Goal: Task Accomplishment & Management: Complete application form

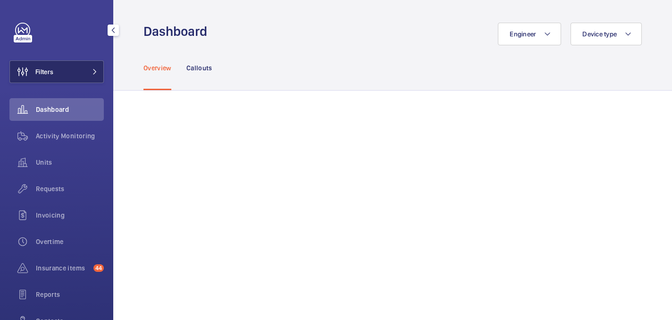
click at [84, 73] on button "Filters" at bounding box center [56, 71] width 94 height 23
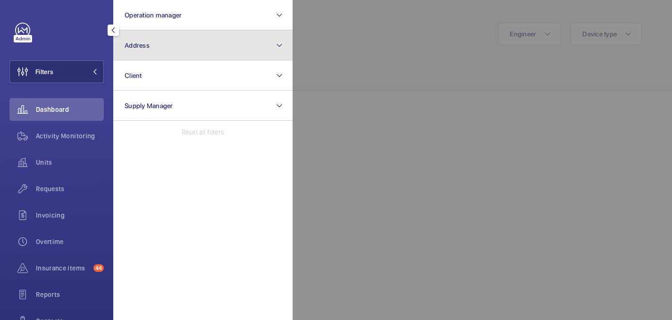
click at [196, 43] on button "Address" at bounding box center [202, 45] width 179 height 30
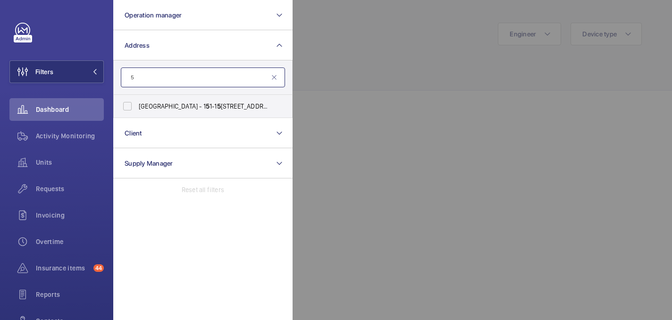
type input "5"
paste input "WC1E 6HX"
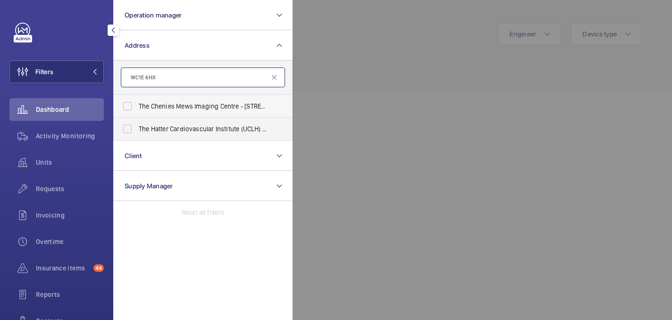
type input "WC1E 6HX"
click at [208, 112] on label "The Chenies Mews Imaging Centre - 51 Chenies Mews, LONDON WC1E 6HX" at bounding box center [196, 106] width 164 height 23
click at [137, 112] on input "The Chenies Mews Imaging Centre - 51 Chenies Mews, LONDON WC1E 6HX" at bounding box center [127, 106] width 19 height 19
checkbox input "true"
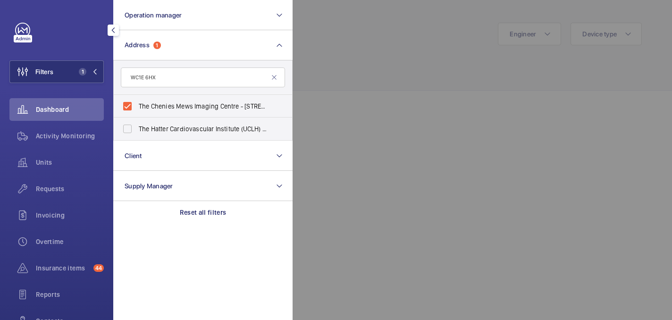
click at [328, 79] on div at bounding box center [629, 160] width 672 height 320
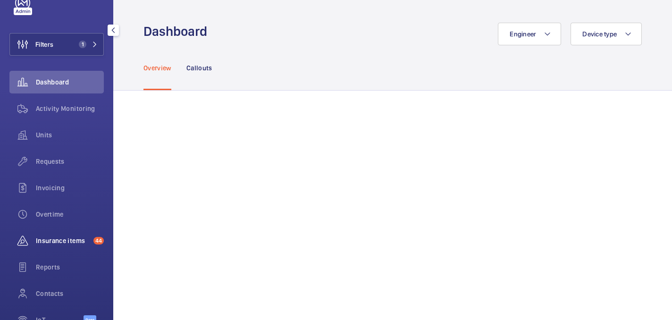
scroll to position [28, 0]
click at [67, 239] on span "Insurance items" at bounding box center [63, 240] width 54 height 9
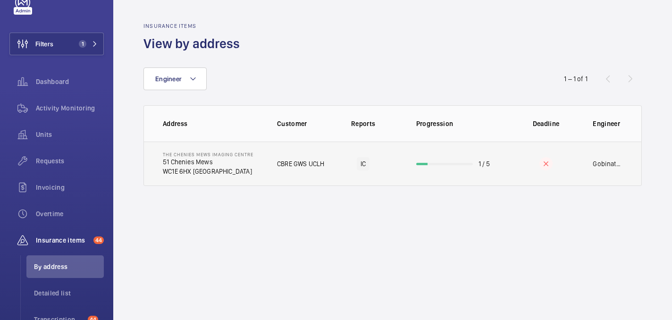
click at [282, 167] on p "CBRE GWS UCLH" at bounding box center [300, 163] width 47 height 9
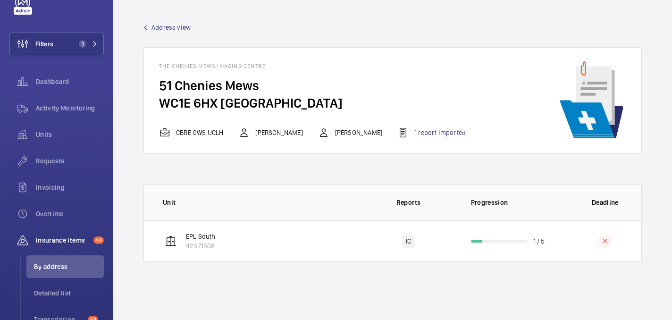
click at [288, 262] on wm-front-admin-audit-building-devices "Address view The Chenies Mews Imaging Centre 51 Chenies Mews WC1E 6HX LONDON CB…" at bounding box center [392, 160] width 559 height 320
click at [285, 248] on td "EPL South 42371308" at bounding box center [253, 241] width 218 height 42
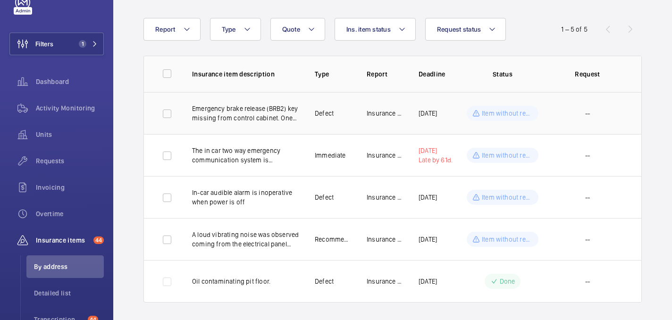
scroll to position [61, 0]
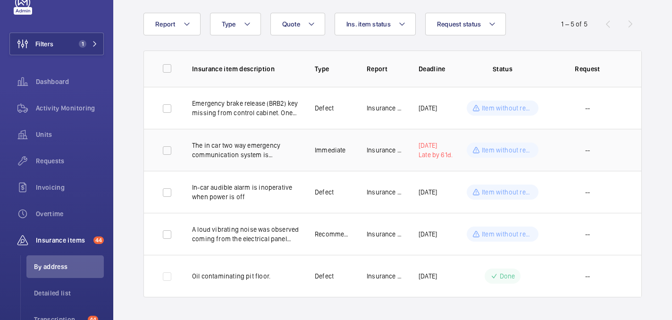
click at [276, 161] on td "The in car two way emergency communication system is inoperative. This should b…" at bounding box center [238, 150] width 123 height 42
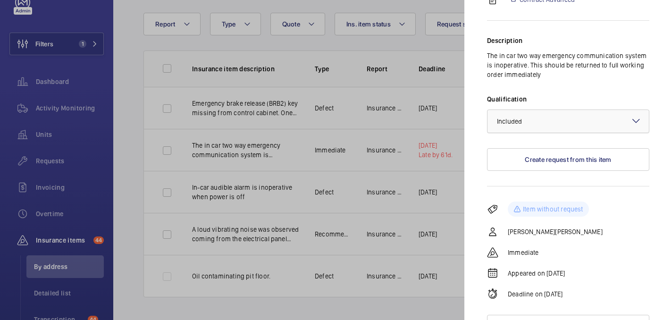
scroll to position [0, 0]
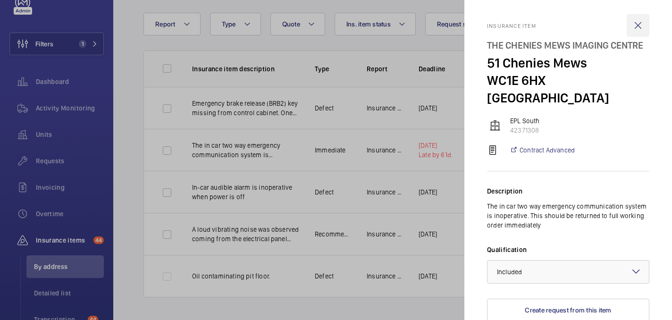
click at [639, 26] on wm-front-icon-button at bounding box center [638, 25] width 23 height 23
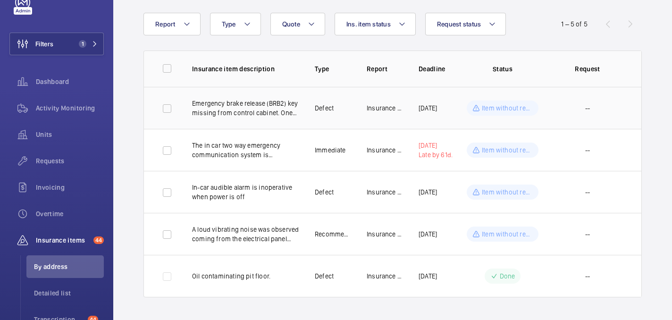
click at [266, 119] on td "Emergency brake release (BRB2) key missing from control cabinet. One in-car lig…" at bounding box center [238, 108] width 123 height 42
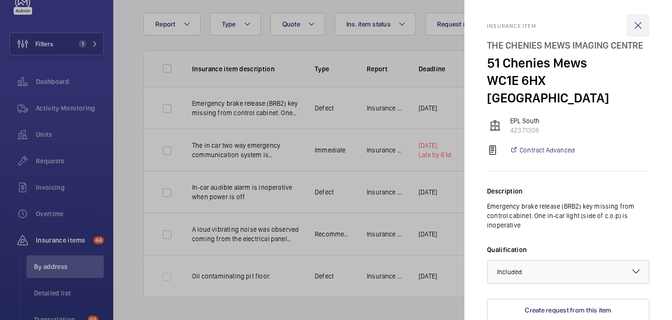
click at [633, 23] on wm-front-icon-button at bounding box center [638, 25] width 23 height 23
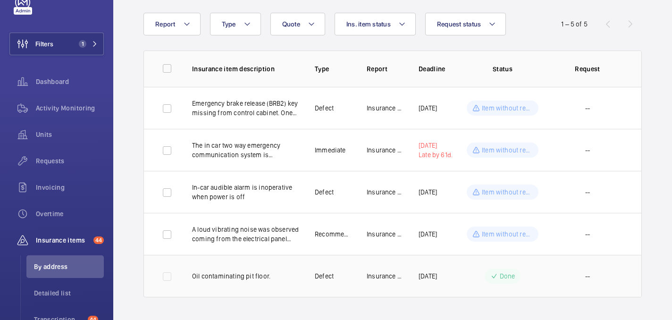
click at [276, 278] on p "Oil contaminating pit floor." at bounding box center [246, 275] width 108 height 9
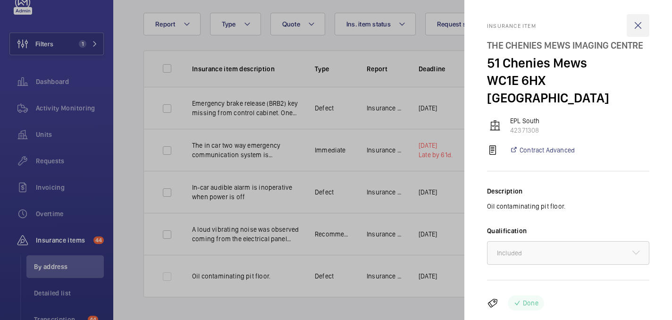
click at [637, 25] on wm-front-icon-button at bounding box center [638, 25] width 23 height 23
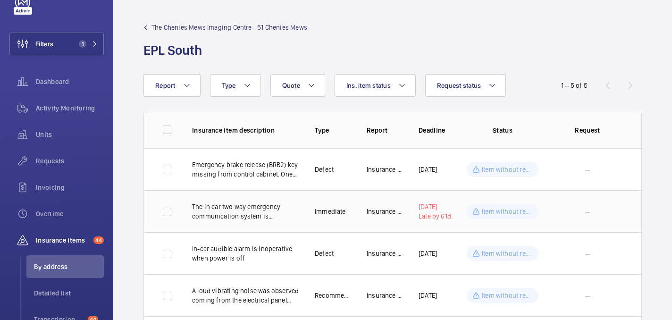
scroll to position [61, 0]
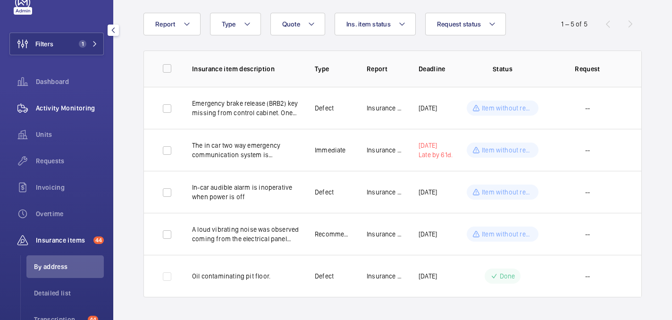
click at [52, 113] on div "Activity Monitoring" at bounding box center [56, 108] width 94 height 23
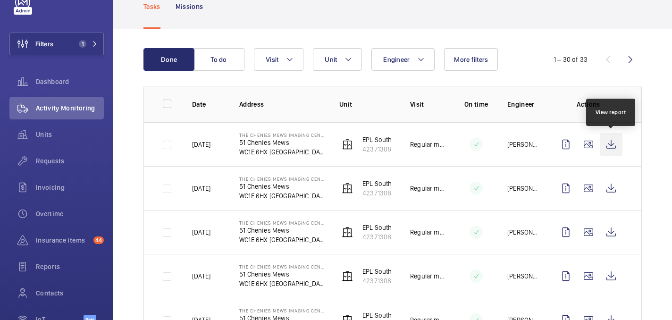
click at [608, 140] on wm-front-icon-button at bounding box center [611, 144] width 23 height 23
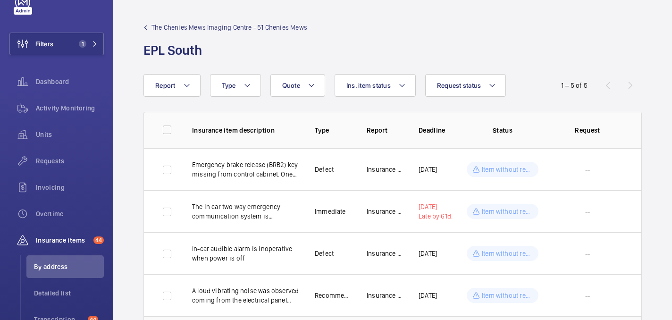
scroll to position [61, 0]
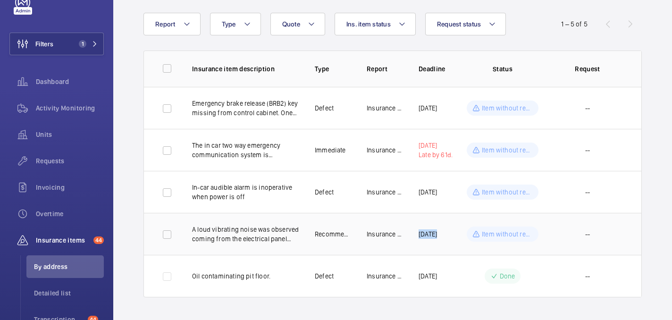
drag, startPoint x: 417, startPoint y: 235, endPoint x: 460, endPoint y: 235, distance: 43.4
click at [0, 0] on tr "A loud vibrating noise was observed coming from the electrical panel within the…" at bounding box center [0, 0] width 0 height 0
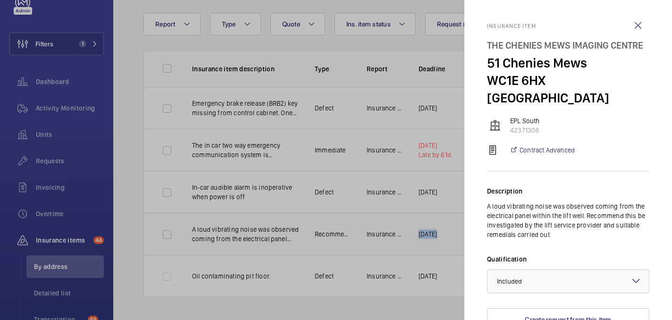
copy tr "13/02/2026"
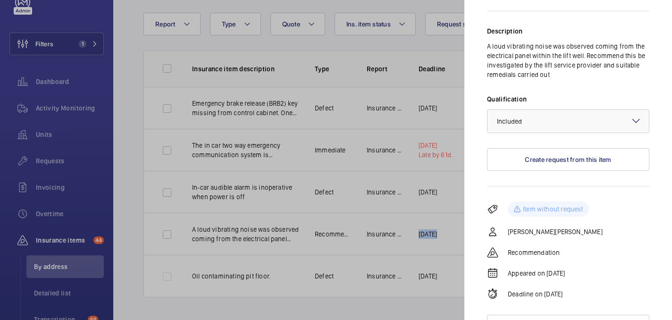
scroll to position [0, 0]
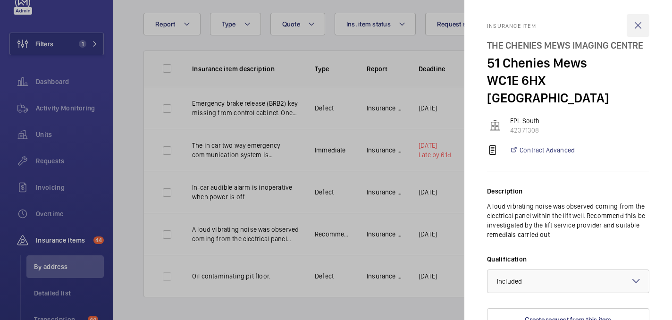
click at [647, 20] on wm-front-icon-button at bounding box center [638, 25] width 23 height 23
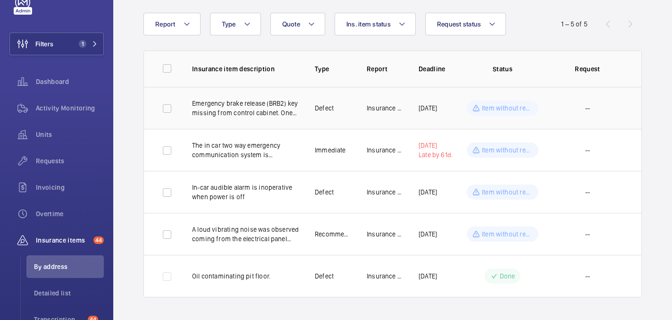
click at [246, 113] on p "Emergency brake release (BRB2) key missing from control cabinet. One in-car lig…" at bounding box center [246, 108] width 108 height 19
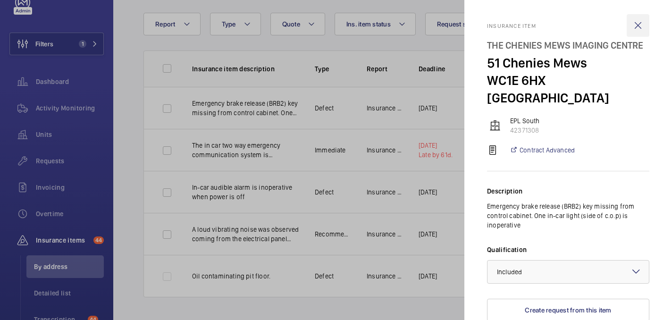
click at [636, 28] on wm-front-icon-button at bounding box center [638, 25] width 23 height 23
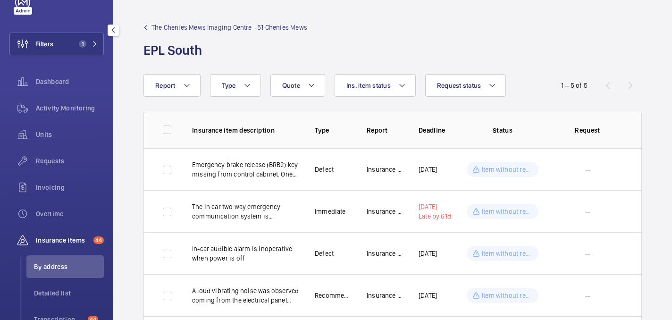
click at [61, 268] on span "By address" at bounding box center [69, 266] width 70 height 9
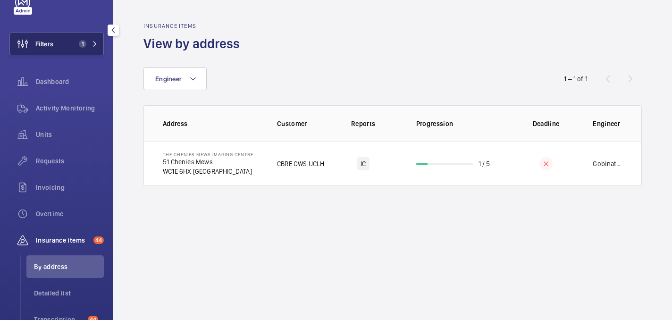
click at [68, 50] on button "Filters 1" at bounding box center [56, 44] width 94 height 23
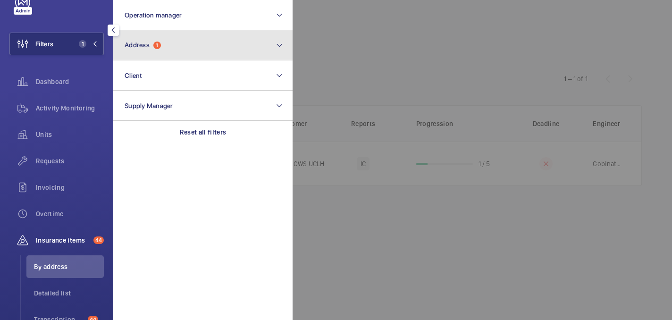
click at [154, 56] on button "Address 1" at bounding box center [202, 45] width 179 height 30
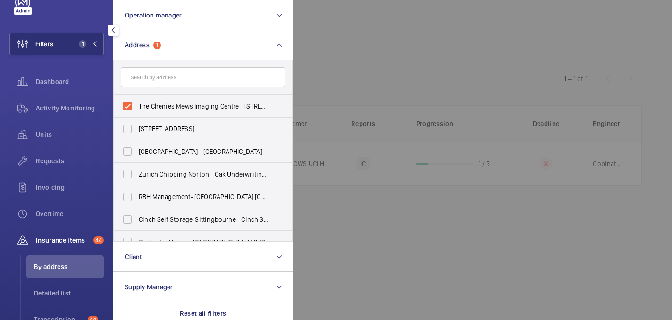
click at [326, 65] on div at bounding box center [629, 160] width 672 height 320
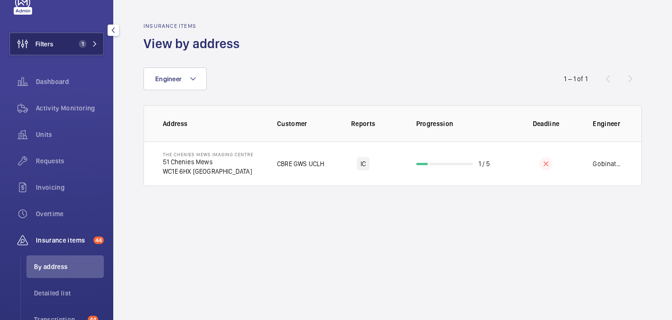
click at [81, 35] on button "Filters 1" at bounding box center [56, 44] width 94 height 23
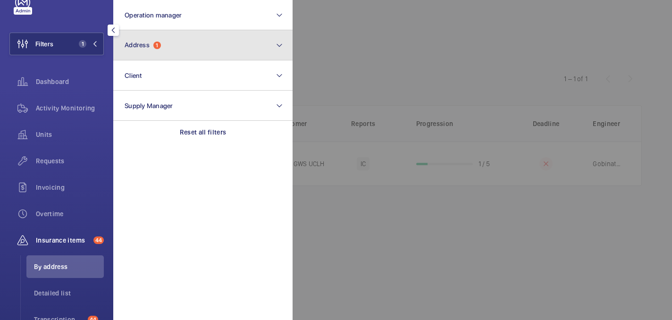
click at [160, 36] on button "Address 1" at bounding box center [202, 45] width 179 height 30
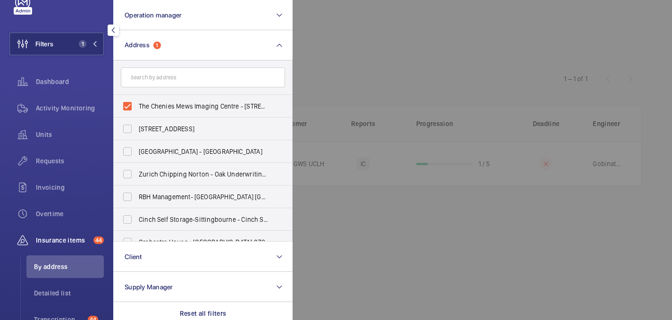
click at [163, 79] on input "text" at bounding box center [203, 77] width 164 height 20
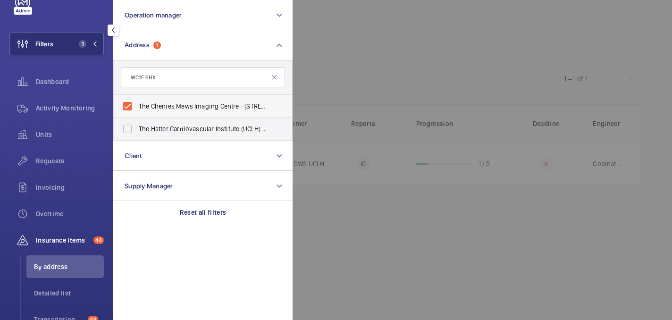
type input "WC1E 6HX"
click at [140, 110] on span "The Chenies Mews Imaging Centre - 51 Chenies Mews, LONDON WC1E 6HX" at bounding box center [204, 105] width 130 height 9
click at [137, 110] on input "The Chenies Mews Imaging Centre - 51 Chenies Mews, LONDON WC1E 6HX" at bounding box center [127, 106] width 19 height 19
checkbox input "false"
click at [179, 127] on span "The Hatter Cardiovascular Institute (UCLH) - 67 Chenies Mews, LONDON WC1E 6HX" at bounding box center [204, 128] width 130 height 9
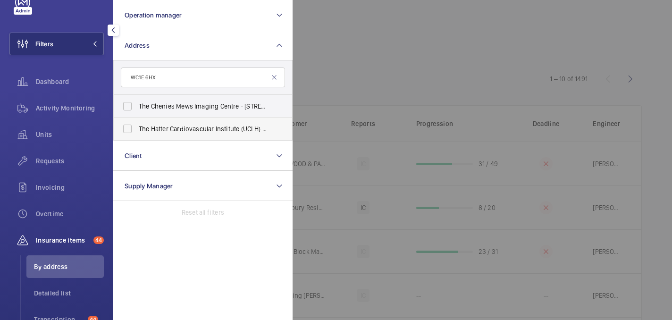
click at [137, 127] on input "The Hatter Cardiovascular Institute (UCLH) - 67 Chenies Mews, LONDON WC1E 6HX" at bounding box center [127, 128] width 19 height 19
checkbox input "true"
click at [391, 77] on div at bounding box center [629, 160] width 672 height 320
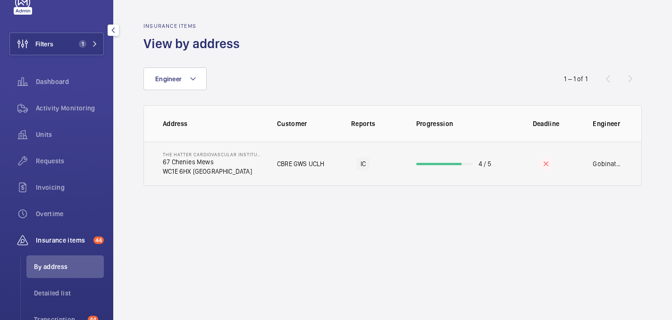
click at [236, 176] on td "The Hatter Cardiovascular Institute (UCLH) 67 Chenies Mews WC1E 6HX LONDON" at bounding box center [203, 164] width 118 height 44
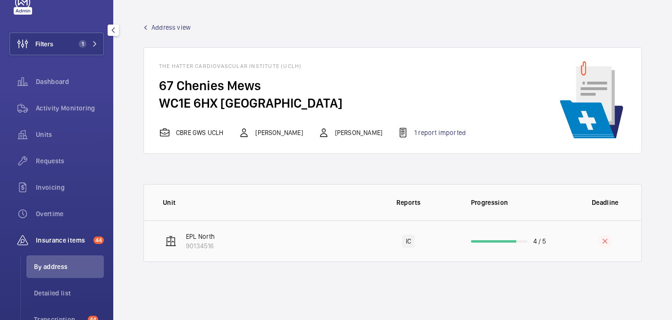
click at [304, 244] on td "EPL North 90134516" at bounding box center [253, 241] width 218 height 42
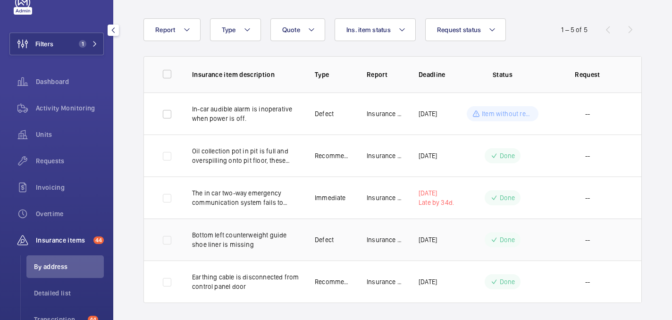
scroll to position [61, 0]
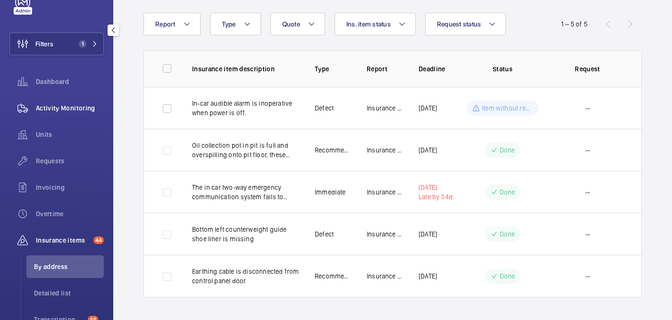
click at [54, 102] on div "Activity Monitoring" at bounding box center [56, 108] width 94 height 23
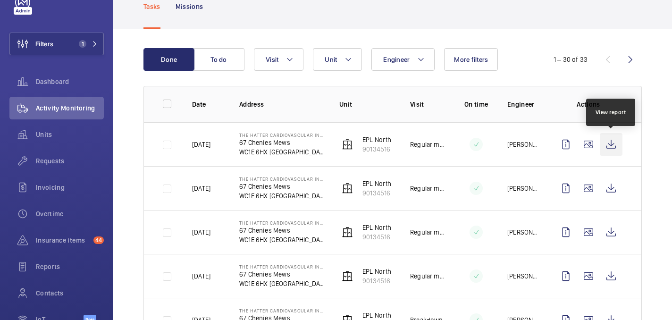
click at [615, 140] on wm-front-icon-button at bounding box center [611, 144] width 23 height 23
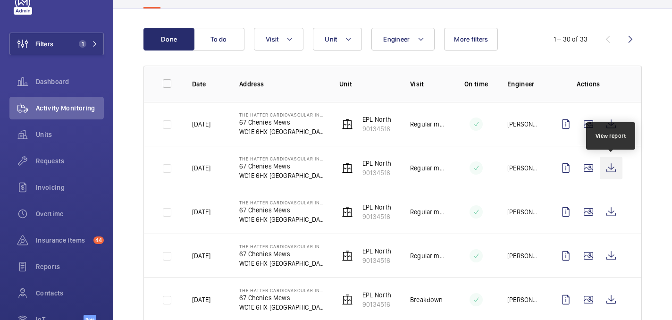
click at [609, 166] on wm-front-icon-button at bounding box center [611, 168] width 23 height 23
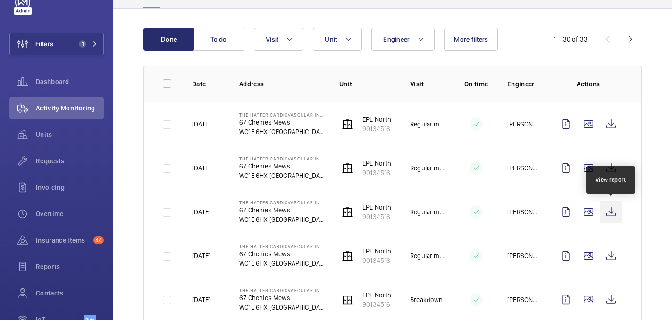
click at [616, 208] on wm-front-icon-button at bounding box center [611, 212] width 23 height 23
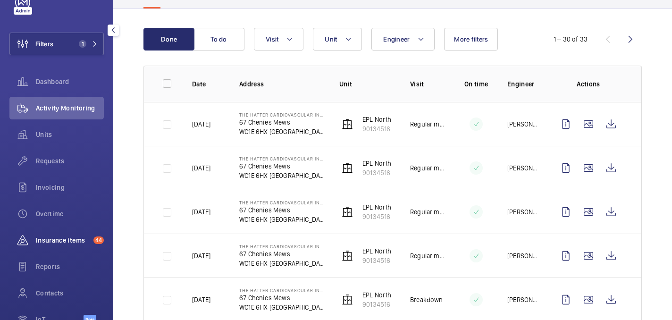
click at [67, 237] on span "Insurance items" at bounding box center [63, 240] width 54 height 9
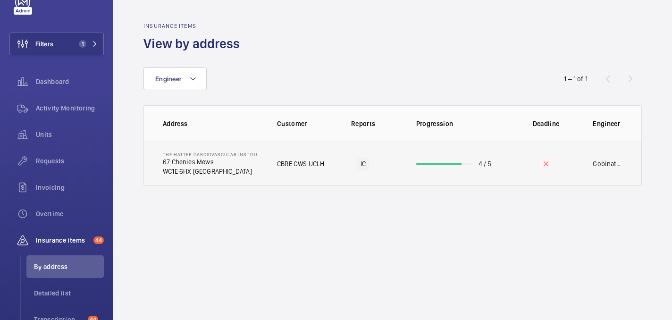
click at [269, 176] on td "CBRE GWS UCLH" at bounding box center [294, 164] width 64 height 44
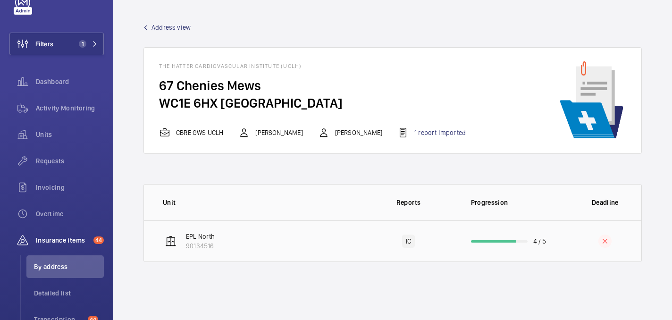
click at [323, 236] on td "EPL North 90134516" at bounding box center [253, 241] width 218 height 42
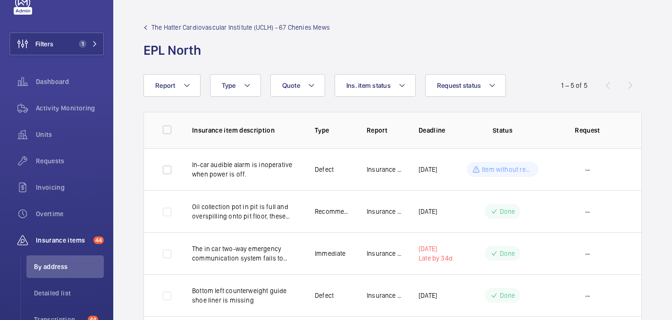
scroll to position [61, 0]
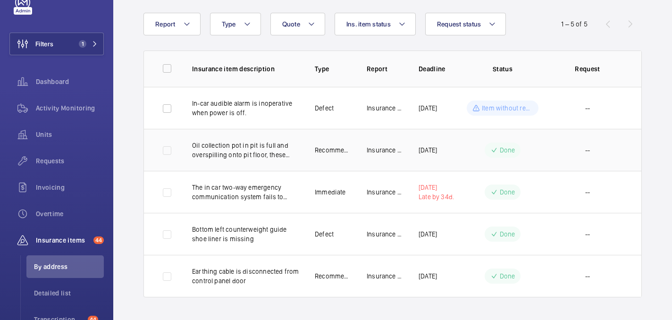
click at [546, 147] on td "--" at bounding box center [587, 150] width 85 height 42
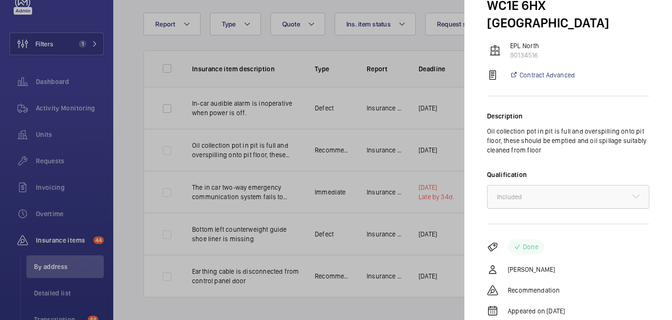
scroll to position [0, 0]
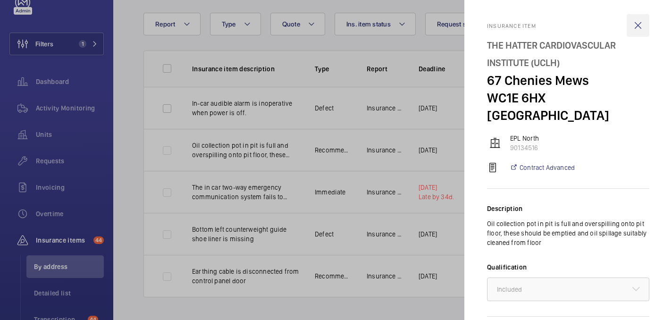
click at [640, 26] on wm-front-icon-button at bounding box center [638, 25] width 23 height 23
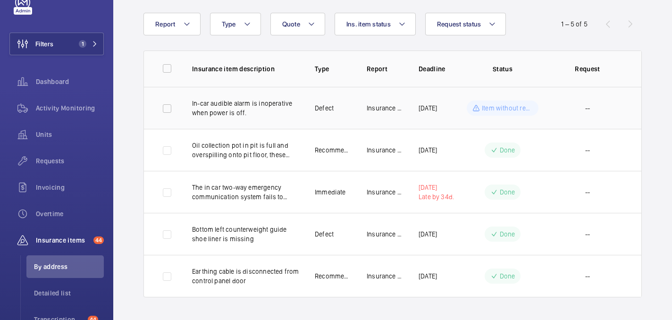
click at [483, 115] on div "Item without request" at bounding box center [503, 108] width 72 height 15
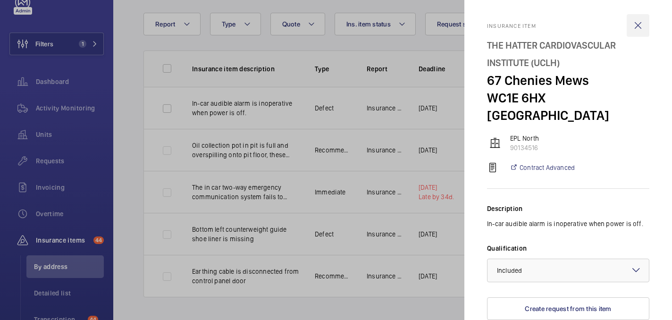
click at [642, 25] on wm-front-icon-button at bounding box center [638, 25] width 23 height 23
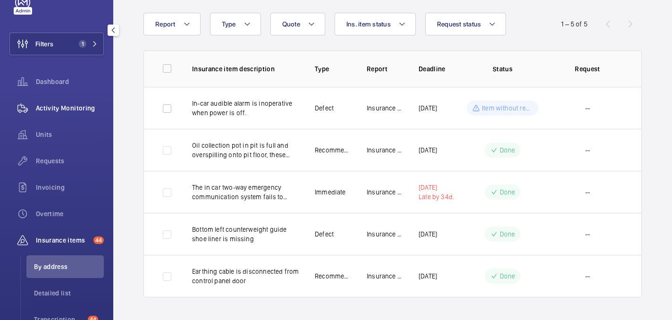
click at [55, 115] on div "Activity Monitoring" at bounding box center [56, 108] width 94 height 23
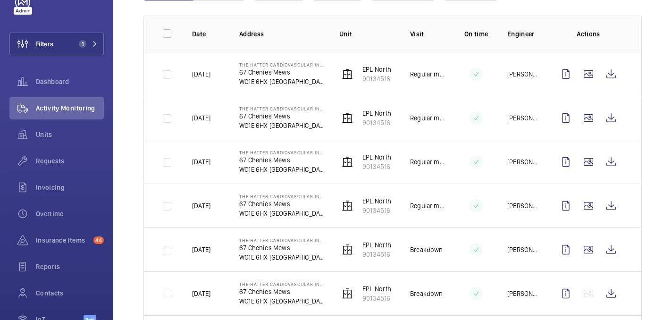
scroll to position [133, 0]
click at [72, 251] on div "Insurance items 44" at bounding box center [56, 240] width 94 height 23
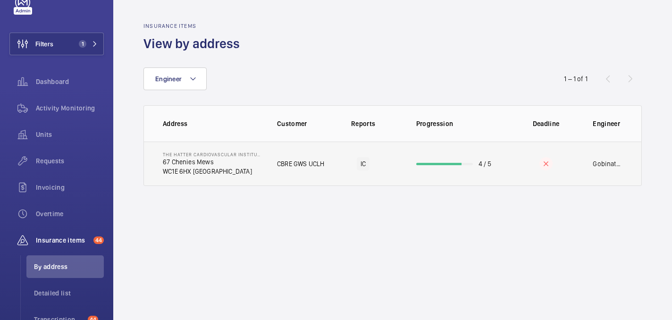
click at [257, 172] on p "WC1E 6HX LONDON" at bounding box center [212, 171] width 99 height 9
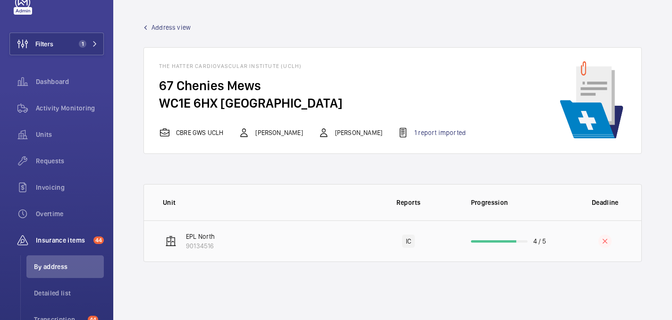
click at [293, 249] on td "EPL North 90134516" at bounding box center [253, 241] width 218 height 42
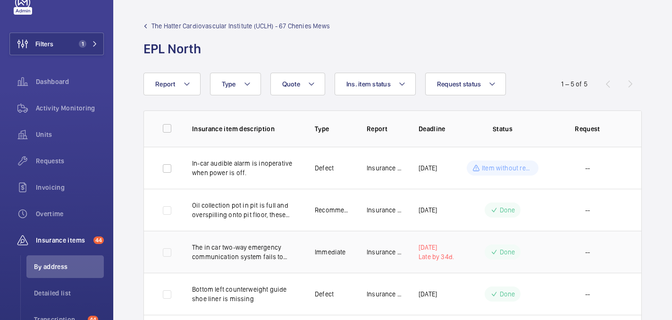
scroll to position [61, 0]
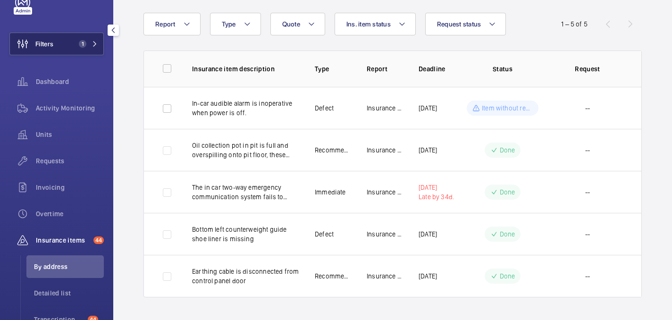
click at [60, 48] on button "Filters 1" at bounding box center [56, 44] width 94 height 23
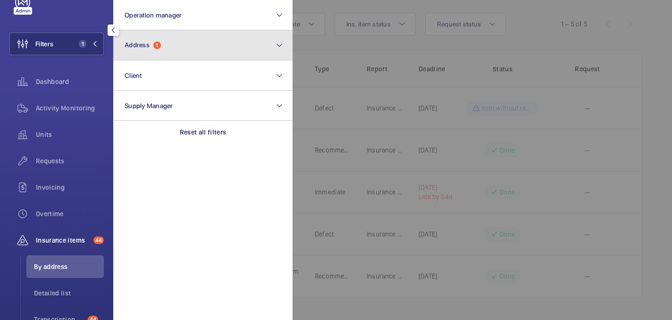
click at [180, 52] on button "Address 1" at bounding box center [202, 45] width 179 height 30
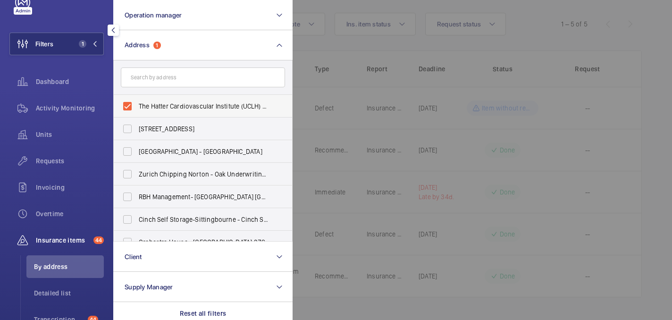
click at [152, 109] on span "The Hatter Cardiovascular Institute (UCLH) - 67 Chenies Mews, LONDON WC1E 6HX" at bounding box center [204, 105] width 130 height 9
click at [137, 109] on input "The Hatter Cardiovascular Institute (UCLH) - 67 Chenies Mews, LONDON WC1E 6HX" at bounding box center [127, 106] width 19 height 19
checkbox input "false"
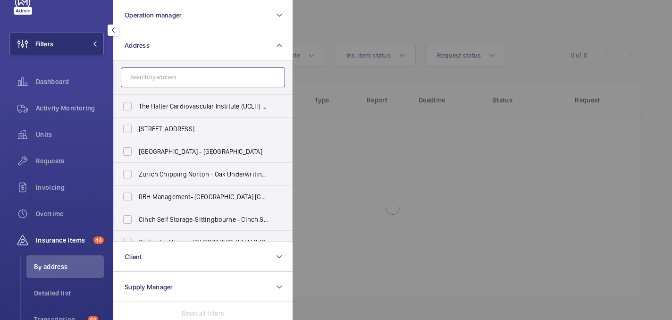
click at [152, 76] on input "text" at bounding box center [203, 77] width 164 height 20
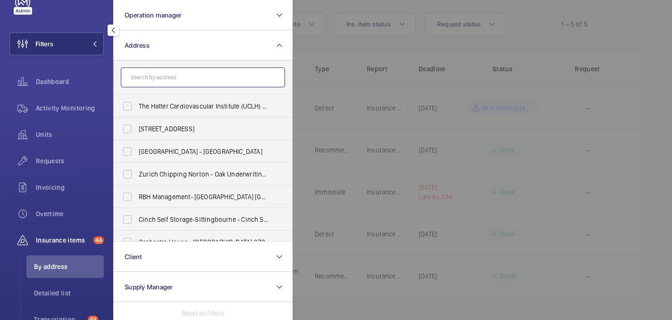
paste input "HUNTLEY STREET,"
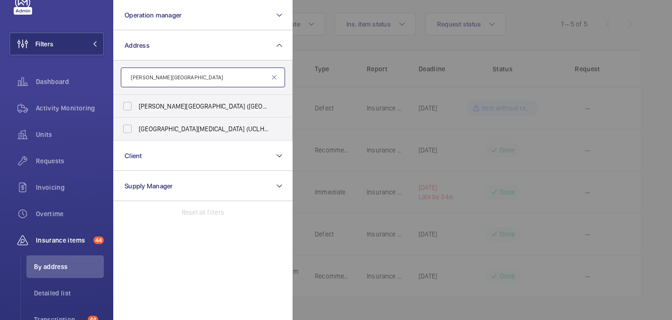
type input "HUNTLEY STREET"
click at [192, 131] on span "MacMillan Cancer Centre (UCLH) - Huntley Street , LONDON WC1E 6AG" at bounding box center [204, 128] width 130 height 9
click at [137, 131] on input "MacMillan Cancer Centre (UCLH) - Huntley Street , LONDON WC1E 6AG" at bounding box center [127, 128] width 19 height 19
checkbox input "true"
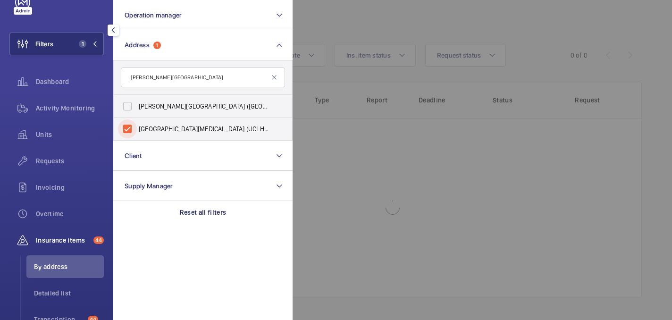
scroll to position [61, 0]
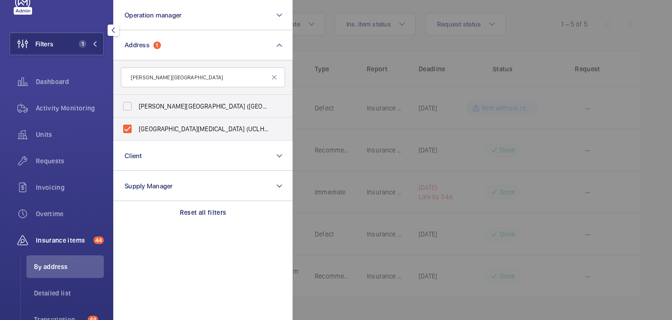
click at [343, 51] on div at bounding box center [629, 160] width 672 height 320
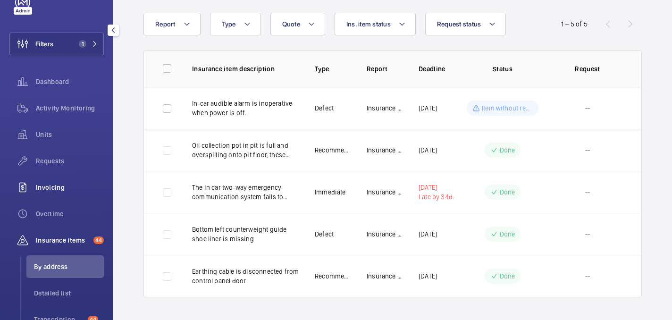
scroll to position [21, 0]
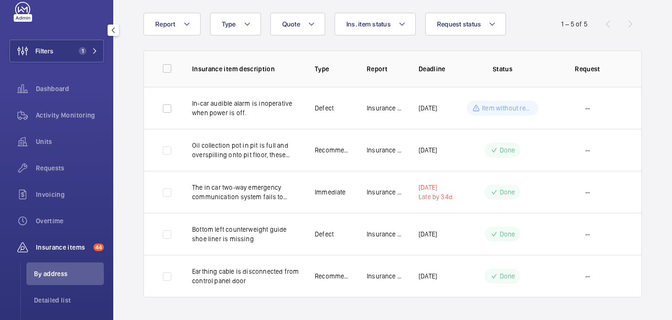
click at [65, 251] on span "Insurance items" at bounding box center [63, 247] width 54 height 9
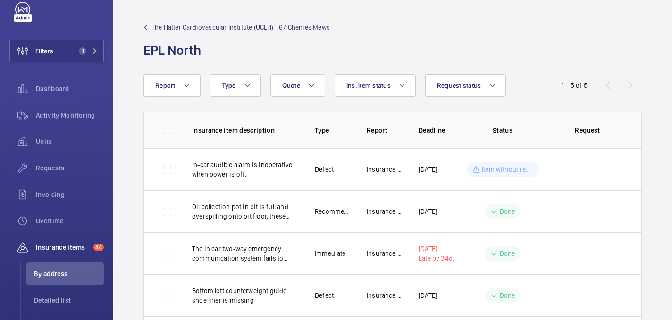
click at [147, 26] on mat-icon at bounding box center [145, 27] width 4 height 4
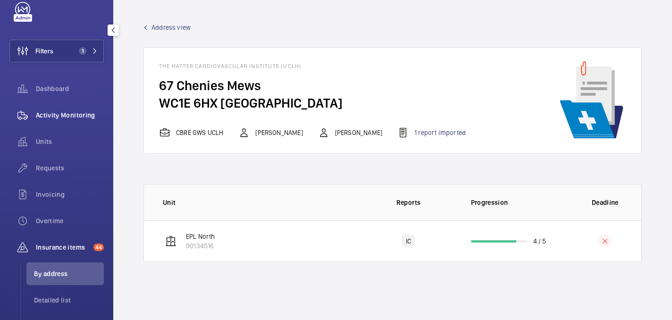
click at [64, 113] on span "Activity Monitoring" at bounding box center [70, 114] width 68 height 9
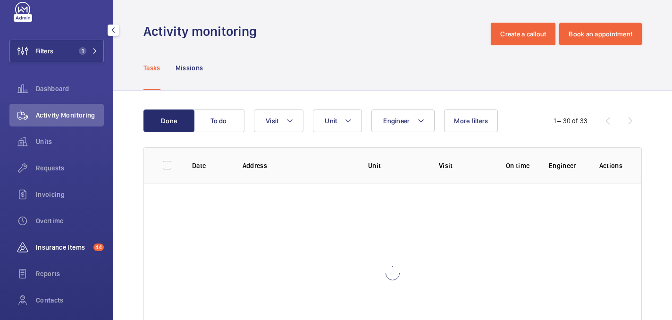
click at [61, 251] on span "Insurance items" at bounding box center [63, 247] width 54 height 9
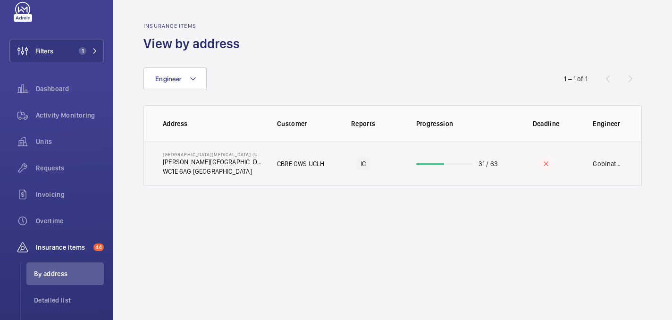
click at [243, 170] on p "WC1E 6AG LONDON" at bounding box center [212, 171] width 99 height 9
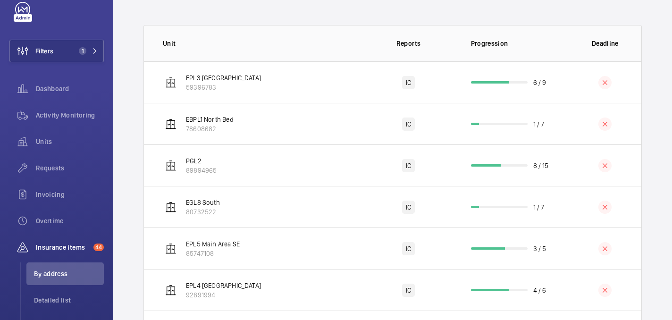
scroll to position [159, 0]
click at [265, 125] on td "EBPL1 North Bed 78608682" at bounding box center [253, 124] width 218 height 42
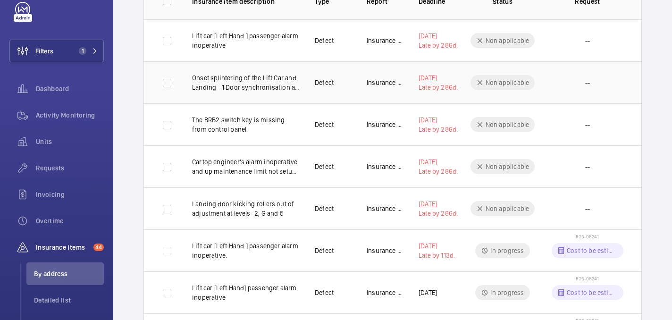
scroll to position [130, 0]
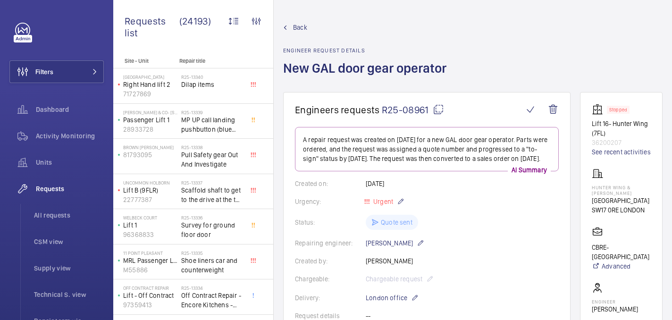
scroll to position [884, 0]
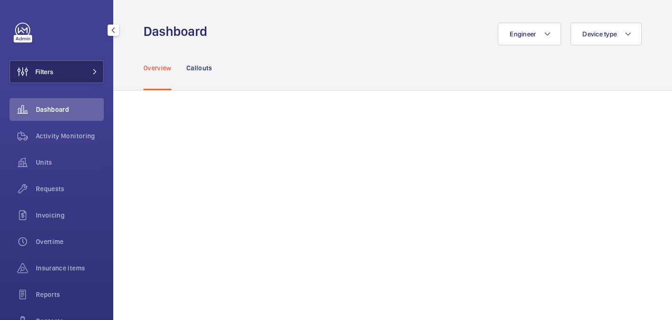
click at [67, 73] on button "Filters" at bounding box center [56, 71] width 94 height 23
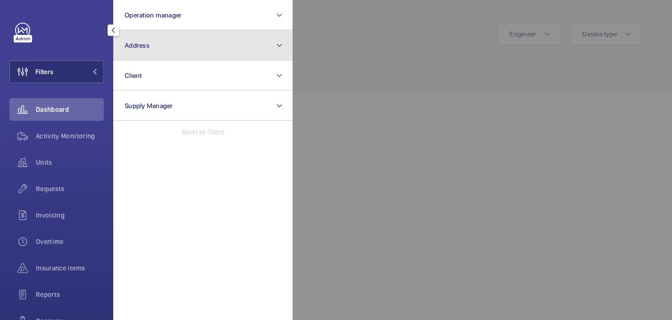
click at [197, 33] on button "Address" at bounding box center [202, 45] width 179 height 30
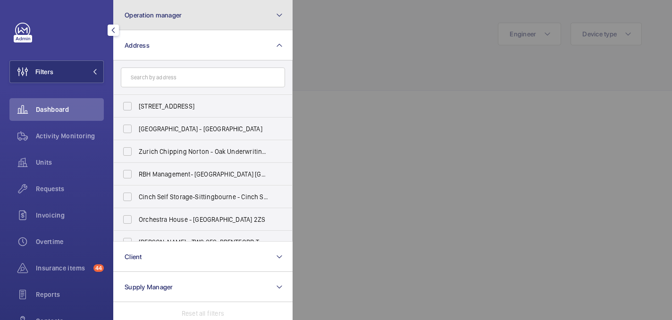
click at [173, 22] on button "Operation manager" at bounding box center [202, 15] width 179 height 30
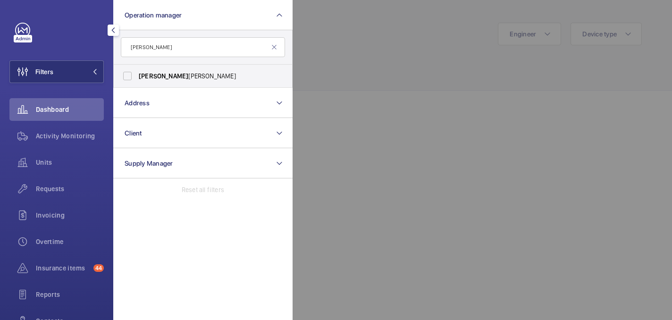
type input "john"
click at [193, 70] on label "John Smith" at bounding box center [196, 76] width 164 height 23
click at [137, 70] on input "John Smith" at bounding box center [127, 76] width 19 height 19
click at [193, 70] on label "John Smith" at bounding box center [196, 76] width 164 height 23
click at [137, 70] on input "John Smith" at bounding box center [127, 76] width 19 height 19
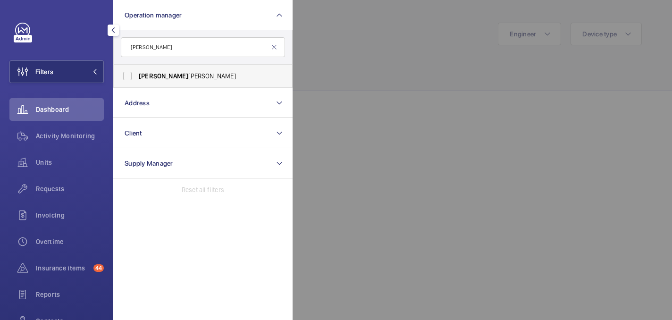
click at [234, 78] on span "John Smith" at bounding box center [204, 75] width 130 height 9
click at [137, 78] on input "John Smith" at bounding box center [127, 76] width 19 height 19
checkbox input "true"
click at [347, 84] on div at bounding box center [629, 160] width 672 height 320
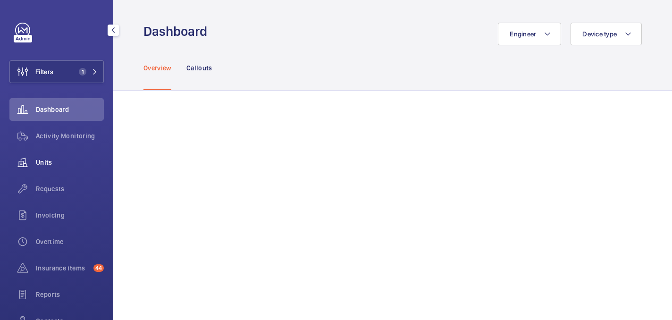
click at [45, 171] on div "Units" at bounding box center [56, 162] width 94 height 23
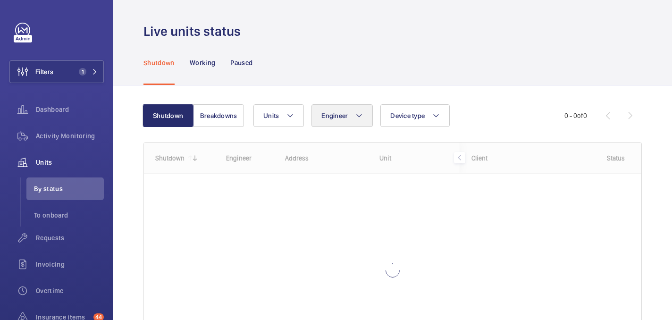
scroll to position [93, 0]
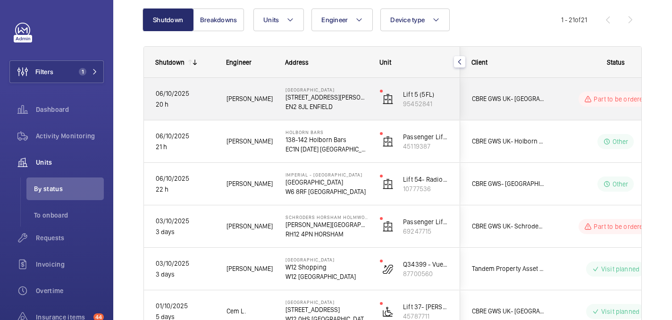
scroll to position [101, 0]
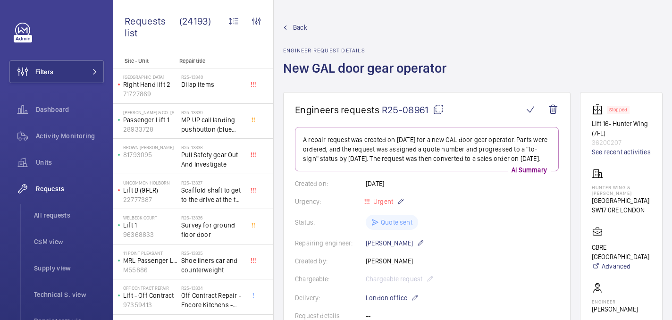
scroll to position [884, 0]
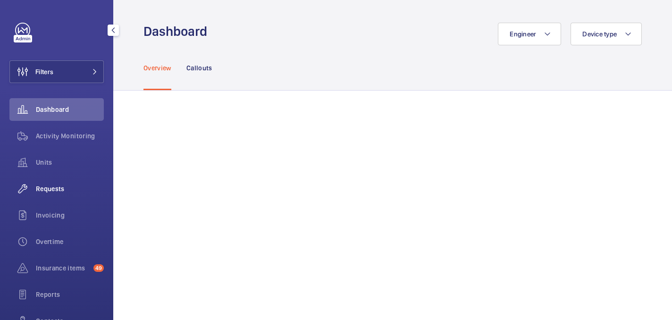
click at [48, 187] on span "Requests" at bounding box center [70, 188] width 68 height 9
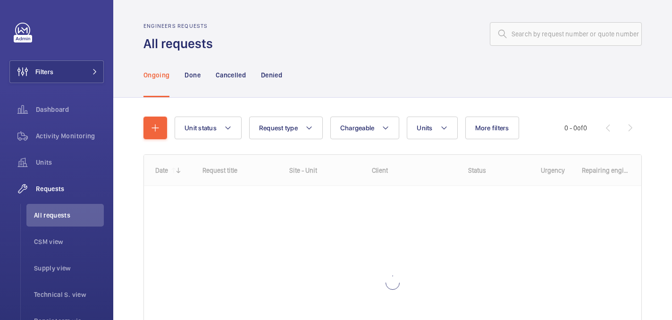
click at [142, 143] on div "Unit status Request type Chargeable Units More filters Request status Urgency R…" at bounding box center [392, 262] width 559 height 328
click at [146, 135] on button "button" at bounding box center [155, 128] width 24 height 23
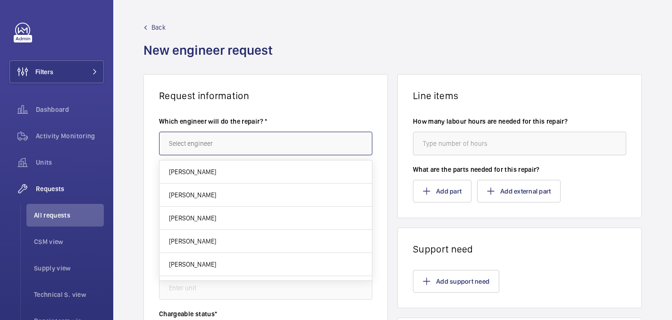
click at [292, 137] on input "text" at bounding box center [265, 144] width 213 height 24
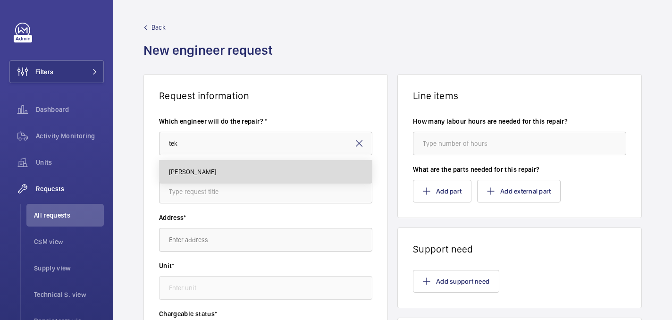
click at [270, 175] on mat-option "Tek Hussein" at bounding box center [266, 171] width 212 height 23
type input "Tek Hussein"
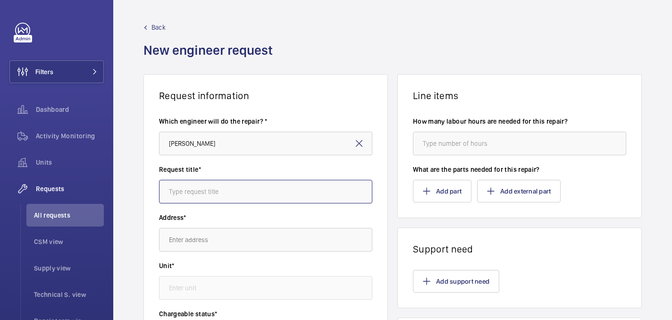
click at [259, 187] on input "text" at bounding box center [265, 192] width 213 height 24
type input "Centro Hoouse"
click at [189, 239] on input "text" at bounding box center [265, 240] width 213 height 24
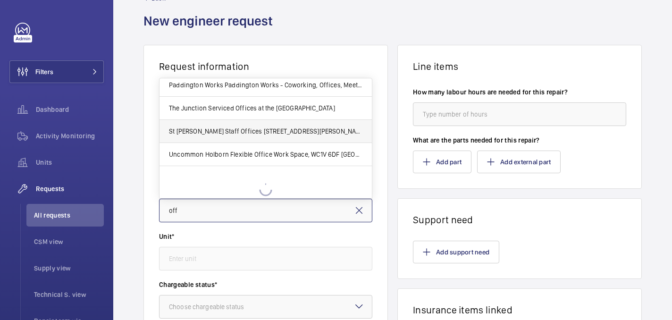
scroll to position [296, 0]
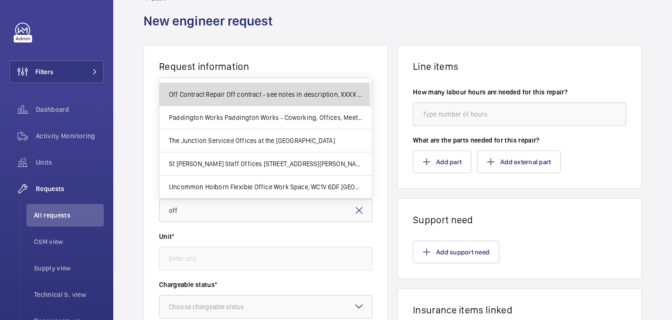
click at [227, 98] on span "Off Contract Repair Off contract - see notes in description, XXXX LONDON" at bounding box center [266, 94] width 194 height 9
type input "Off Contract Repair Off contract - see notes in description, XXXX LONDON"
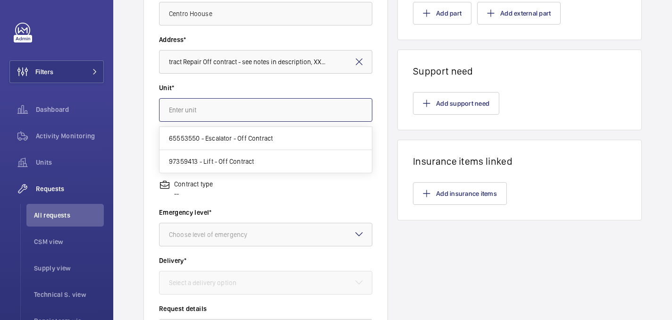
scroll to position [0, 0]
click at [196, 113] on input "text" at bounding box center [265, 110] width 213 height 24
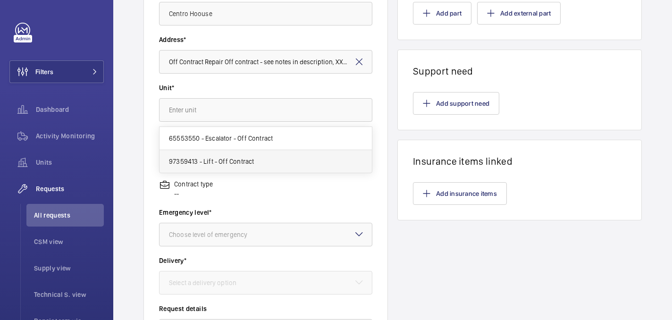
click at [201, 160] on span "97359413 - Lift - Off Contract" at bounding box center [211, 161] width 85 height 9
type input "97359413 - Lift - Off Contract"
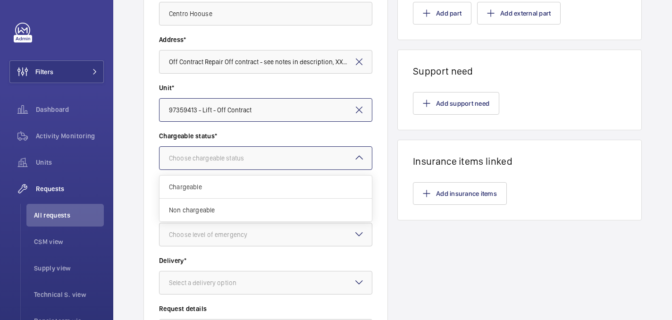
click at [197, 155] on div "Choose chargeable status" at bounding box center [218, 157] width 99 height 9
click at [201, 202] on div "Non chargeable" at bounding box center [266, 210] width 212 height 23
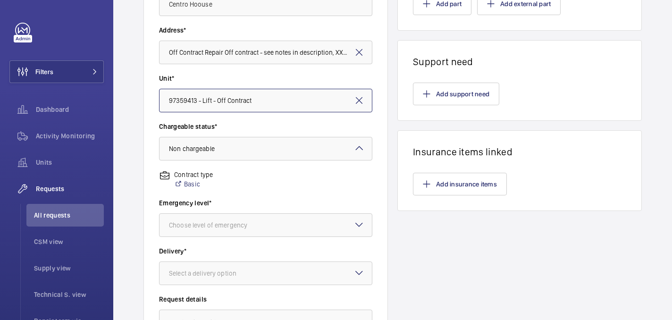
scroll to position [194, 0]
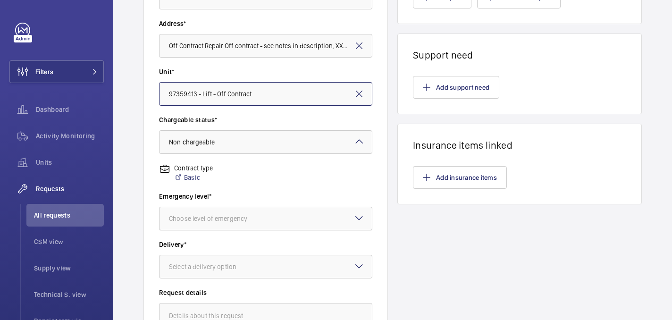
click at [201, 220] on div "Choose level of emergency" at bounding box center [220, 218] width 102 height 9
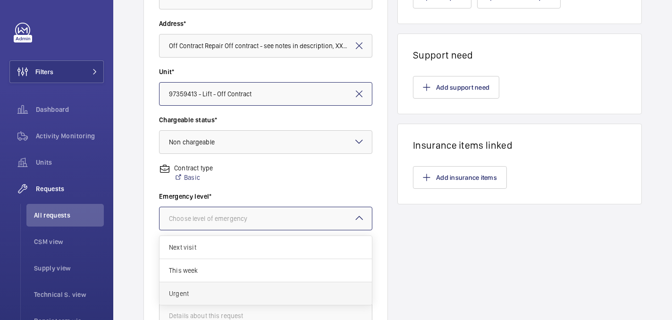
click at [196, 286] on div "Urgent" at bounding box center [266, 293] width 212 height 23
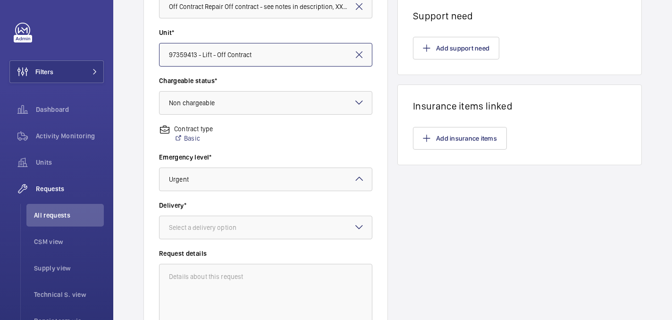
scroll to position [240, 0]
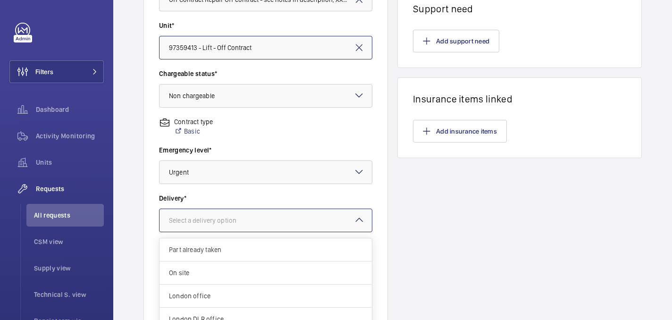
click at [186, 219] on div "Select a delivery option" at bounding box center [214, 220] width 91 height 9
click at [192, 291] on div "London office" at bounding box center [266, 296] width 212 height 23
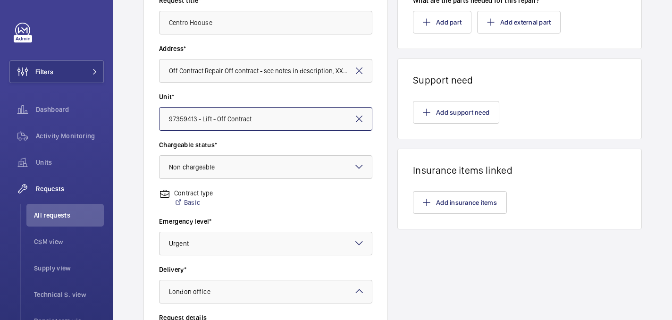
scroll to position [0, 0]
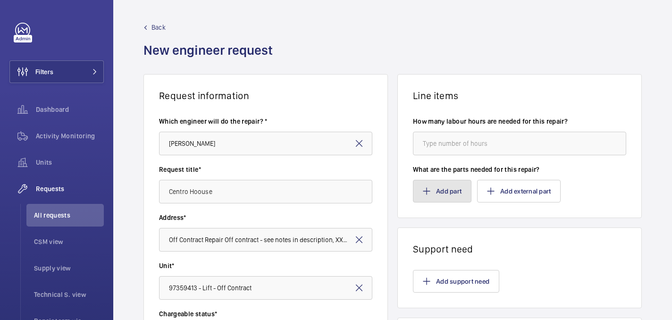
click at [440, 194] on button "Add part" at bounding box center [442, 191] width 59 height 23
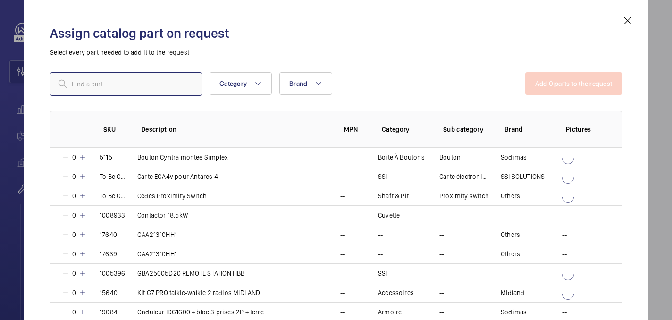
click at [176, 84] on input "text" at bounding box center [126, 84] width 152 height 24
paste input "1010460"
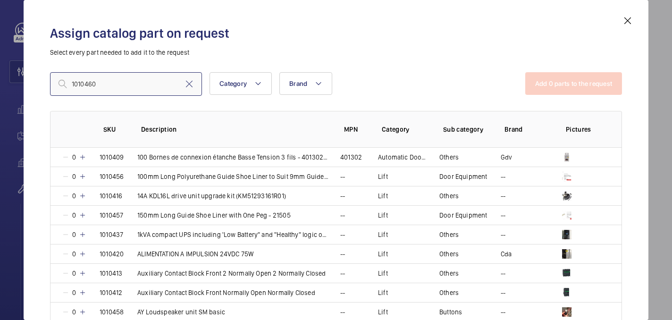
click at [71, 87] on input "1010460" at bounding box center [126, 84] width 152 height 24
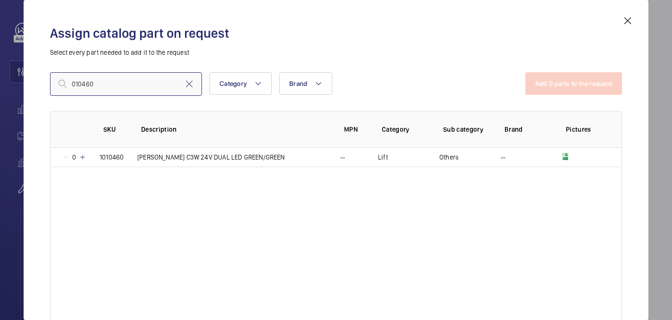
type input "010460"
click at [84, 157] on mat-icon at bounding box center [83, 157] width 8 height 8
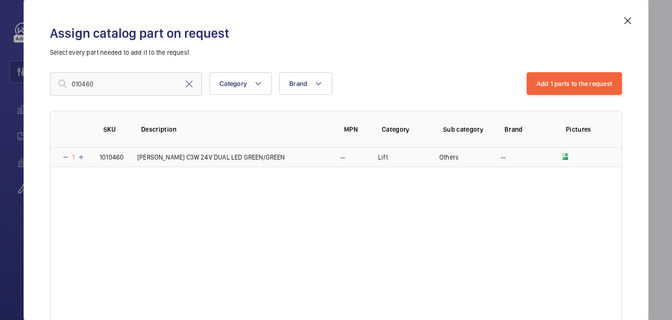
click at [84, 157] on mat-icon at bounding box center [81, 157] width 8 height 8
click at [594, 80] on button "Add 1 parts to the request" at bounding box center [575, 83] width 96 height 23
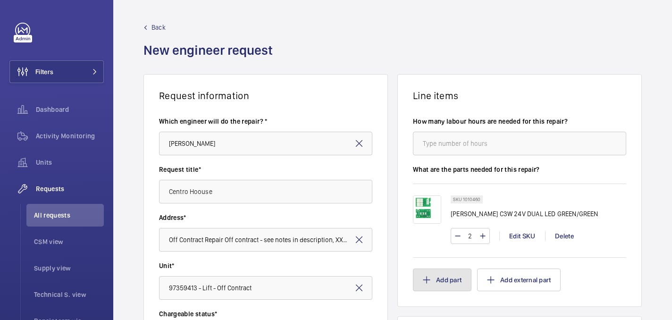
click at [437, 274] on button "Add part" at bounding box center [442, 280] width 59 height 23
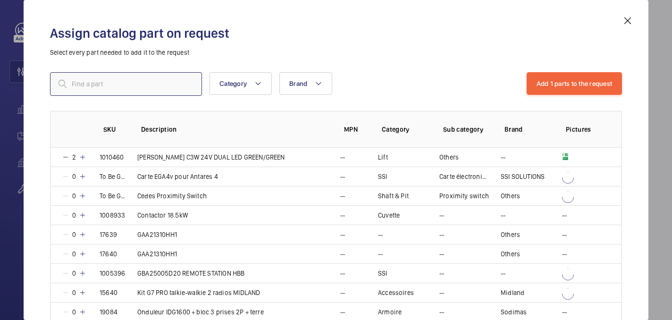
click at [152, 87] on input "text" at bounding box center [126, 84] width 152 height 24
paste input "1010461"
click at [72, 83] on input "1010461" at bounding box center [126, 84] width 152 height 24
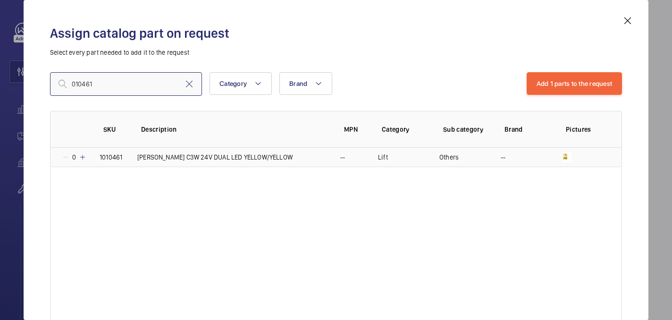
type input "010461"
click at [80, 158] on mat-icon at bounding box center [83, 157] width 8 height 8
click at [80, 158] on mat-icon at bounding box center [81, 157] width 8 height 8
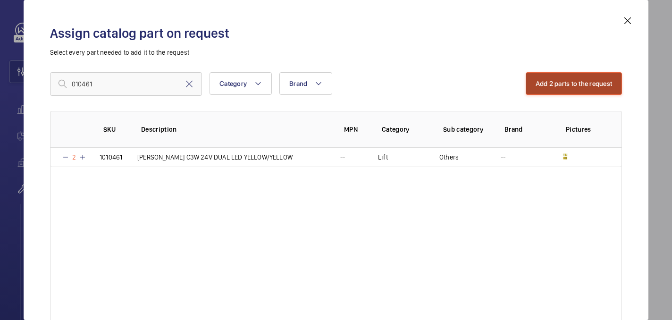
click at [536, 81] on button "Add 2 parts to the request" at bounding box center [574, 83] width 97 height 23
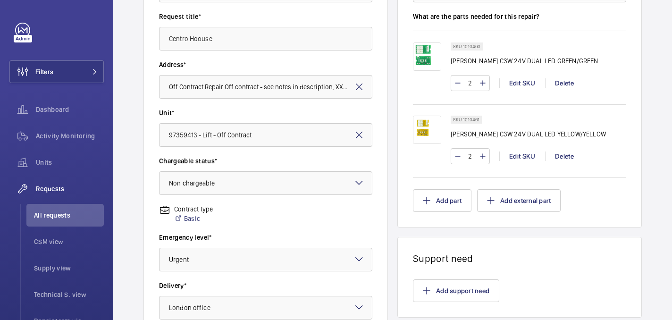
scroll to position [154, 0]
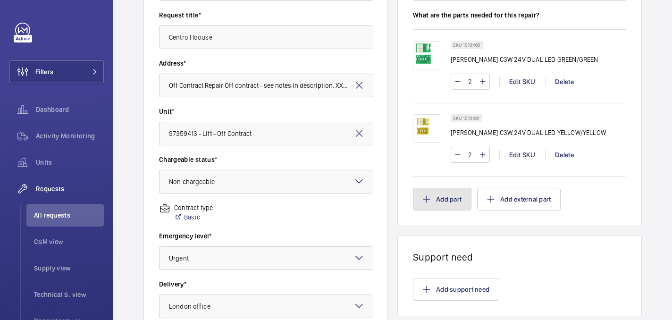
click at [437, 195] on button "Add part" at bounding box center [442, 199] width 59 height 23
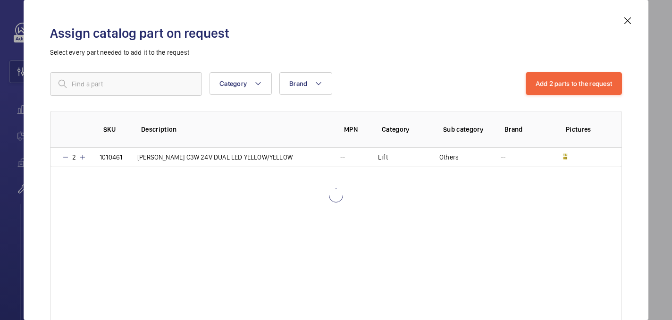
click at [145, 98] on div "Category Brand More filters Reset all filters Add 2 parts to the request SKU De…" at bounding box center [336, 190] width 572 height 236
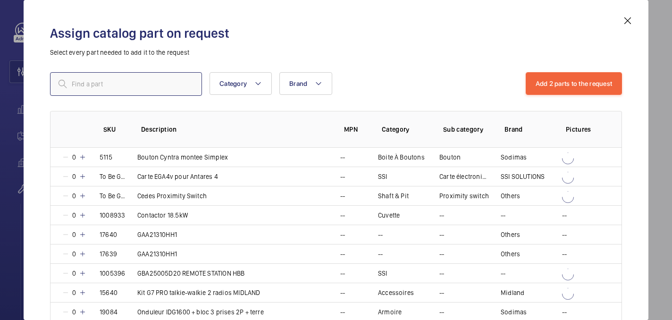
click at [136, 84] on input "text" at bounding box center [126, 84] width 152 height 24
paste input "1010462"
click at [72, 84] on input "1010462" at bounding box center [126, 84] width 152 height 24
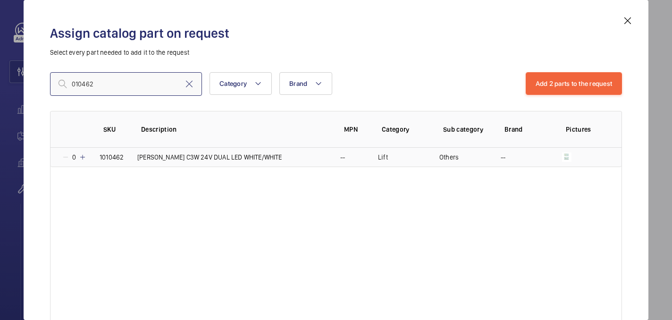
type input "010462"
click at [82, 158] on mat-icon at bounding box center [83, 157] width 8 height 8
click at [82, 158] on mat-icon at bounding box center [81, 157] width 8 height 8
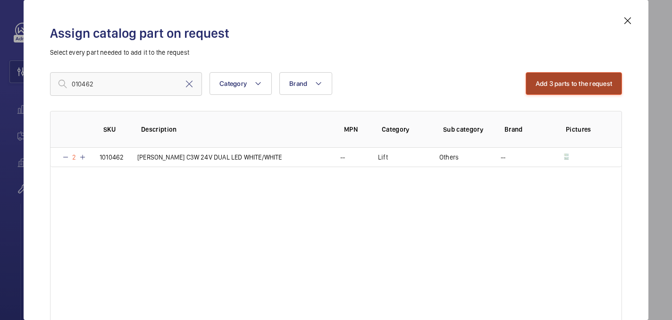
click at [560, 82] on button "Add 3 parts to the request" at bounding box center [574, 83] width 97 height 23
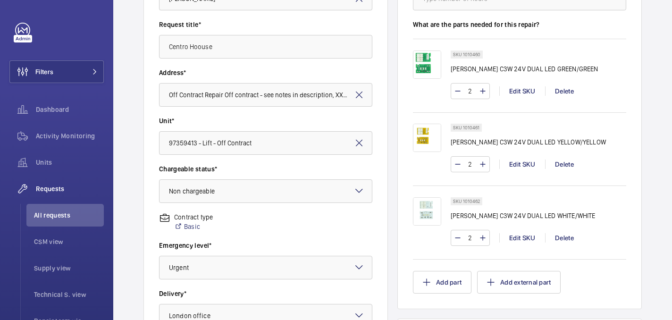
scroll to position [382, 0]
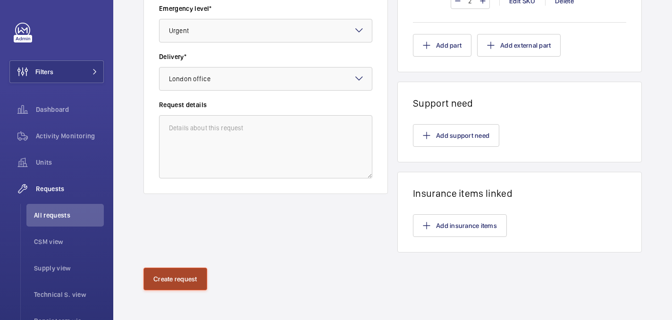
click at [177, 280] on button "Create request" at bounding box center [175, 279] width 64 height 23
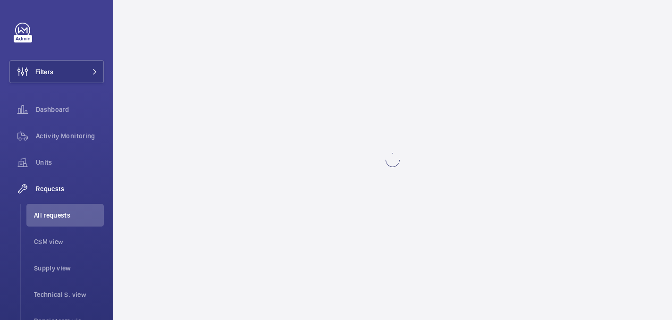
scroll to position [0, 0]
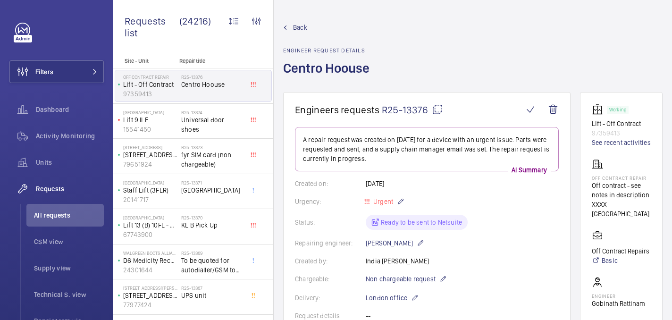
scroll to position [274, 0]
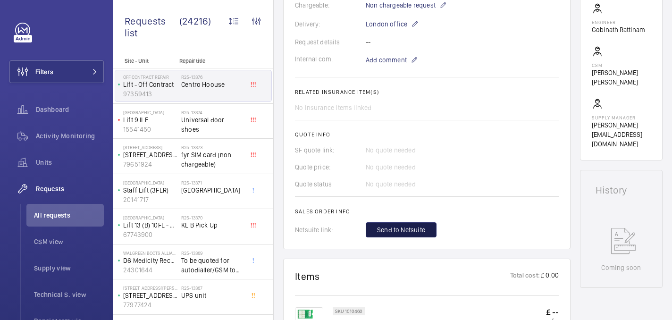
click at [397, 227] on span "Send to Netsuite" at bounding box center [401, 229] width 48 height 9
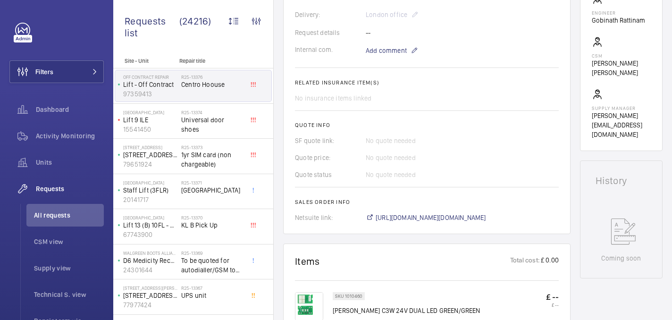
scroll to position [293, 0]
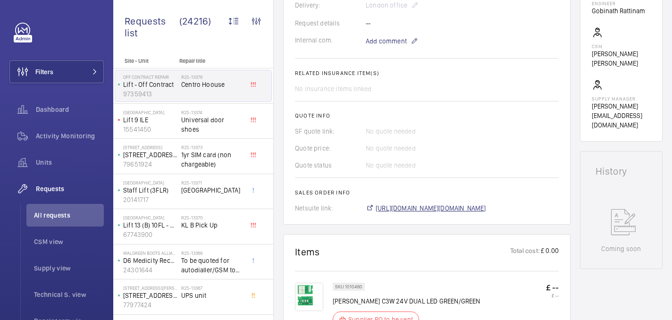
click at [471, 208] on span "https://6461500.app.netsuite.com/app/accounting/transactions/salesord.nl?id=307…" at bounding box center [431, 207] width 110 height 9
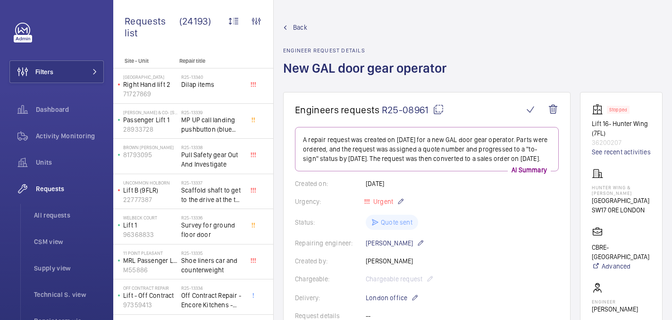
scroll to position [884, 0]
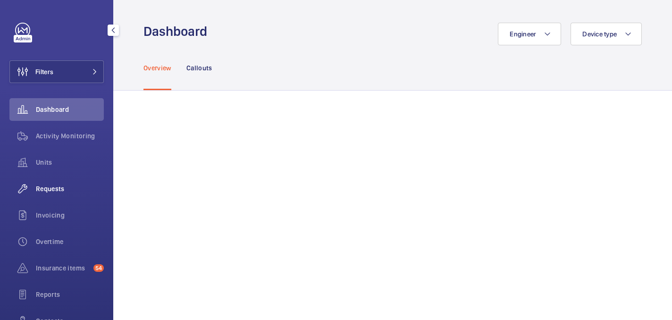
click at [54, 182] on div "Requests" at bounding box center [56, 188] width 94 height 23
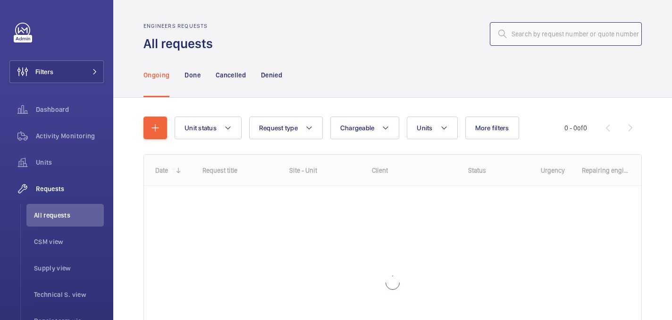
click at [532, 43] on input "text" at bounding box center [566, 34] width 152 height 24
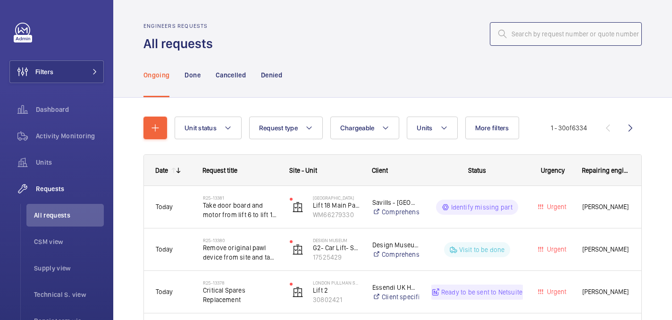
type input "[GEOGRAPHIC_DATA][MEDICAL_DATA]"
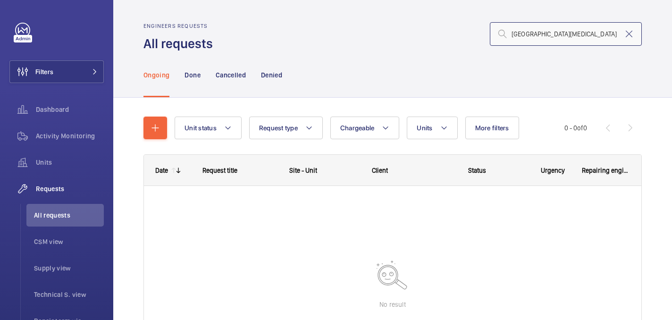
click at [564, 34] on input "[GEOGRAPHIC_DATA][MEDICAL_DATA]" at bounding box center [566, 34] width 152 height 24
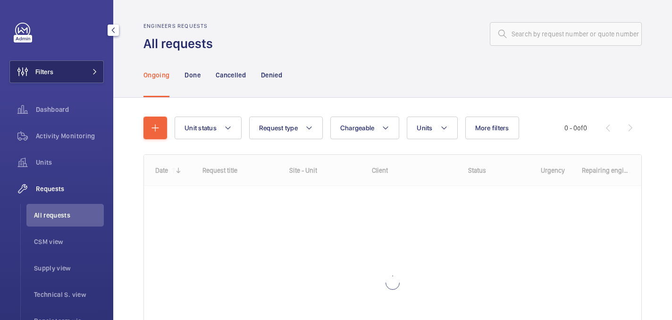
click at [41, 74] on span "Filters" at bounding box center [44, 71] width 18 height 9
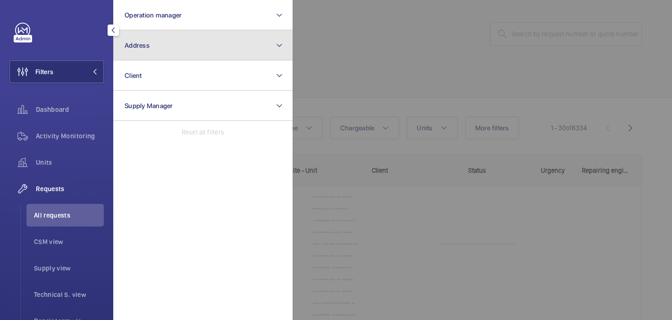
click at [175, 41] on button "Address" at bounding box center [202, 45] width 179 height 30
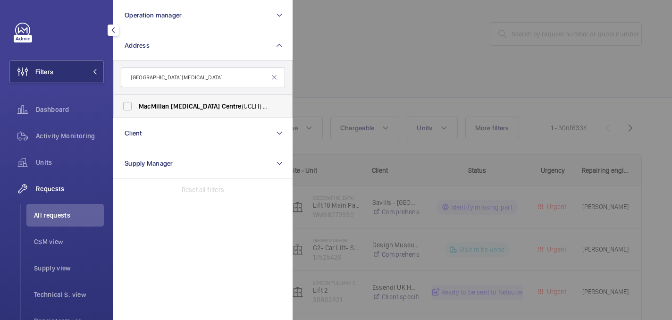
type input "[GEOGRAPHIC_DATA][MEDICAL_DATA]"
click at [181, 102] on span "[MEDICAL_DATA]" at bounding box center [196, 106] width 50 height 8
click at [137, 102] on input "[GEOGRAPHIC_DATA][MEDICAL_DATA] (UCLH) - [PERSON_NAME][GEOGRAPHIC_DATA]" at bounding box center [127, 106] width 19 height 19
checkbox input "true"
click at [459, 53] on div at bounding box center [629, 160] width 672 height 320
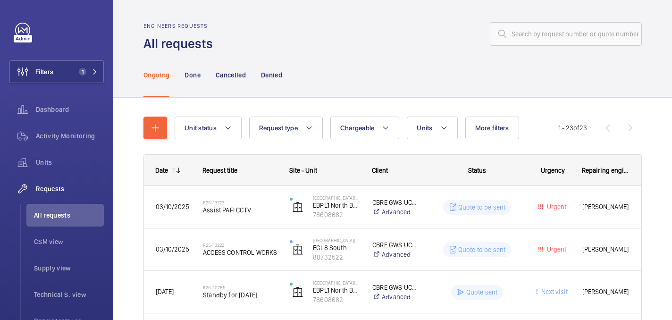
click at [436, 128] on button "Units" at bounding box center [432, 128] width 51 height 23
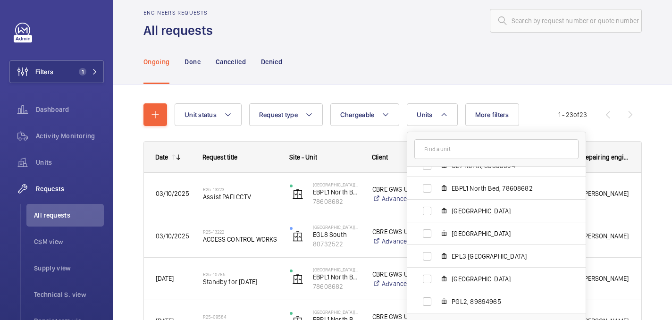
scroll to position [17, 0]
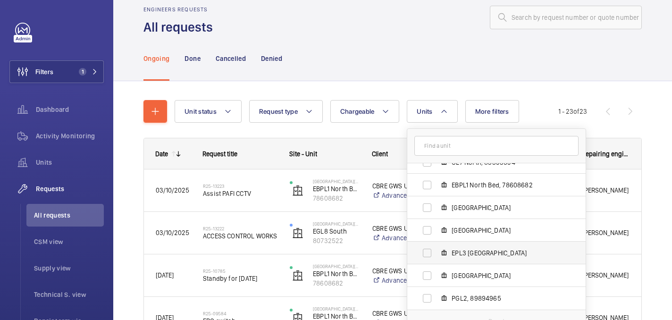
click at [503, 246] on label "EPL3 Main Area NE, 59396783" at bounding box center [488, 253] width 163 height 23
click at [437, 246] on input "EPL3 Main Area NE, 59396783" at bounding box center [427, 253] width 19 height 19
checkbox input "true"
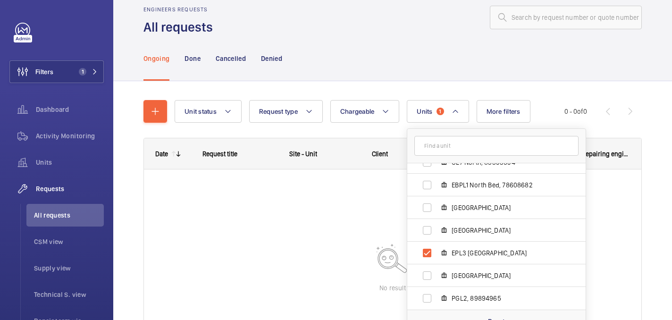
click at [433, 56] on div "Ongoing Done Cancelled Denied" at bounding box center [392, 58] width 498 height 45
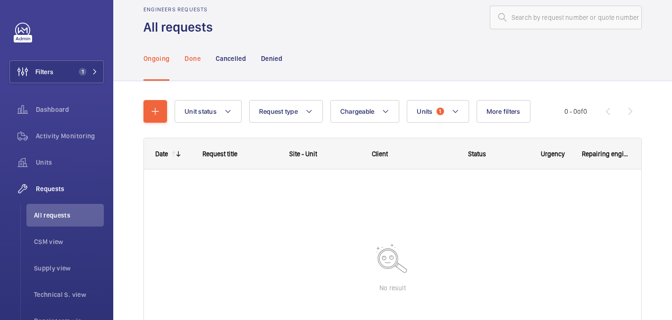
click at [191, 57] on p "Done" at bounding box center [193, 58] width 16 height 9
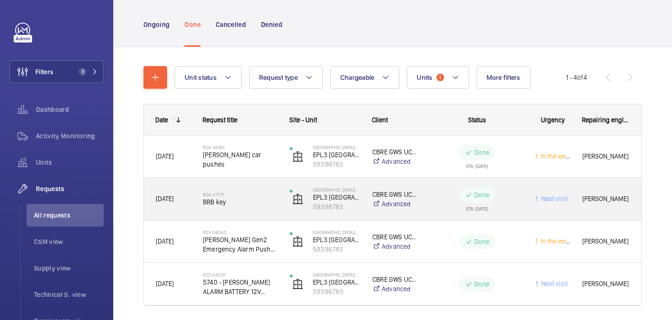
scroll to position [82, 0]
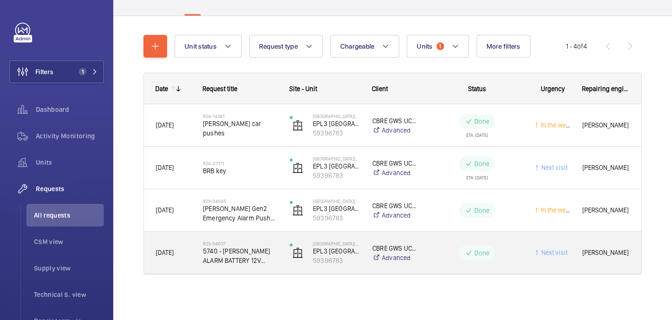
click at [265, 240] on div "R23-04037 5740 - Casil ALARM BATTERY 12V 1.2Ah -" at bounding box center [240, 252] width 75 height 27
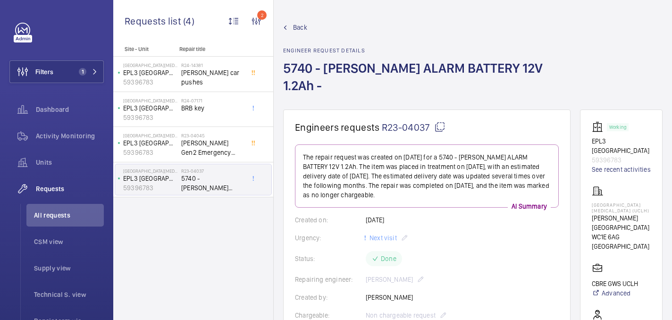
scroll to position [433, 0]
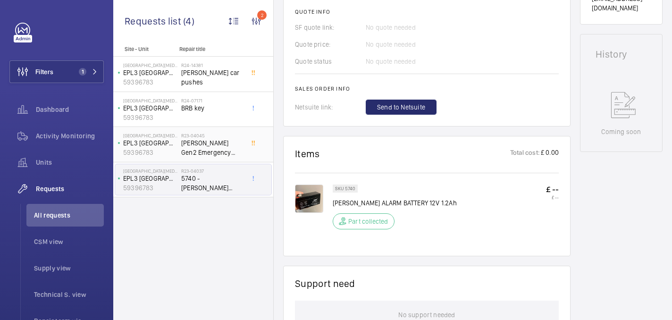
click at [219, 139] on span "Otis Gen2 Emergency Alarm Push Button - Yellow LED 12v -" at bounding box center [212, 147] width 62 height 19
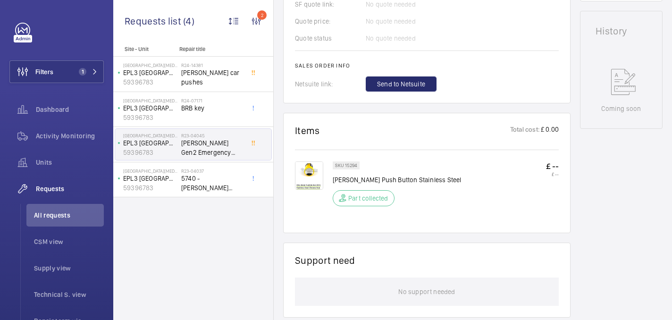
scroll to position [465, 0]
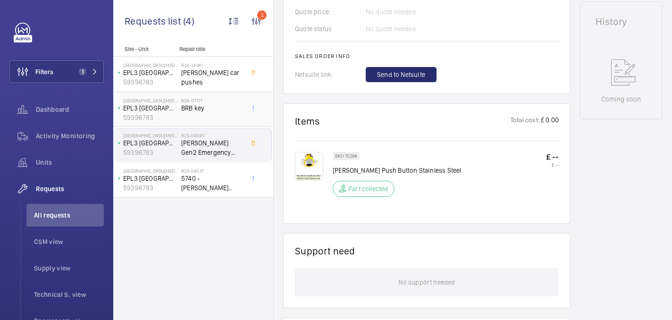
click at [202, 114] on div "R24-07171 BRB key" at bounding box center [212, 111] width 62 height 27
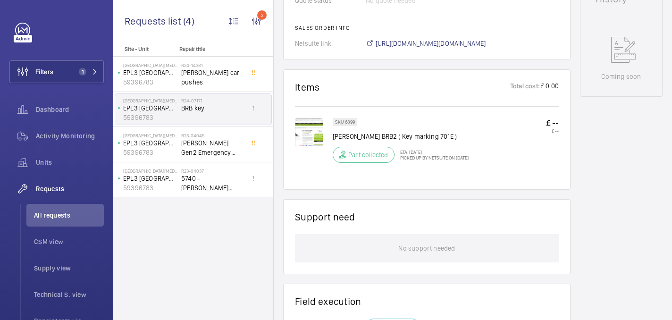
scroll to position [480, 0]
click at [307, 130] on img at bounding box center [309, 132] width 28 height 28
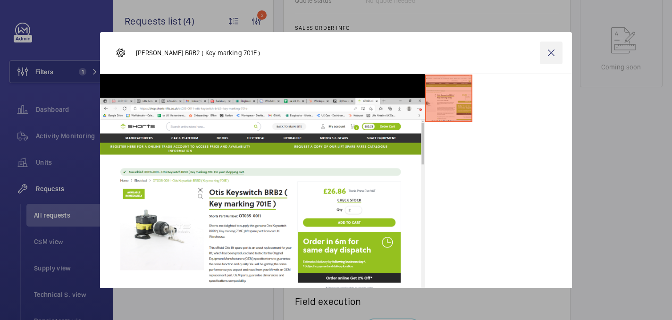
click at [548, 52] on wm-front-icon-button at bounding box center [551, 53] width 23 height 23
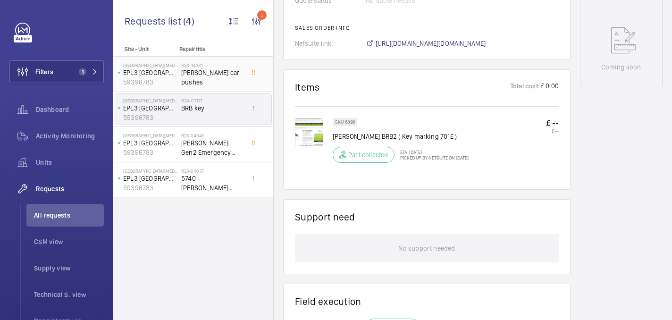
click at [182, 76] on span "Otis car pushes" at bounding box center [212, 77] width 62 height 19
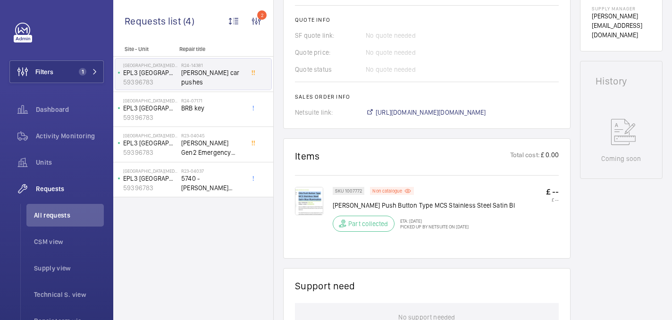
scroll to position [398, 0]
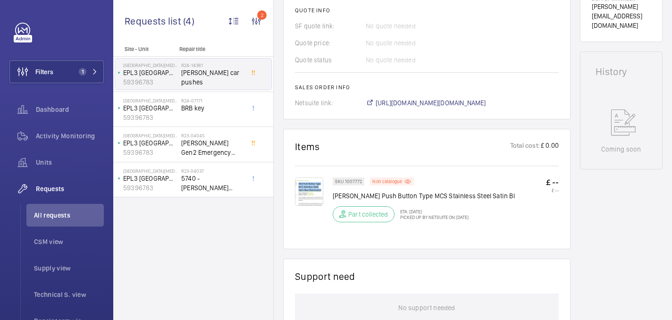
click at [314, 193] on img at bounding box center [309, 191] width 28 height 28
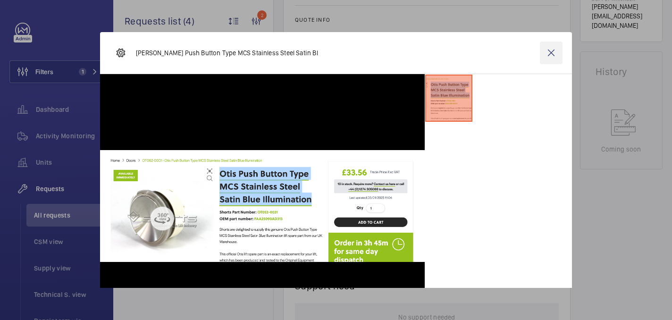
click at [551, 56] on wm-front-icon-button at bounding box center [551, 53] width 23 height 23
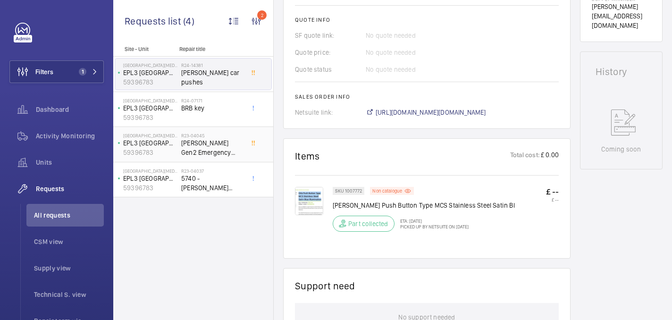
click at [210, 158] on div "R23-04045 Otis Gen2 Emergency Alarm Push Button - Yellow LED 12v -" at bounding box center [212, 146] width 62 height 27
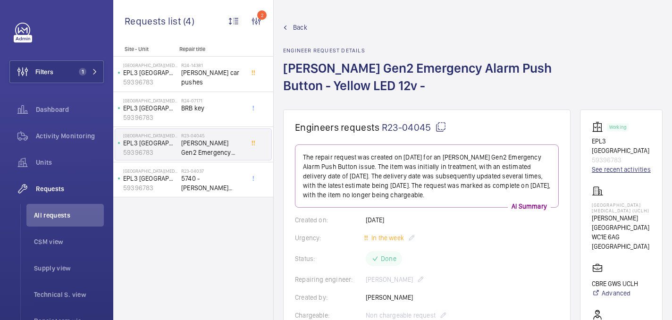
click at [622, 165] on link "See recent activities" at bounding box center [621, 169] width 59 height 9
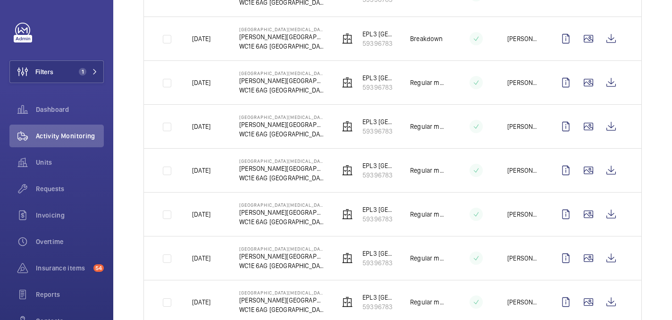
scroll to position [383, 0]
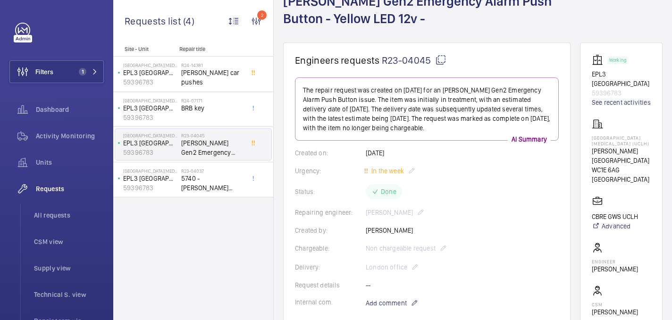
scroll to position [62, 0]
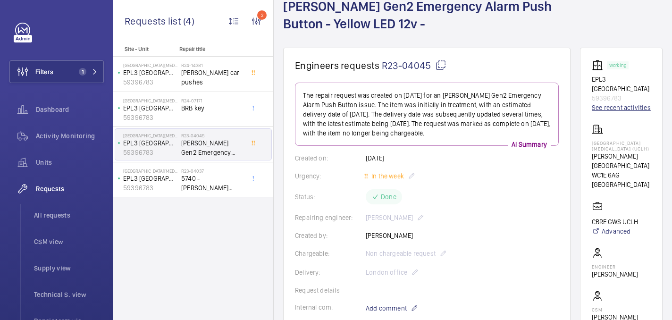
click at [623, 103] on link "See recent activities" at bounding box center [621, 107] width 59 height 9
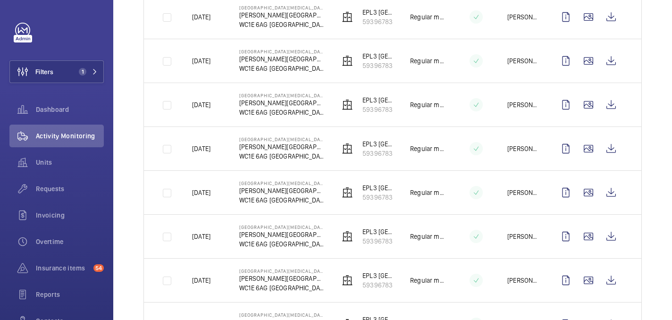
scroll to position [849, 0]
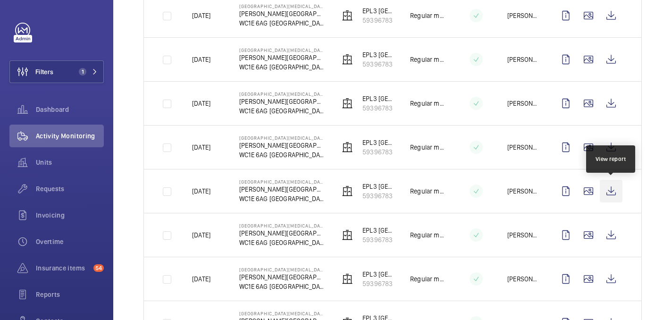
click at [606, 193] on wm-front-icon-button at bounding box center [611, 191] width 23 height 23
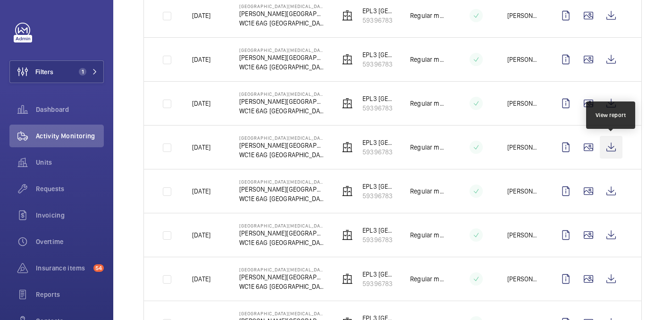
click at [613, 151] on wm-front-icon-button at bounding box center [611, 147] width 23 height 23
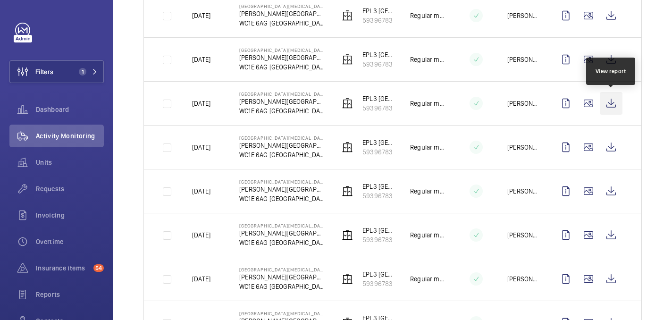
click at [609, 109] on wm-front-icon-button at bounding box center [611, 103] width 23 height 23
click at [609, 105] on wm-front-icon-button at bounding box center [611, 103] width 23 height 23
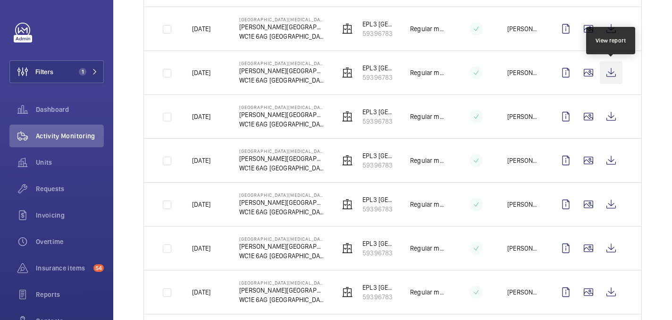
click at [610, 76] on wm-front-icon-button at bounding box center [611, 72] width 23 height 23
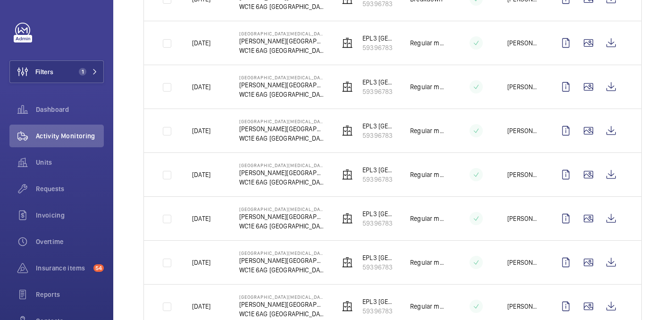
scroll to position [819, 0]
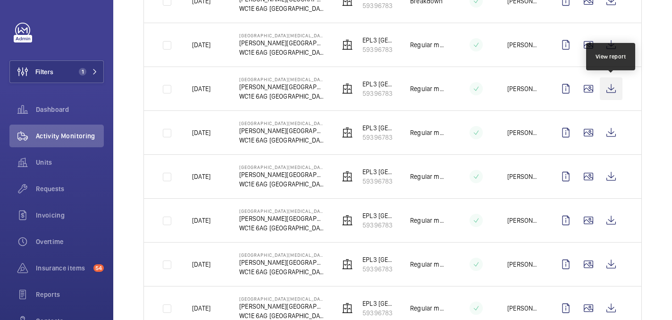
click at [616, 88] on wm-front-icon-button at bounding box center [611, 88] width 23 height 23
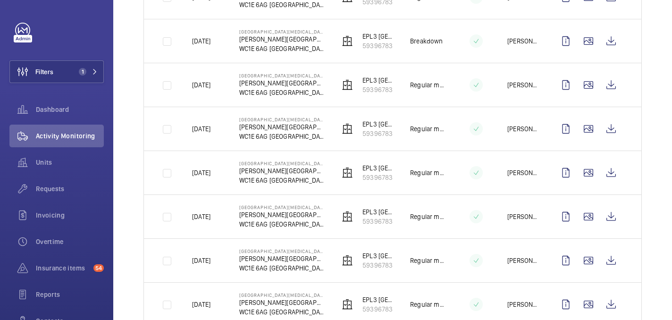
scroll to position [774, 0]
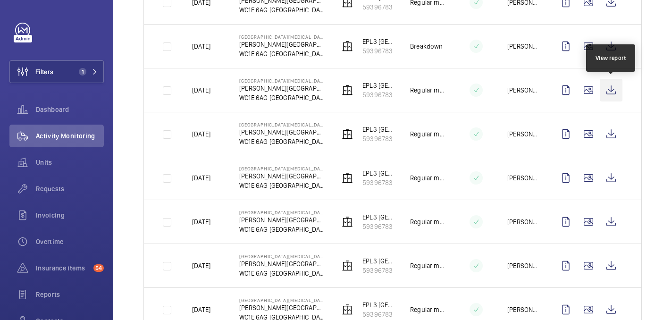
click at [613, 83] on wm-front-icon-button at bounding box center [611, 90] width 23 height 23
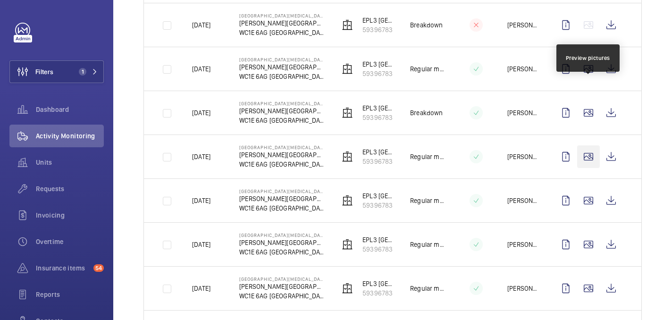
scroll to position [699, 0]
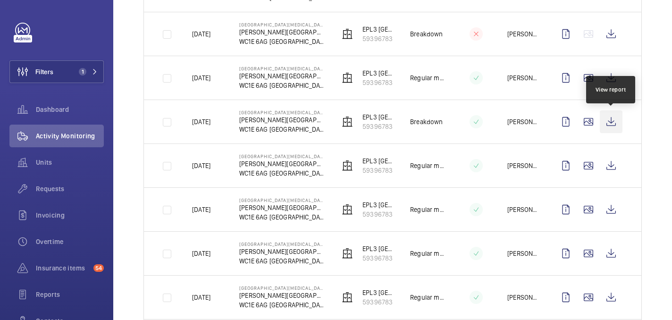
click at [612, 122] on wm-front-icon-button at bounding box center [611, 121] width 23 height 23
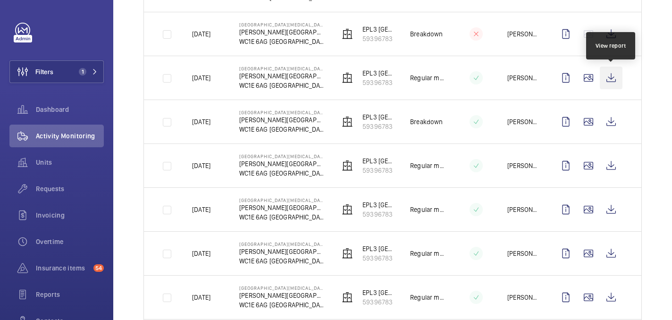
click at [611, 82] on wm-front-icon-button at bounding box center [611, 78] width 23 height 23
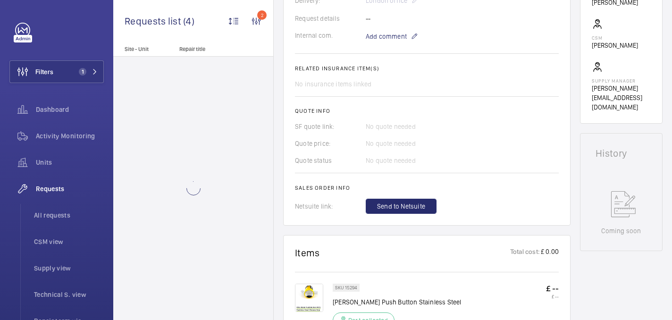
scroll to position [419, 0]
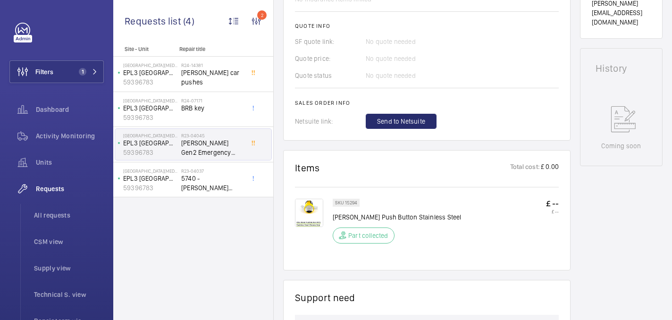
click at [312, 215] on img at bounding box center [309, 213] width 28 height 28
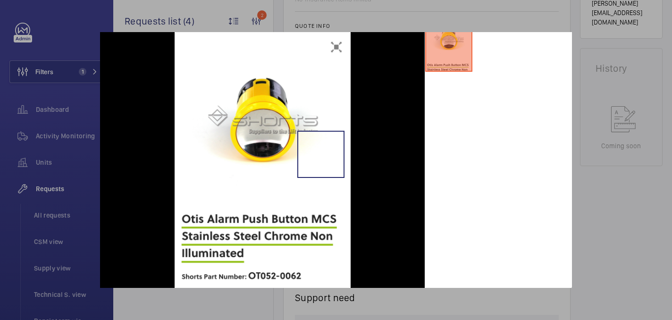
scroll to position [0, 0]
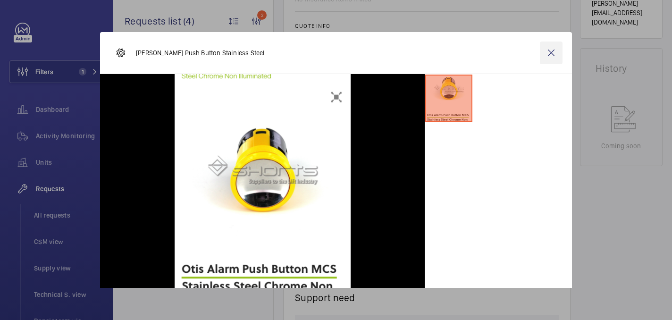
click at [551, 54] on wm-front-icon-button at bounding box center [551, 53] width 23 height 23
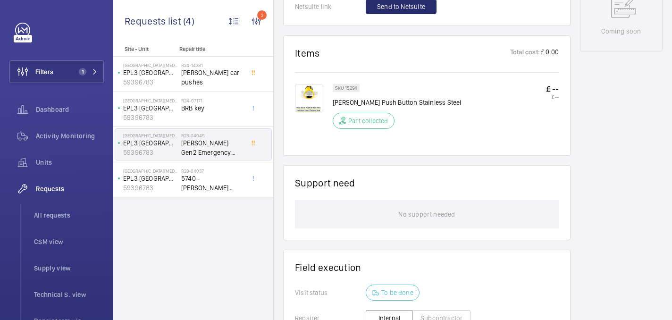
scroll to position [381, 0]
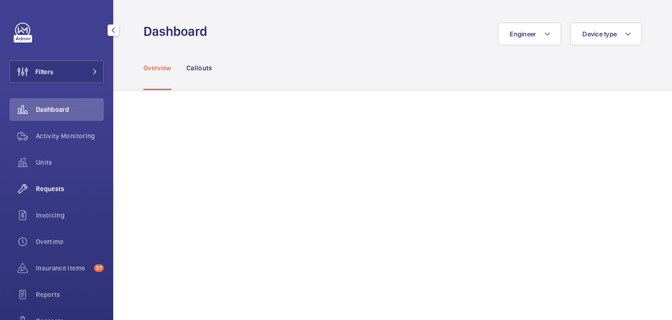
click at [51, 189] on span "Requests" at bounding box center [70, 188] width 68 height 9
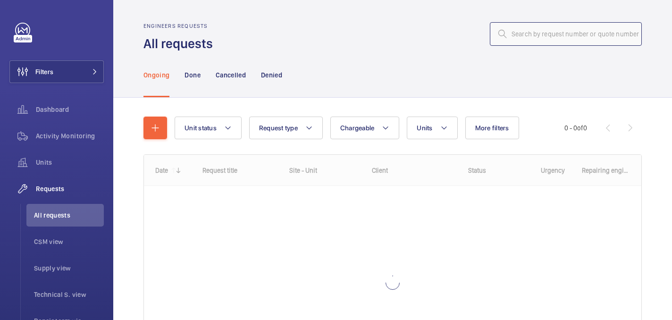
click at [532, 37] on input "text" at bounding box center [566, 34] width 152 height 24
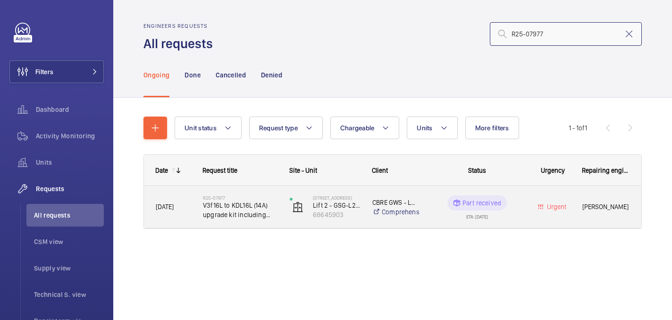
type input "R25-07977"
click at [223, 221] on div "R25-07977 V3f16L to KDL16L (14A) upgrade kit including wiring and encoder" at bounding box center [235, 207] width 86 height 42
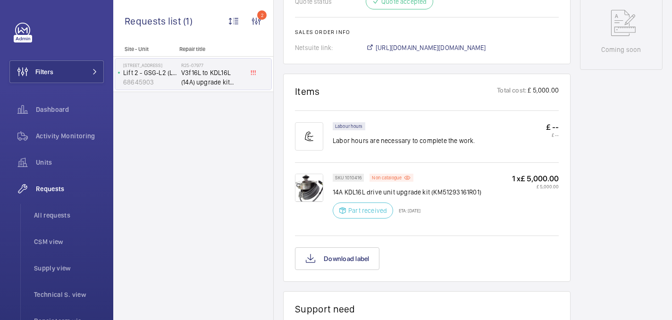
scroll to position [512, 0]
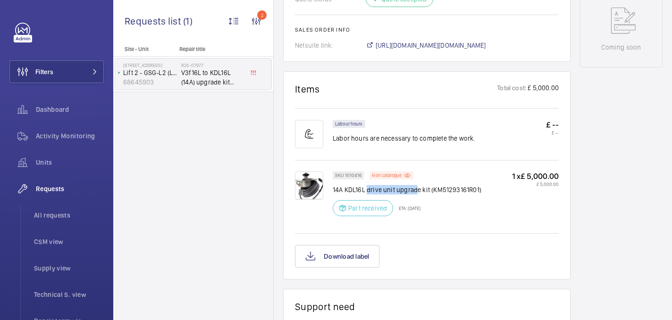
drag, startPoint x: 367, startPoint y: 191, endPoint x: 417, endPoint y: 193, distance: 49.6
click at [417, 193] on p "14A KDL16L drive unit upgrade kit (KM51293161R01)" at bounding box center [407, 189] width 149 height 9
copy p "drive unit upgrad"
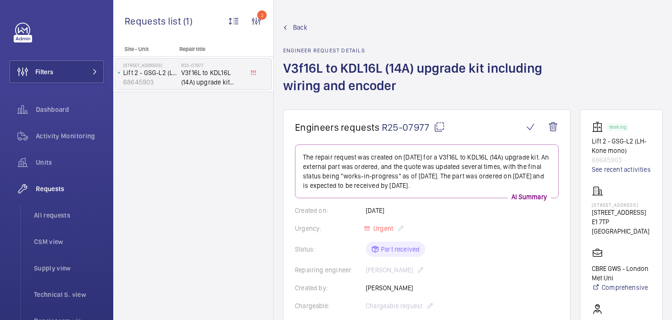
click at [612, 208] on p "16 Goulston Street" at bounding box center [621, 205] width 59 height 6
copy p "16 Goulston Street"
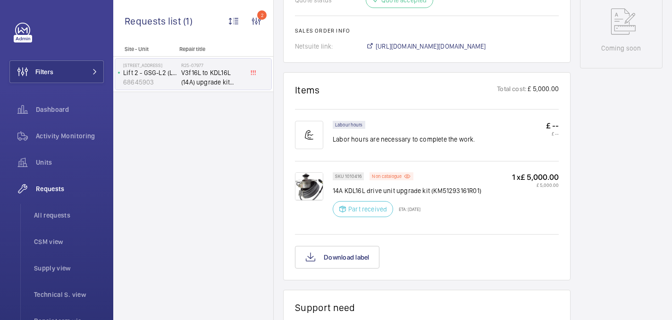
click at [314, 191] on img at bounding box center [309, 186] width 28 height 28
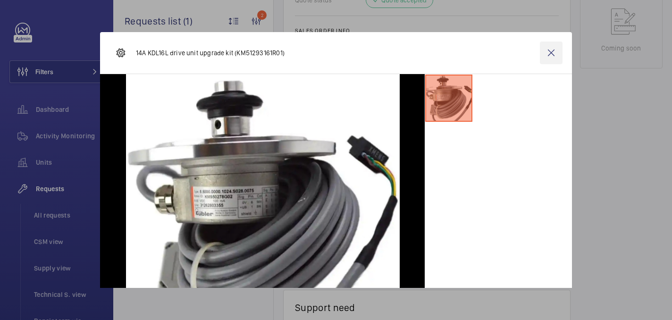
click at [551, 53] on wm-front-icon-button at bounding box center [551, 53] width 23 height 23
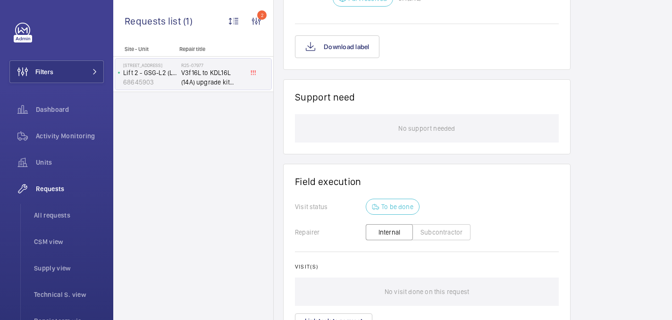
scroll to position [384, 0]
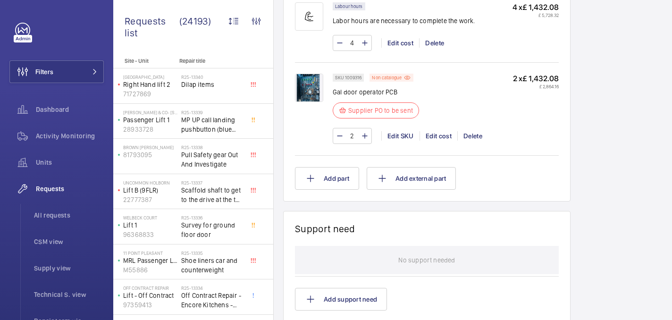
scroll to position [636, 0]
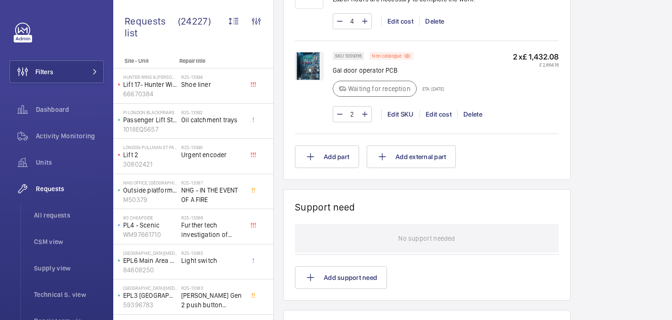
scroll to position [676, 0]
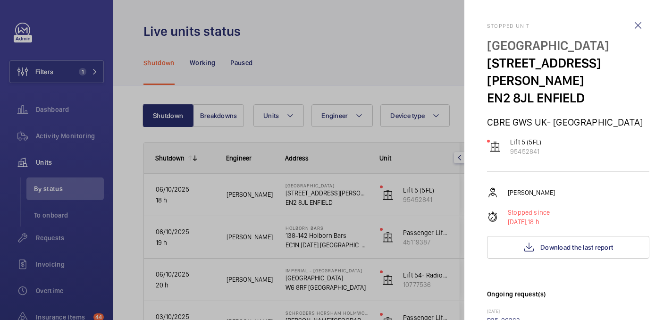
scroll to position [125, 0]
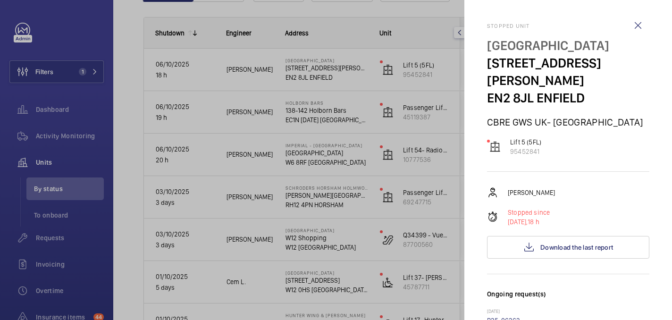
click at [323, 25] on div at bounding box center [336, 160] width 672 height 320
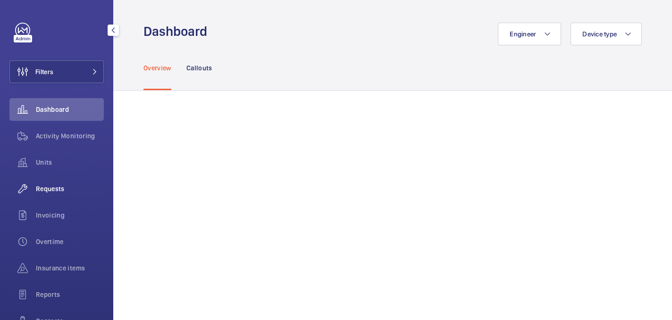
click at [67, 187] on span "Requests" at bounding box center [70, 188] width 68 height 9
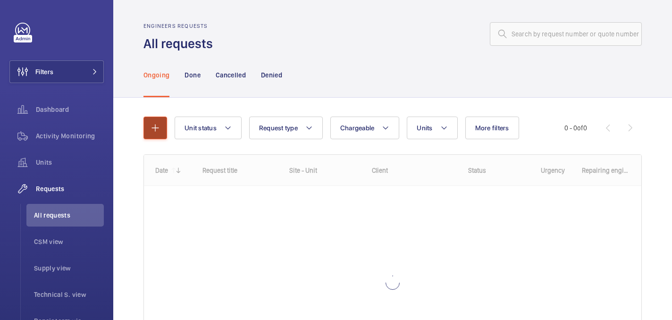
click at [159, 118] on button "button" at bounding box center [155, 128] width 24 height 23
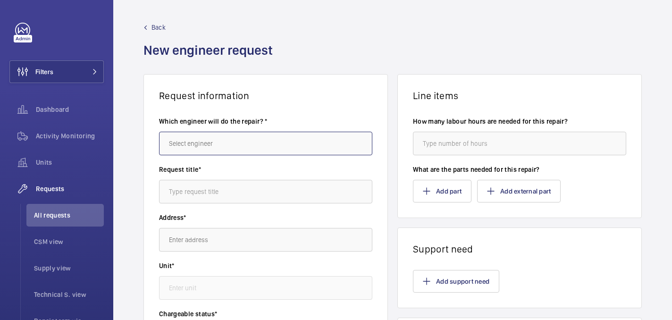
click at [264, 143] on input "text" at bounding box center [265, 144] width 213 height 24
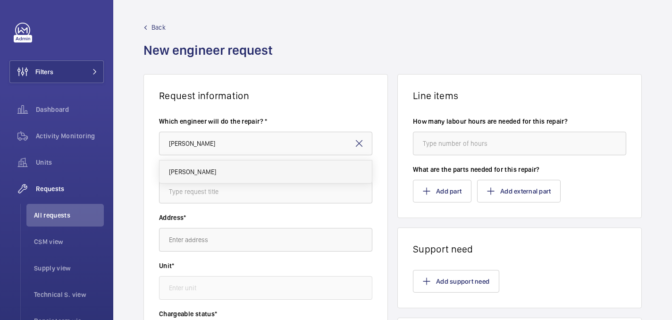
click at [264, 168] on mat-option "Keith Bishop" at bounding box center [266, 171] width 212 height 23
type input "Keith Bishop"
click at [243, 194] on input "text" at bounding box center [265, 192] width 213 height 24
paste input "London Met Uni - GSM Autodialler upgrade"
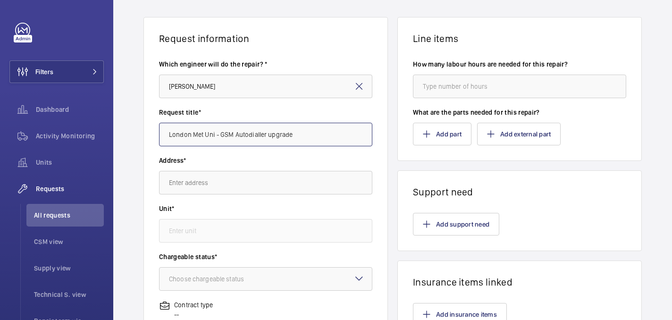
scroll to position [66, 0]
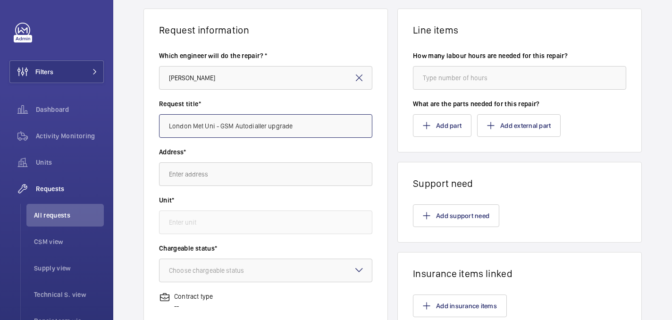
type input "London Met Uni - GSM Autodialler upgrade"
click at [198, 162] on wm-front-autocomplete-dropdown-select "Address*" at bounding box center [265, 166] width 213 height 39
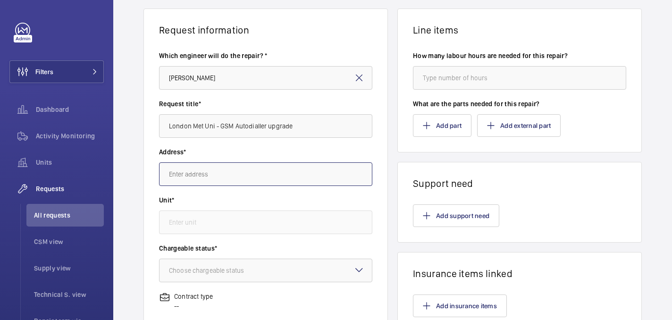
click at [198, 170] on input "text" at bounding box center [265, 174] width 213 height 24
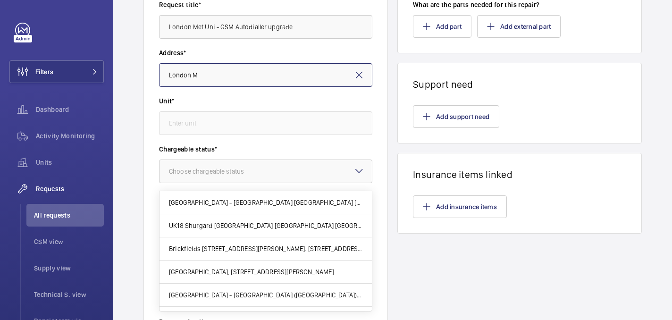
scroll to position [165, 0]
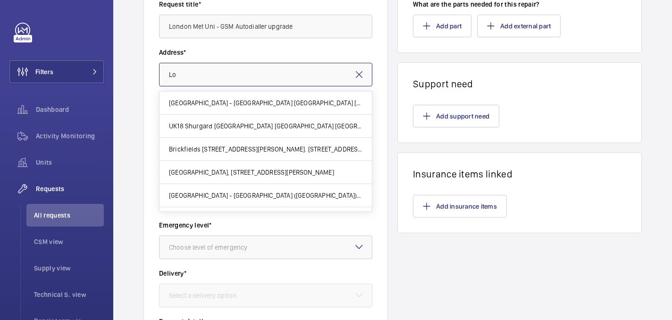
type input "L"
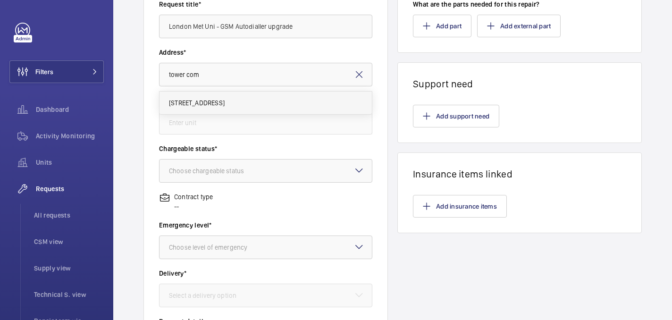
click at [319, 100] on mat-option "Tower Complex Tower Complex,, N7 8DB LONDON" at bounding box center [266, 103] width 212 height 23
type input "Tower Complex Tower Complex,, N7 8DB LONDON"
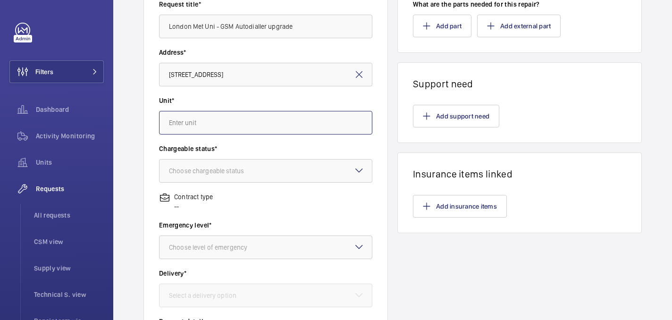
click at [307, 128] on input "text" at bounding box center [265, 123] width 213 height 24
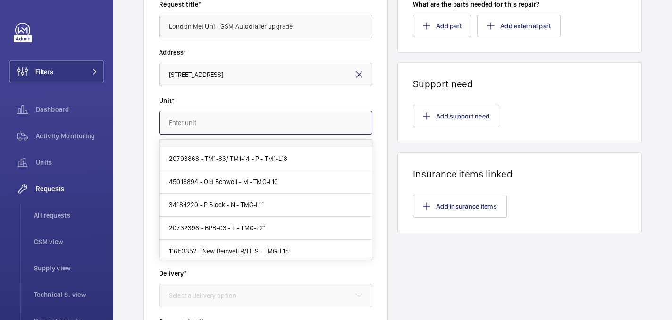
scroll to position [365, 0]
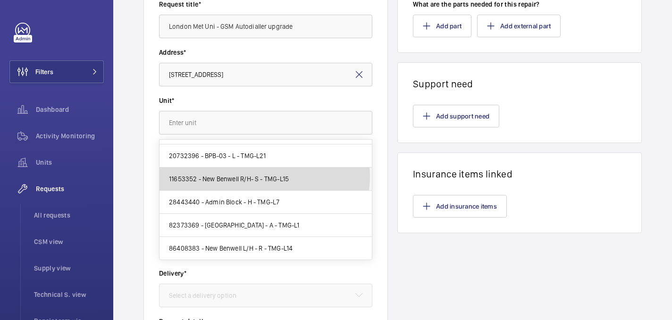
click at [252, 176] on span "11653352 - New Benwell R/H- S - TMG-L15" at bounding box center [229, 178] width 120 height 9
type input "11653352 - New Benwell R/H- S - TMG-L15"
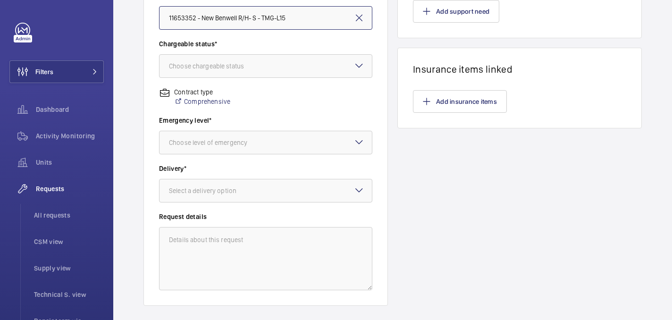
scroll to position [280, 0]
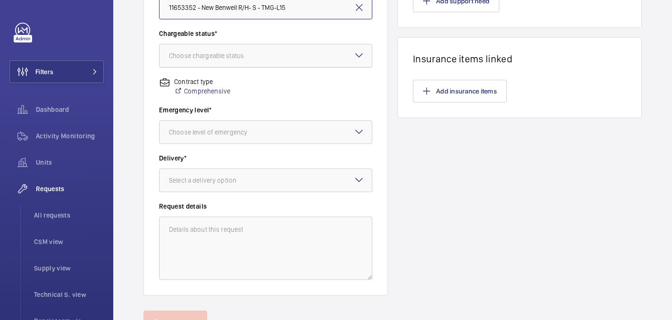
click at [250, 59] on div "Choose chargeable status" at bounding box center [218, 55] width 99 height 9
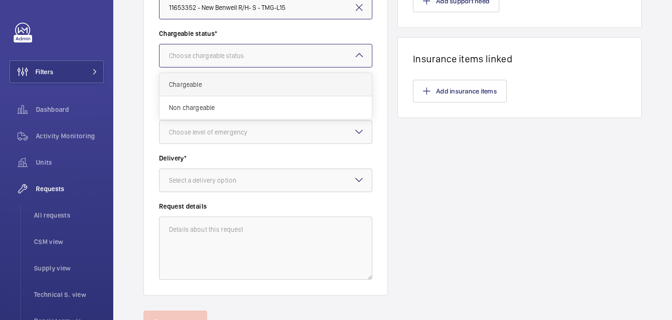
click at [229, 88] on span "Chargeable" at bounding box center [266, 84] width 194 height 9
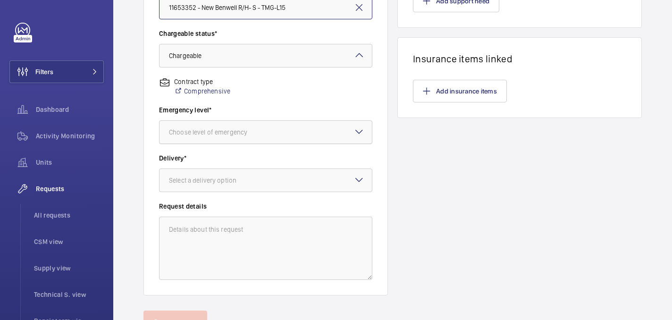
click at [223, 130] on div "Choose level of emergency" at bounding box center [220, 131] width 102 height 9
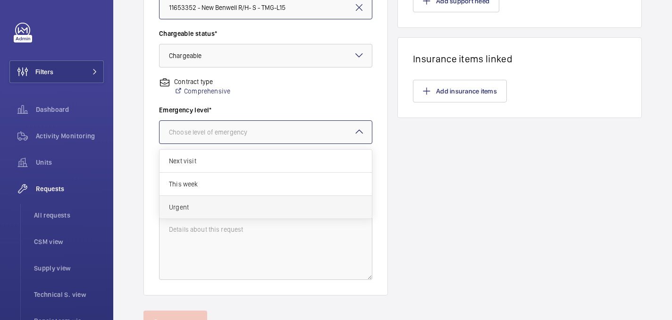
click at [223, 206] on span "Urgent" at bounding box center [266, 206] width 194 height 9
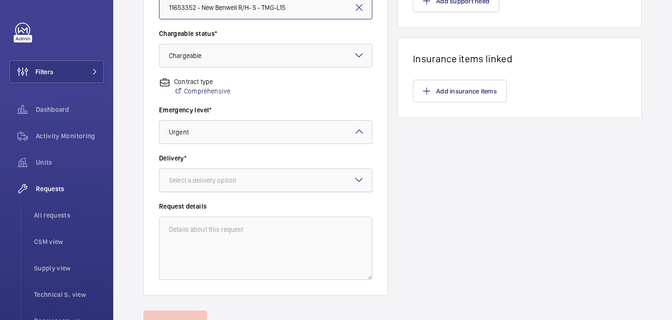
click at [230, 176] on div "Select a delivery option" at bounding box center [214, 180] width 91 height 9
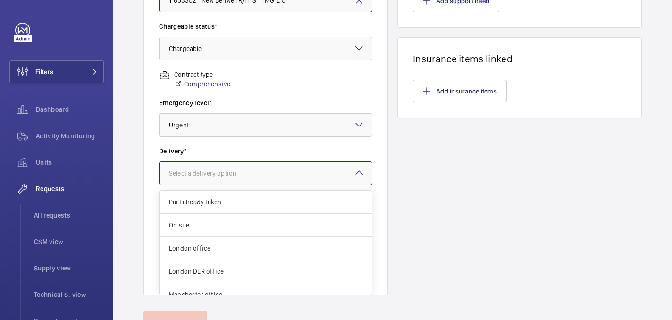
scroll to position [34, 0]
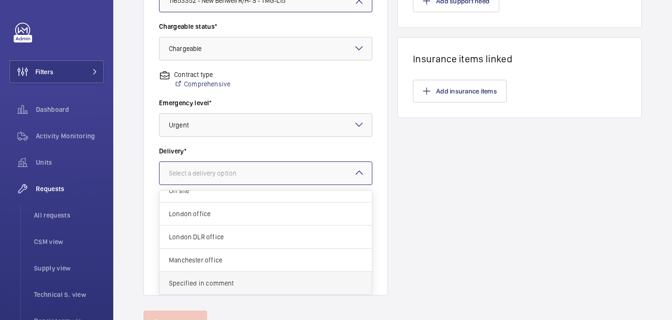
click at [218, 286] on span "Specified in comment" at bounding box center [266, 282] width 194 height 9
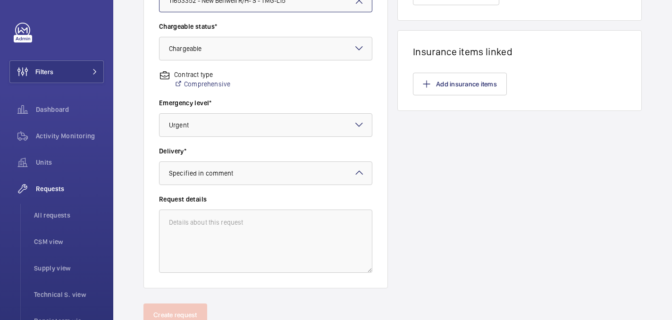
scroll to position [0, 0]
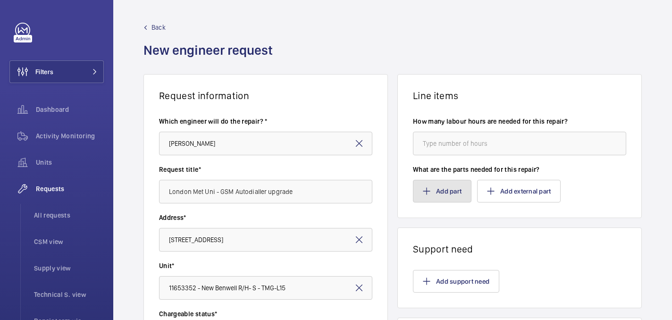
click at [436, 191] on button "Add part" at bounding box center [442, 191] width 59 height 23
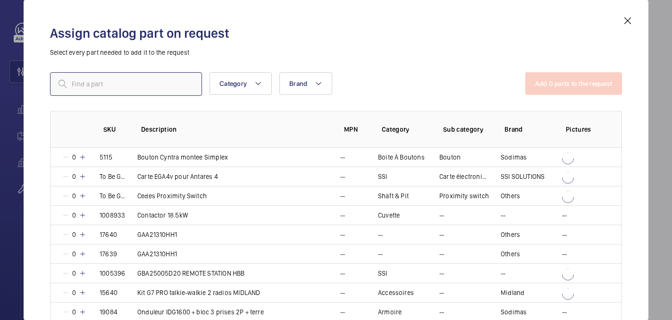
click at [169, 85] on input "text" at bounding box center [126, 84] width 152 height 24
paste input "8083"
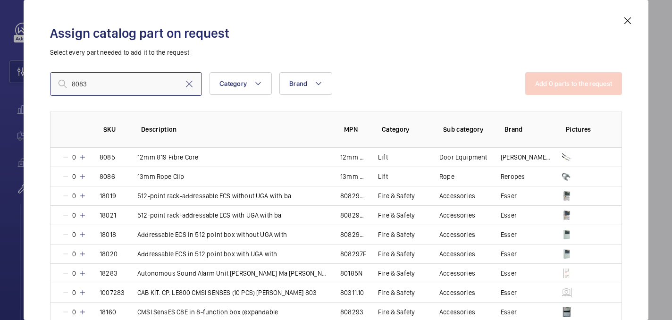
click at [72, 85] on input "8083" at bounding box center [126, 84] width 152 height 24
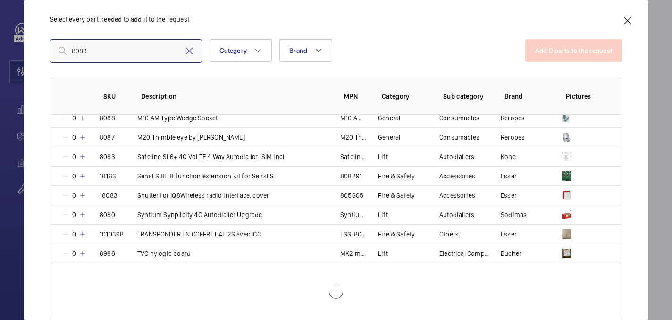
scroll to position [356, 0]
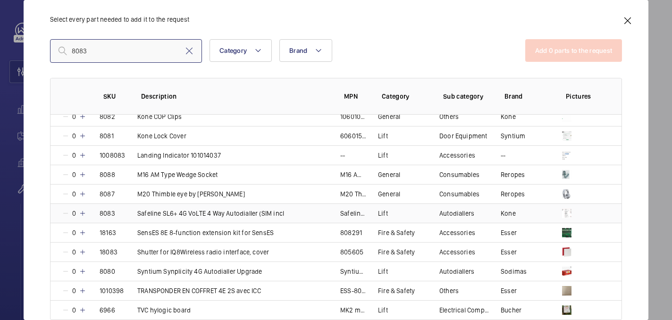
type input "8083"
click at [83, 214] on mat-icon at bounding box center [83, 214] width 8 height 8
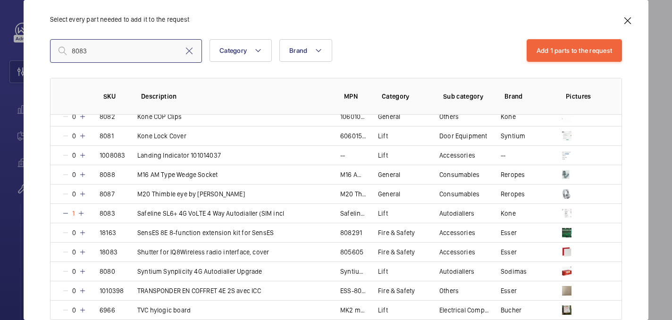
click at [164, 52] on input "8083" at bounding box center [126, 51] width 152 height 24
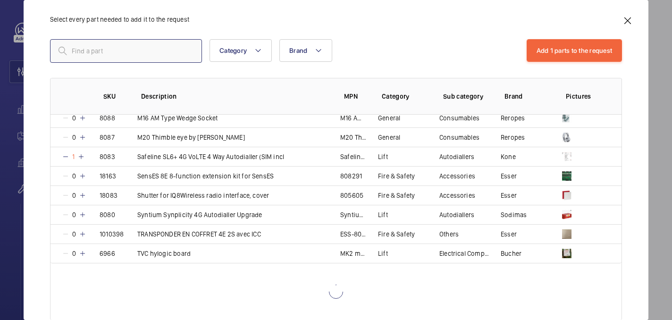
paste input "1007911"
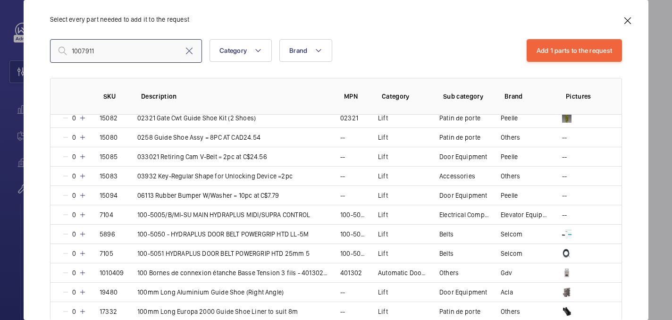
click at [72, 50] on input "1007911" at bounding box center [126, 51] width 152 height 24
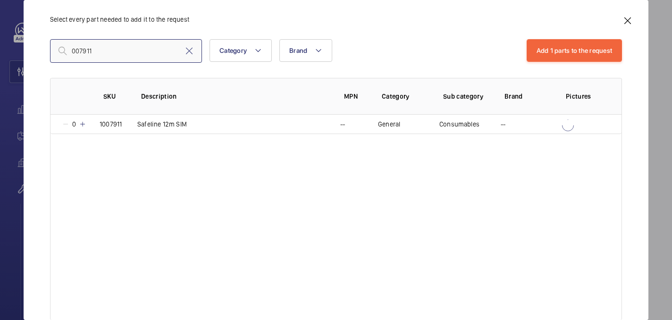
scroll to position [0, 0]
type input "007911"
click at [83, 125] on mat-icon at bounding box center [83, 124] width 8 height 8
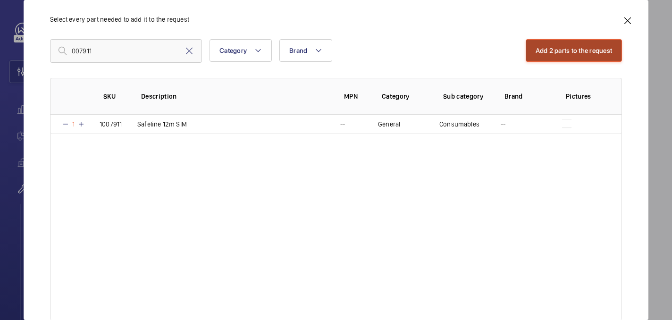
click at [549, 59] on button "Add 2 parts to the request" at bounding box center [574, 50] width 97 height 23
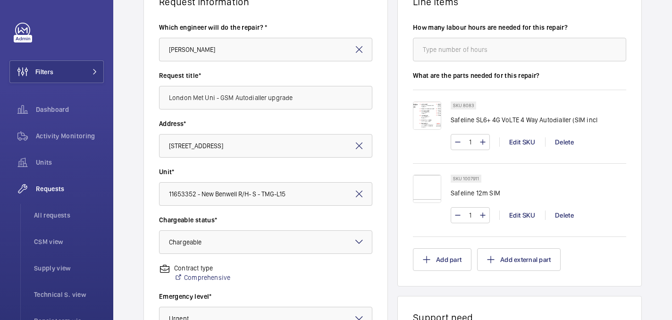
scroll to position [159, 0]
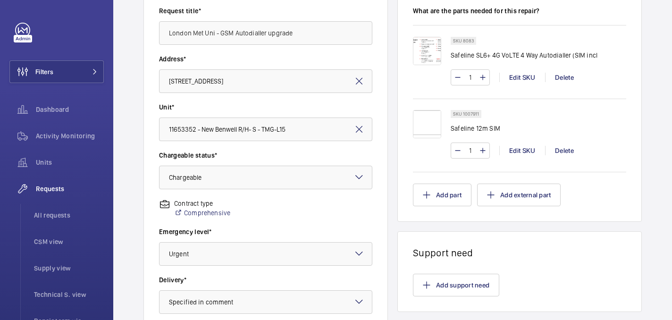
click at [427, 116] on img at bounding box center [427, 124] width 28 height 28
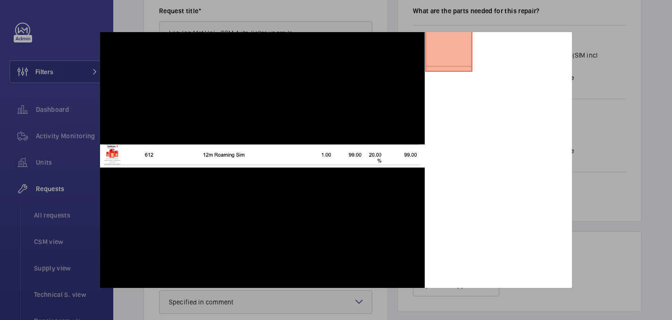
scroll to position [0, 0]
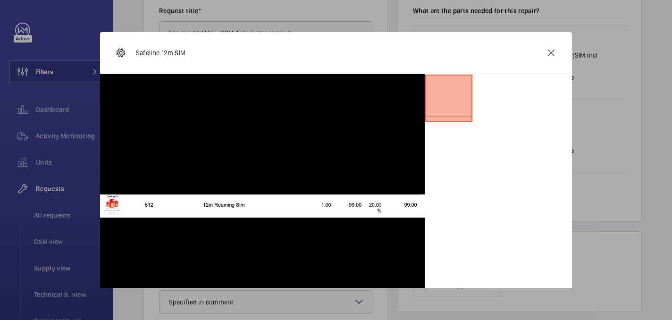
drag, startPoint x: 548, startPoint y: 55, endPoint x: 530, endPoint y: 71, distance: 23.8
click at [548, 55] on wm-front-icon-button at bounding box center [551, 53] width 23 height 23
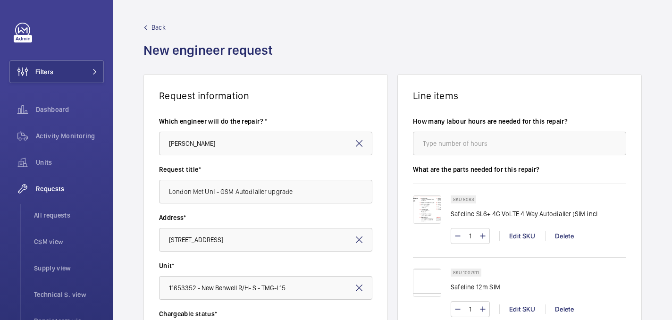
scroll to position [324, 0]
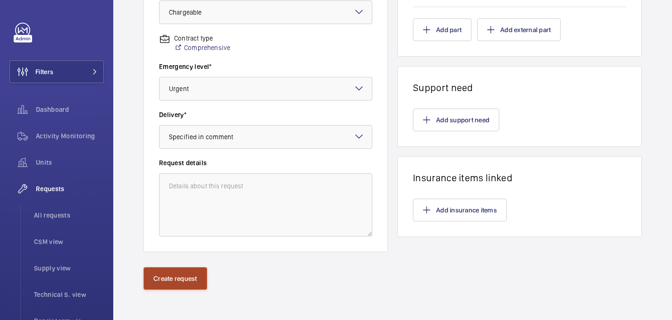
click at [179, 273] on button "Create request" at bounding box center [175, 278] width 64 height 23
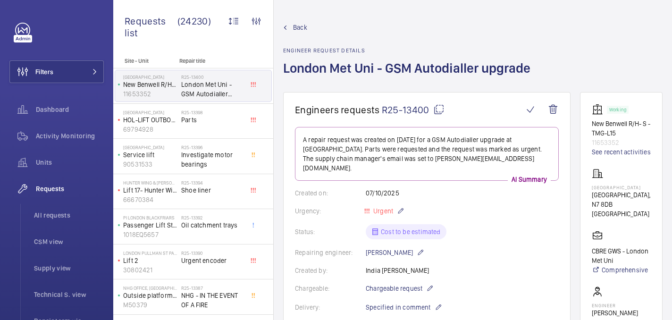
scroll to position [247, 0]
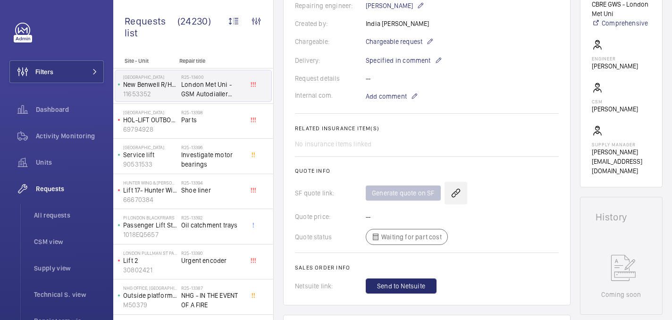
click at [455, 184] on wm-front-icon-button at bounding box center [456, 193] width 23 height 23
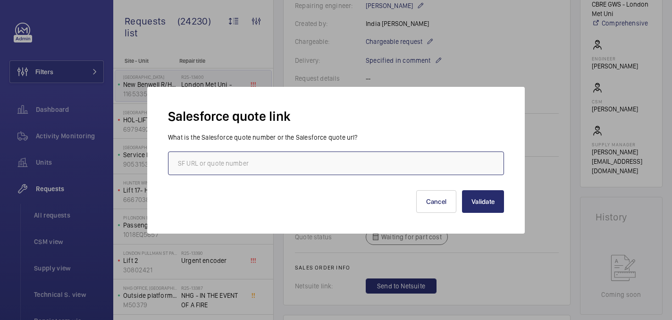
click at [255, 167] on input "text" at bounding box center [336, 164] width 336 height 24
paste input "00018983"
type input "00018983"
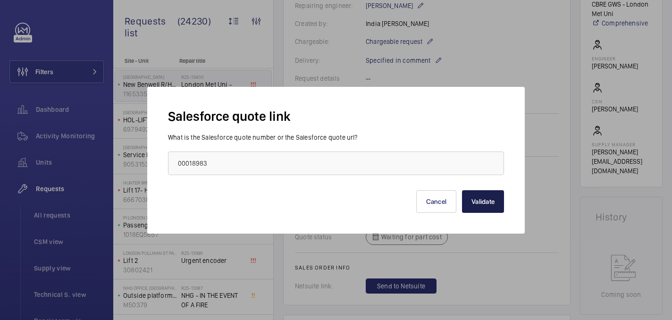
click at [475, 205] on button "Validate" at bounding box center [483, 201] width 42 height 23
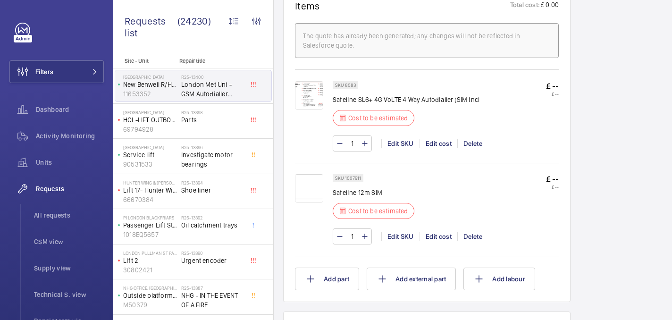
scroll to position [565, 0]
click at [436, 144] on div "Edit cost" at bounding box center [439, 142] width 38 height 9
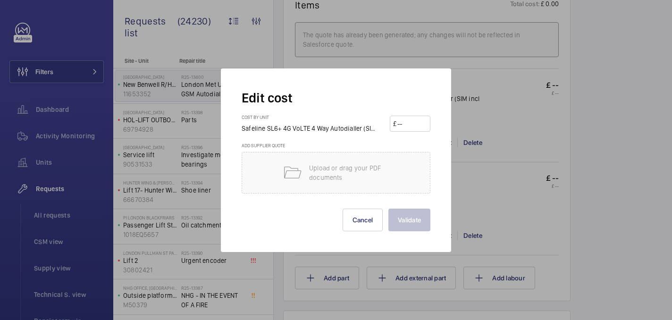
click at [421, 121] on input "number" at bounding box center [411, 123] width 31 height 15
paste input "748"
type input "748"
click at [421, 229] on button "Validate" at bounding box center [409, 220] width 42 height 23
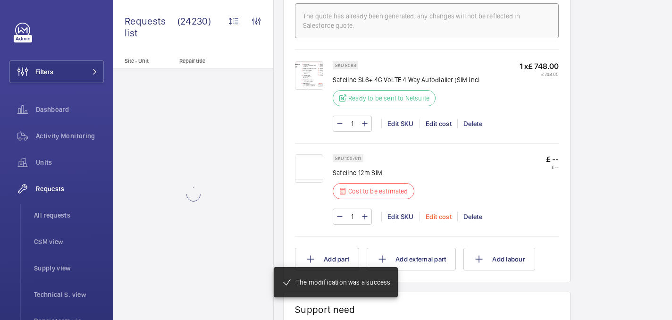
click at [424, 216] on div "Edit cost" at bounding box center [439, 216] width 38 height 9
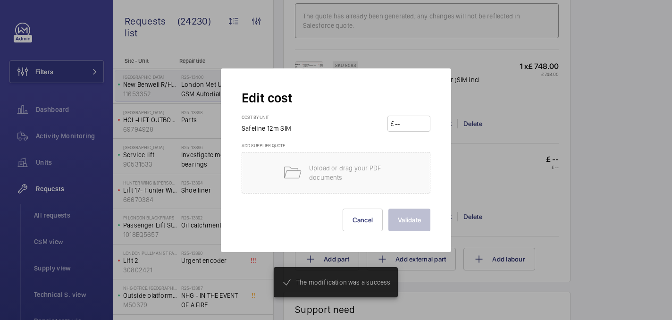
click at [415, 126] on input "number" at bounding box center [410, 123] width 33 height 15
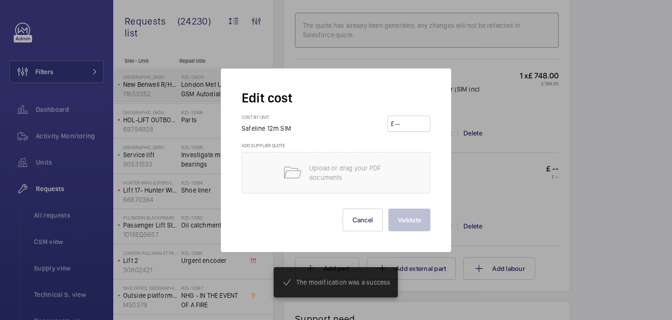
scroll to position [593, 0]
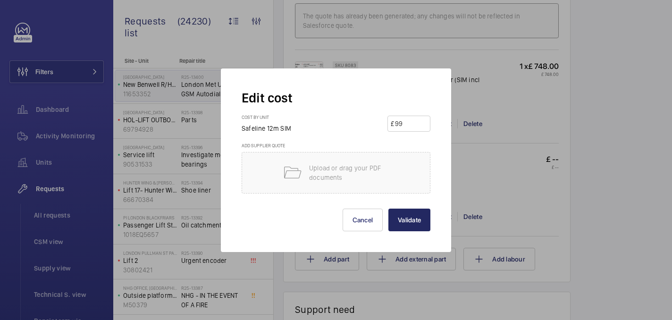
type input "99"
click at [405, 213] on button "Validate" at bounding box center [409, 220] width 42 height 23
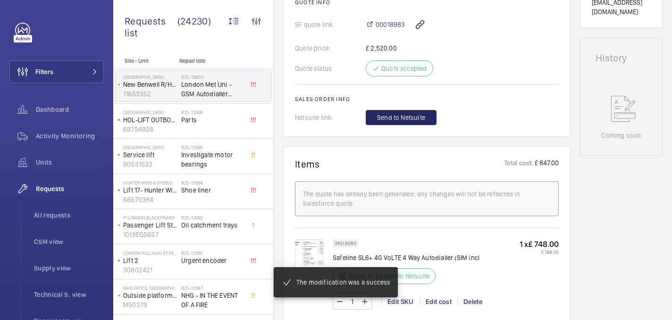
scroll to position [415, 0]
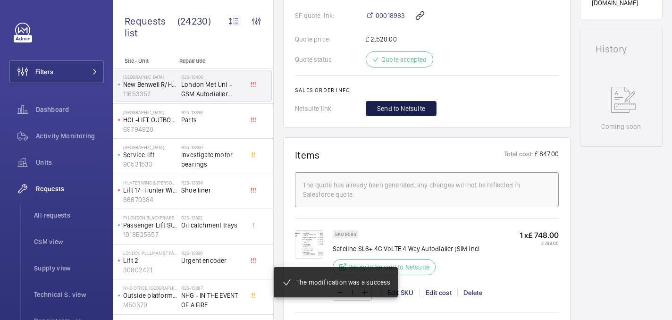
click at [401, 105] on span "Send to Netsuite" at bounding box center [401, 108] width 48 height 9
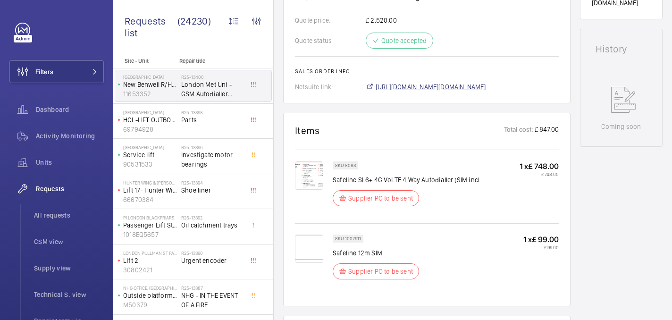
click at [422, 84] on span "https://6461500.app.netsuite.com/app/accounting/transactions/salesord.nl?id=307…" at bounding box center [431, 86] width 110 height 9
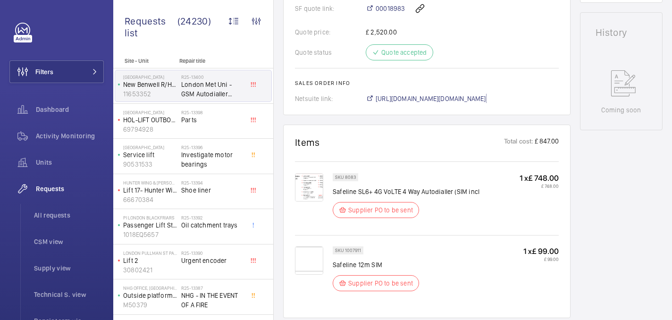
scroll to position [0, 0]
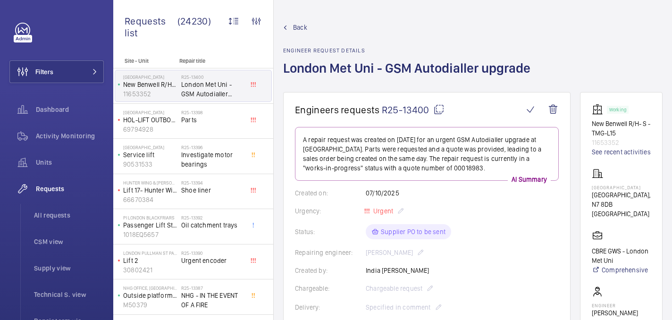
click at [613, 200] on p "Tower Complex," at bounding box center [621, 194] width 59 height 9
click at [610, 190] on p "Tower Complex" at bounding box center [621, 188] width 59 height 6
copy p "Tower Complex"
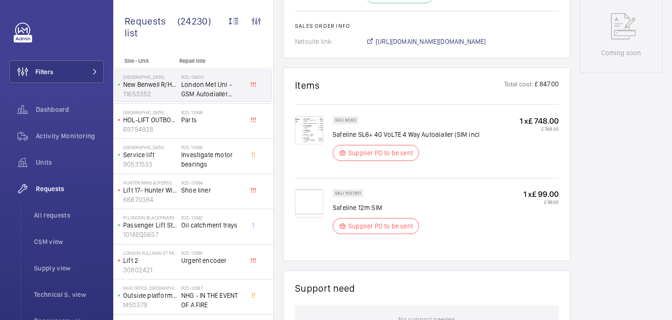
scroll to position [397, 0]
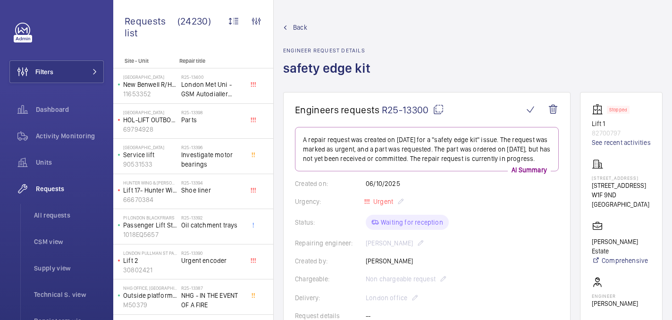
click at [442, 106] on mat-icon at bounding box center [438, 109] width 11 height 11
drag, startPoint x: 599, startPoint y: 185, endPoint x: 648, endPoint y: 193, distance: 49.7
click at [648, 193] on wm-front-card "Stopped Lift 1 82700797 See recent activities 14-16 Great Pulteney Street 14-16…" at bounding box center [621, 258] width 83 height 333
copy p "14-16 Great Pulteney Street"
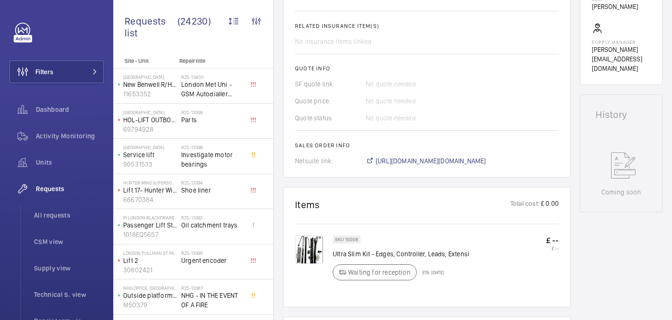
scroll to position [378, 0]
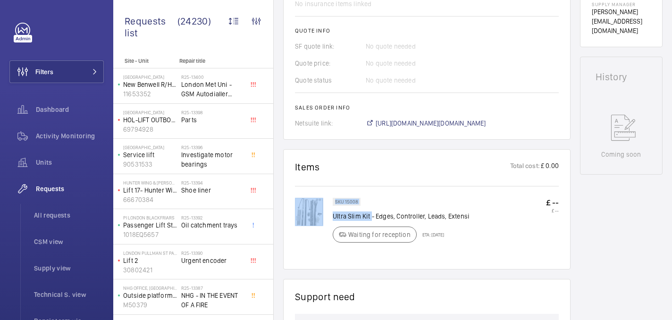
drag, startPoint x: 330, startPoint y: 217, endPoint x: 372, endPoint y: 220, distance: 42.1
click at [372, 220] on div "SKU 15008 Ultra Slim Kit - Edges, Controller, Leads, Extensi Waiting for recept…" at bounding box center [427, 228] width 264 height 60
click at [372, 220] on p "Ultra Slim Kit - Edges, Controller, Leads, Extensi" at bounding box center [401, 215] width 137 height 9
drag, startPoint x: 369, startPoint y: 218, endPoint x: 332, endPoint y: 218, distance: 36.8
click at [333, 218] on p "Ultra Slim Kit - Edges, Controller, Leads, Extensi" at bounding box center [401, 215] width 137 height 9
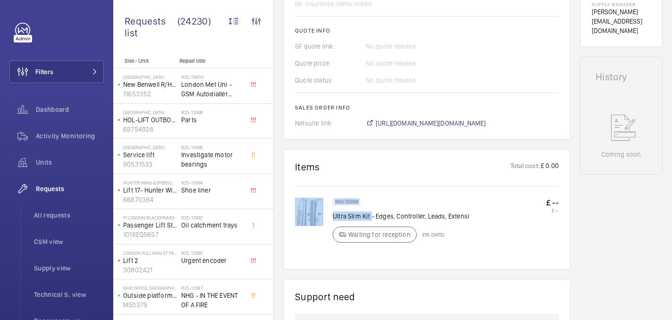
copy div "SKU 15008 Ultra Slim Kit"
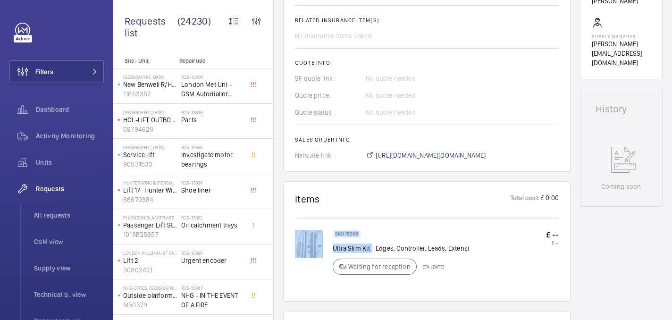
scroll to position [344, 0]
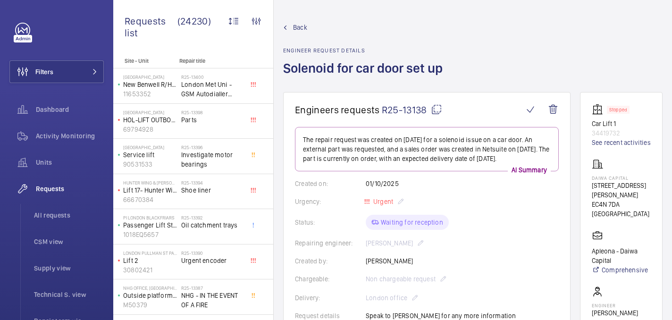
click at [435, 110] on mat-icon at bounding box center [436, 109] width 11 height 11
click at [613, 181] on p "Daiwa Capital" at bounding box center [621, 178] width 59 height 6
copy p "Daiwa Capital"
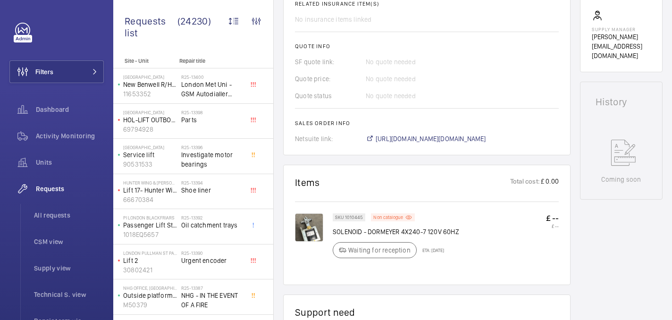
scroll to position [399, 0]
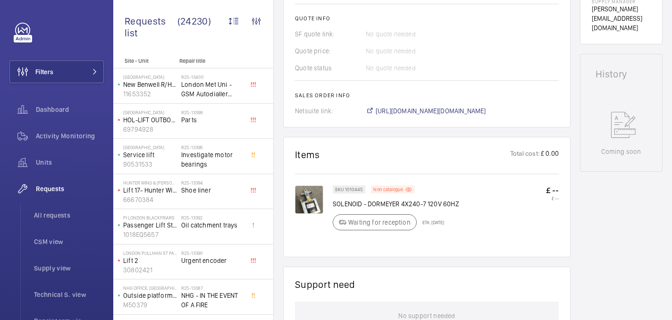
click at [335, 204] on p "SOLENOID - DORMEYER 4X240-7 120V 60HZ" at bounding box center [396, 203] width 126 height 9
drag, startPoint x: 331, startPoint y: 205, endPoint x: 397, endPoint y: 206, distance: 66.6
click at [397, 206] on div "SKU 1010445 Non catalogue SOLENOID - DORMEYER 4X240-7 120V 60HZ Waiting for rec…" at bounding box center [427, 215] width 264 height 60
click at [400, 206] on p "SOLENOID - DORMEYER 4X240-7 120V 60HZ" at bounding box center [396, 203] width 126 height 9
drag, startPoint x: 401, startPoint y: 206, endPoint x: 333, endPoint y: 208, distance: 68.5
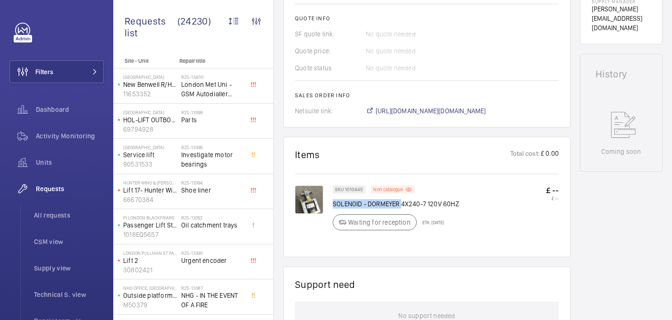
click at [333, 208] on p "SOLENOID - DORMEYER 4X240-7 120V 60HZ" at bounding box center [396, 203] width 126 height 9
copy p "SOLENOID - DORMEYER"
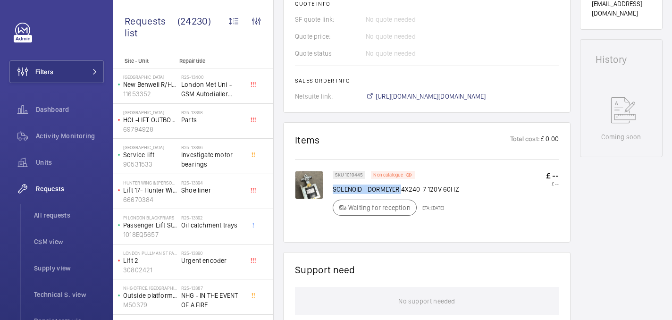
scroll to position [414, 0]
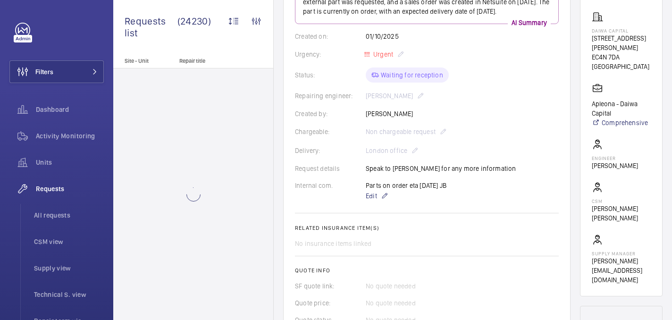
scroll to position [384, 0]
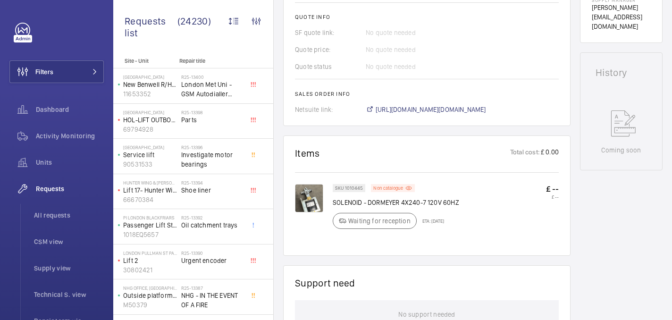
scroll to position [432, 0]
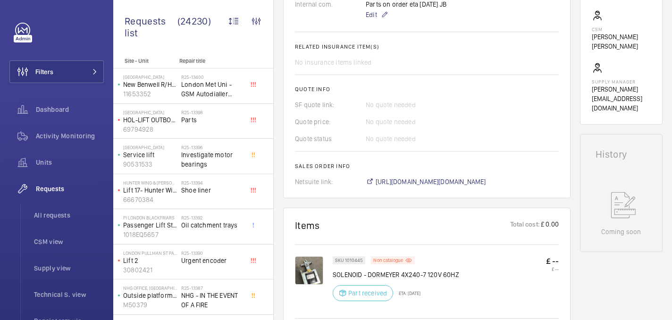
scroll to position [328, 0]
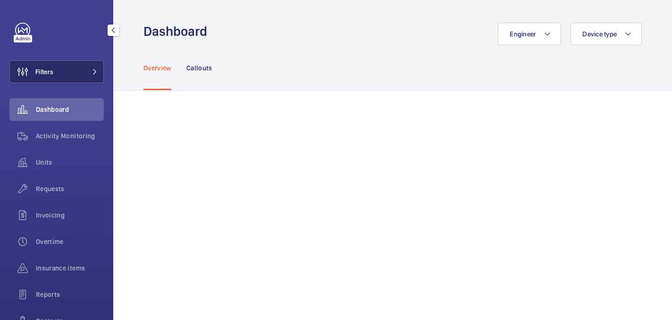
click at [71, 72] on button "Filters" at bounding box center [56, 71] width 94 height 23
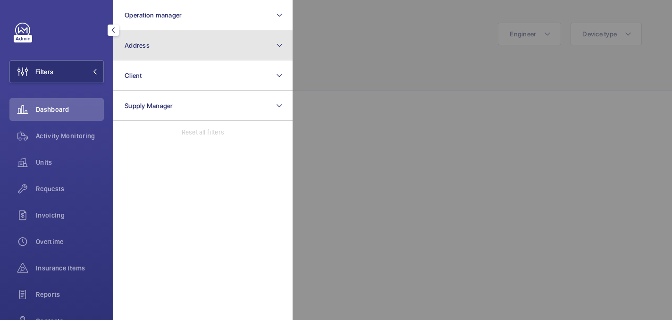
click at [209, 42] on button "Address" at bounding box center [202, 45] width 179 height 30
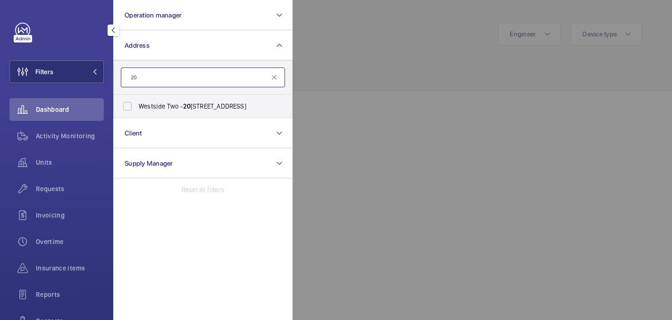
type input "2"
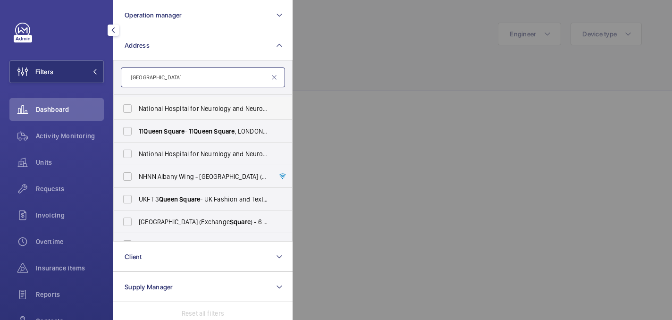
scroll to position [58, 0]
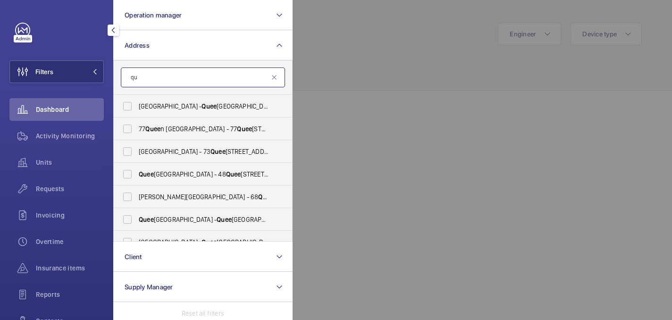
type input "q"
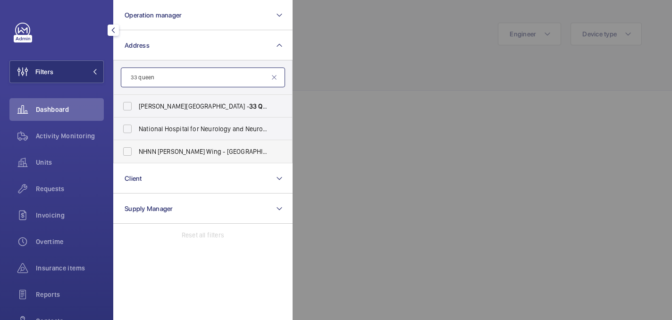
type input "33 queen"
drag, startPoint x: 244, startPoint y: 150, endPoint x: 255, endPoint y: 126, distance: 26.0
click at [244, 150] on span "NHNN [PERSON_NAME] Wing - [GEOGRAPHIC_DATA][PERSON_NAME], [STREET_ADDRESS]" at bounding box center [204, 151] width 130 height 9
click at [137, 150] on input "NHNN [PERSON_NAME] Wing - [GEOGRAPHIC_DATA][PERSON_NAME], [STREET_ADDRESS]" at bounding box center [127, 151] width 19 height 19
checkbox input "true"
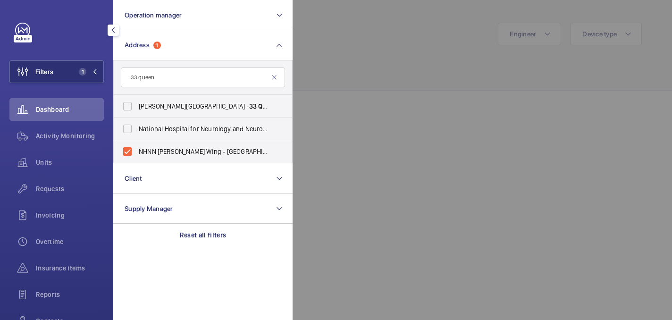
click at [380, 54] on div at bounding box center [629, 160] width 672 height 320
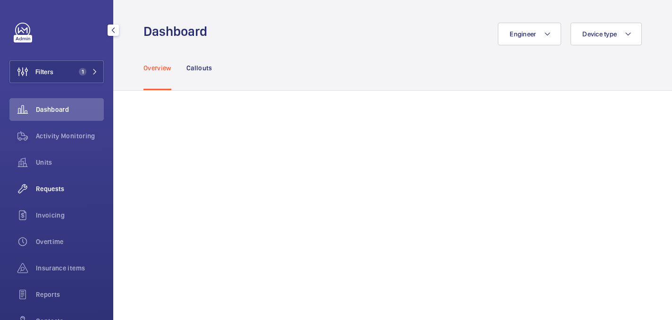
click at [64, 191] on span "Requests" at bounding box center [70, 188] width 68 height 9
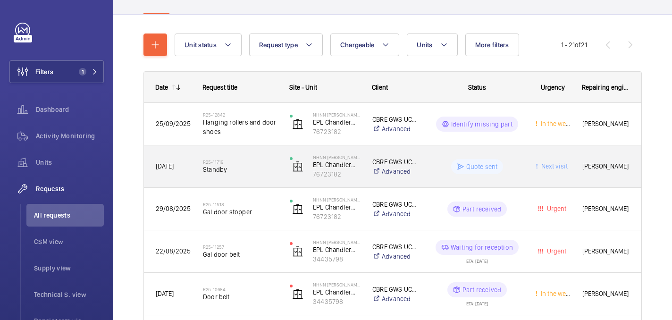
scroll to position [84, 0]
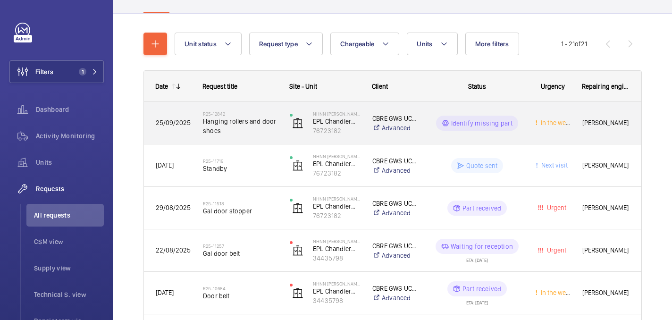
click at [256, 135] on span "Hanging rollers and door shoes" at bounding box center [240, 126] width 75 height 19
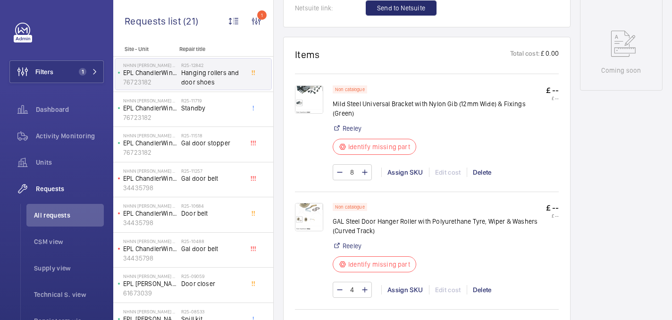
scroll to position [483, 0]
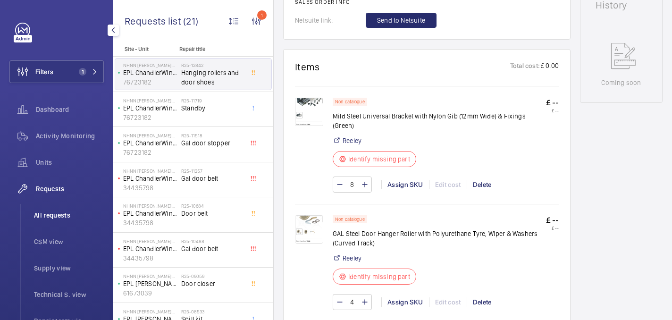
click at [50, 219] on span "All requests" at bounding box center [69, 214] width 70 height 9
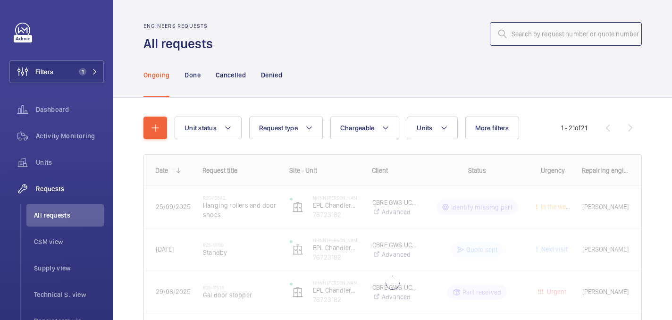
click at [586, 40] on input "text" at bounding box center [566, 34] width 152 height 24
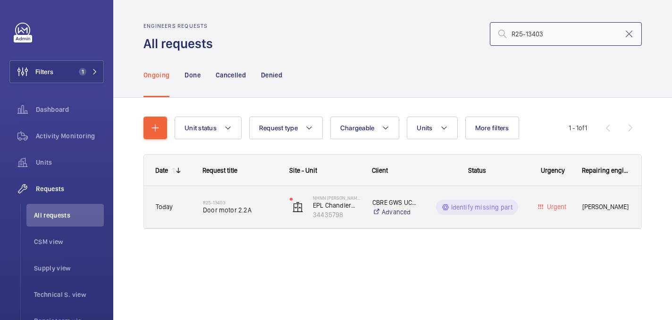
type input "R25-13403"
click at [258, 221] on div "R25-13403 Door motor 2.2A" at bounding box center [235, 207] width 86 height 42
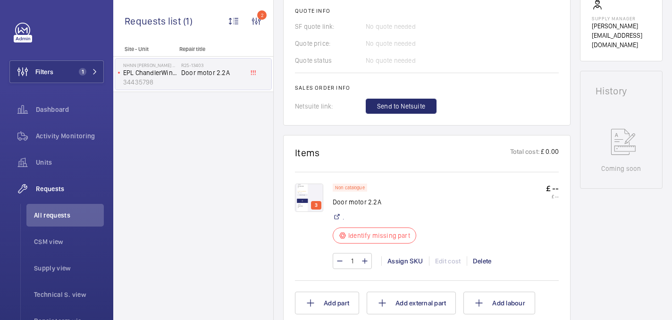
scroll to position [407, 0]
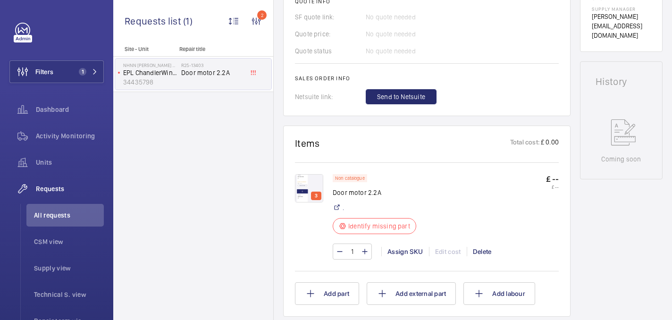
click at [312, 186] on img at bounding box center [309, 188] width 28 height 28
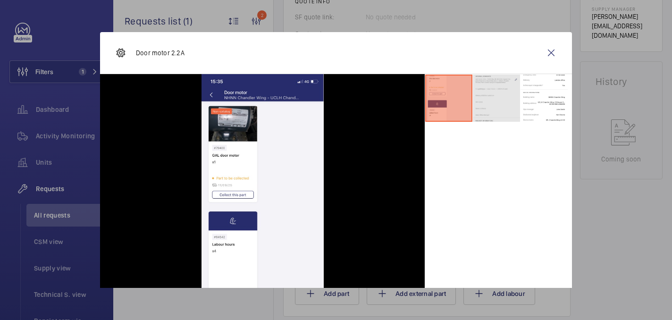
click at [497, 95] on li at bounding box center [496, 98] width 47 height 47
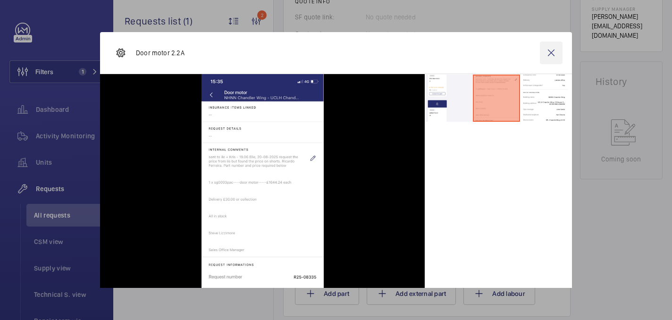
click at [553, 54] on wm-front-icon-button at bounding box center [551, 53] width 23 height 23
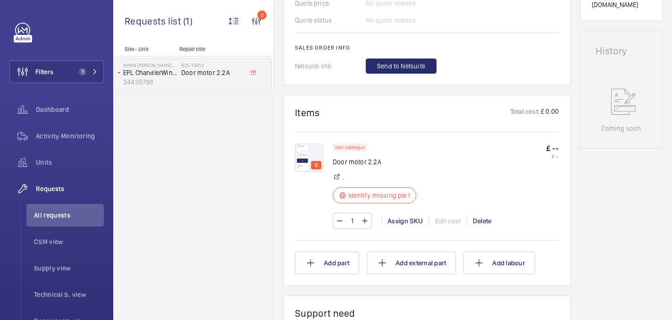
scroll to position [439, 0]
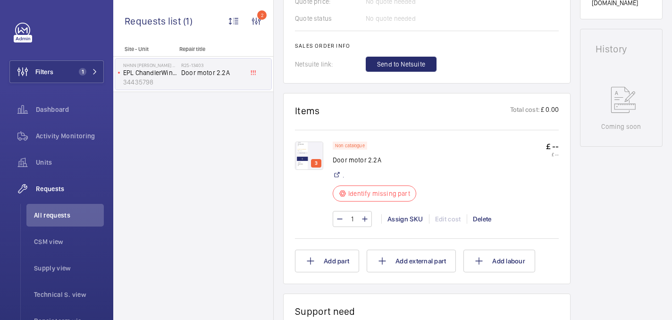
click at [310, 154] on img at bounding box center [309, 156] width 28 height 28
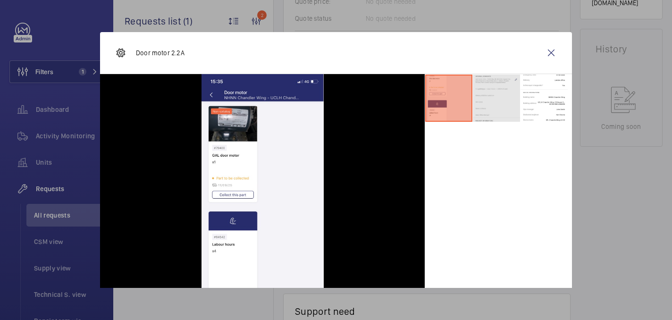
click at [480, 101] on li at bounding box center [496, 98] width 47 height 47
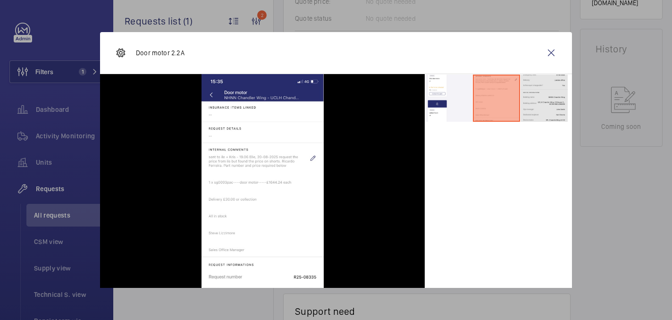
click at [546, 107] on li at bounding box center [544, 98] width 47 height 47
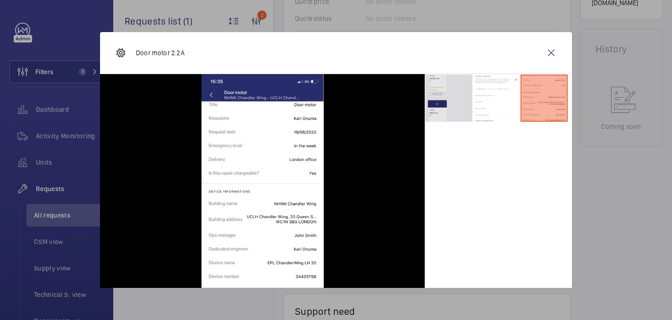
click at [441, 107] on li at bounding box center [448, 98] width 47 height 47
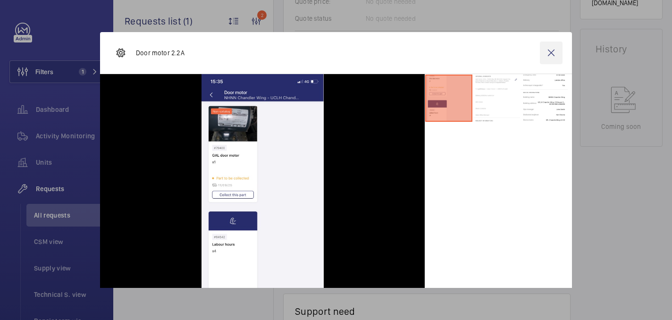
click at [555, 42] on wm-front-icon-button at bounding box center [551, 53] width 23 height 23
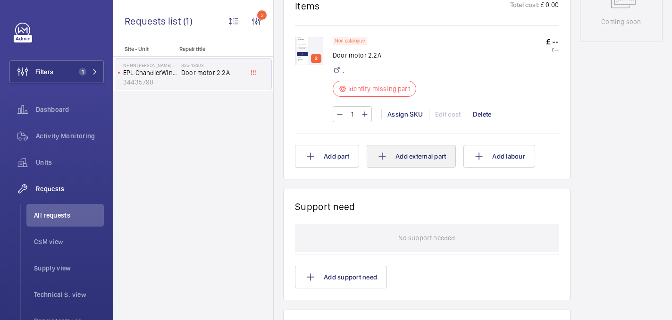
scroll to position [0, 0]
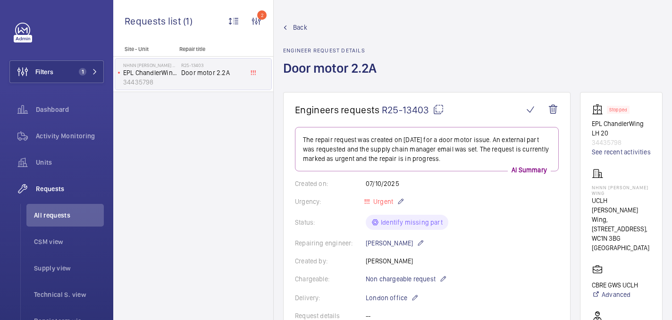
click at [443, 110] on mat-icon at bounding box center [438, 109] width 11 height 11
click at [612, 189] on p "NHNN [PERSON_NAME] Wing" at bounding box center [621, 190] width 59 height 11
copy p "NHNN [PERSON_NAME] Wing"
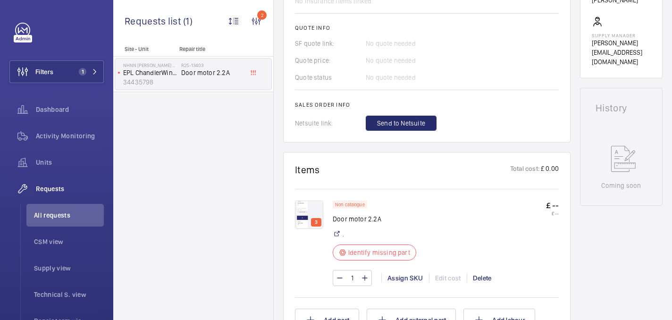
scroll to position [381, 0]
click at [310, 209] on img at bounding box center [309, 214] width 28 height 28
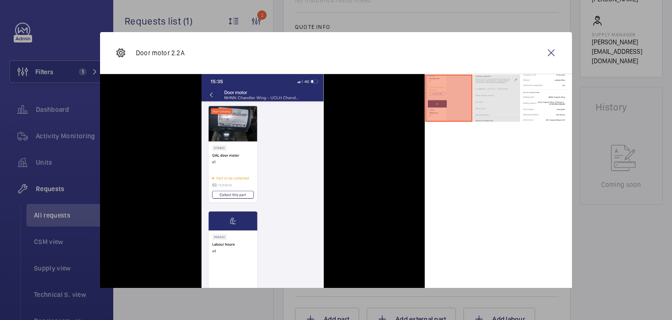
click at [501, 109] on li at bounding box center [496, 98] width 47 height 47
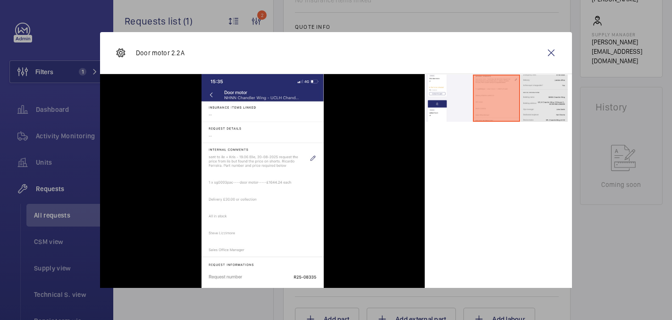
click at [530, 107] on li at bounding box center [544, 98] width 47 height 47
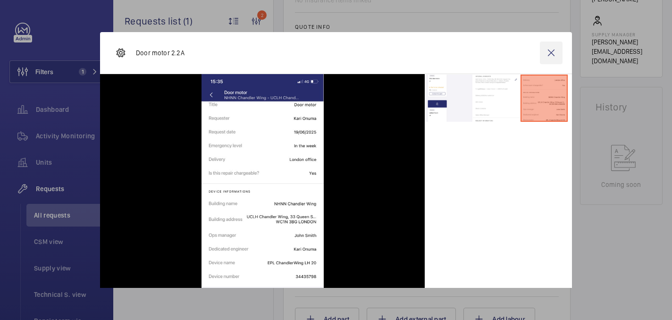
click at [545, 54] on wm-front-icon-button at bounding box center [551, 53] width 23 height 23
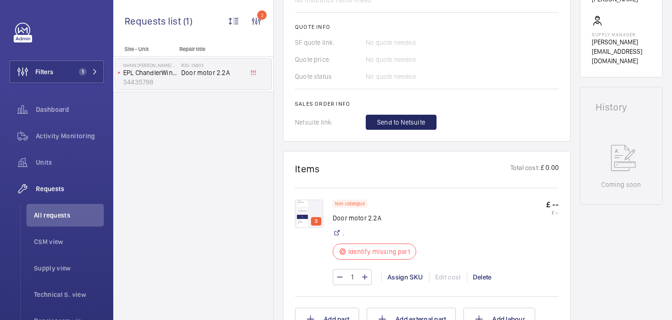
scroll to position [462, 0]
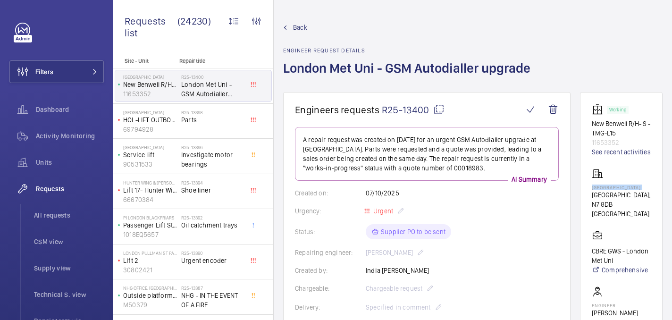
scroll to position [556, 0]
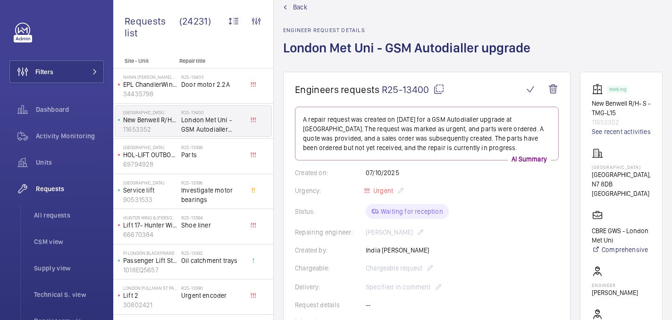
scroll to position [25, 0]
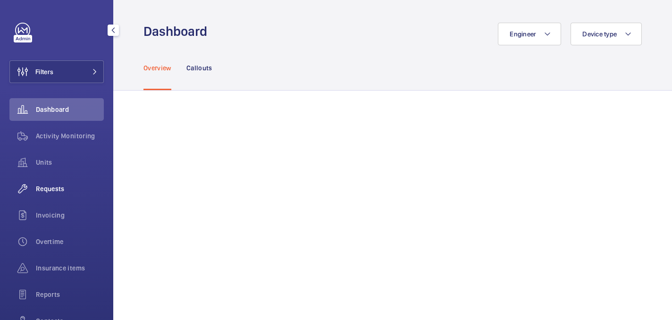
click at [75, 190] on span "Requests" at bounding box center [70, 188] width 68 height 9
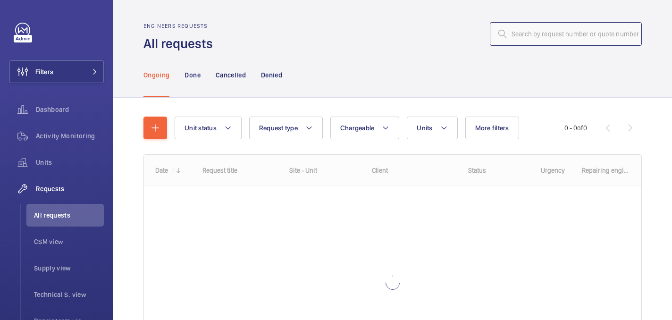
click at [590, 28] on input "text" at bounding box center [566, 34] width 152 height 24
paste input "R25-07977"
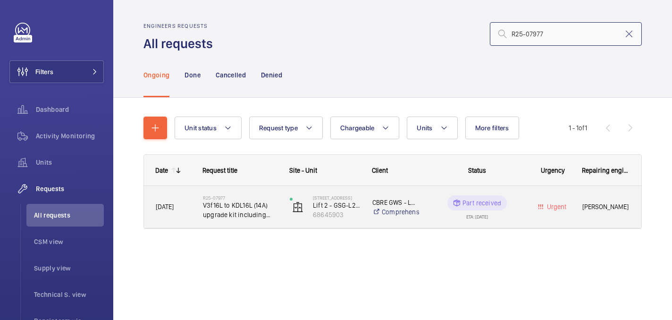
type input "R25-07977"
click at [239, 203] on span "V3f16L to KDL16L (14A) upgrade kit including wiring and encoder" at bounding box center [240, 210] width 75 height 19
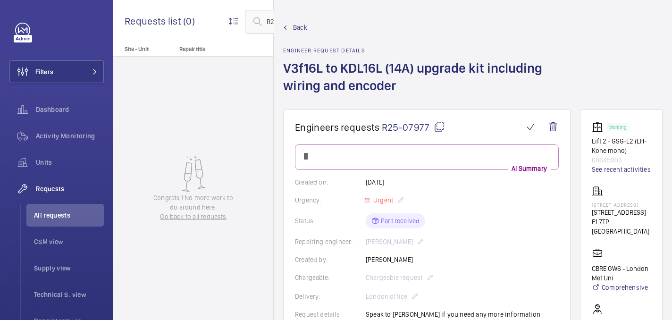
scroll to position [3, 0]
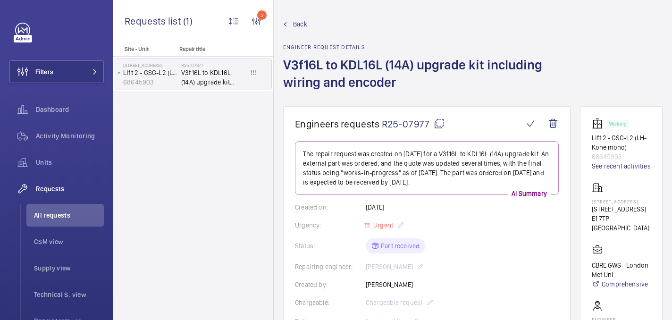
click at [610, 204] on p "[STREET_ADDRESS]" at bounding box center [621, 202] width 59 height 6
copy p "[STREET_ADDRESS]"
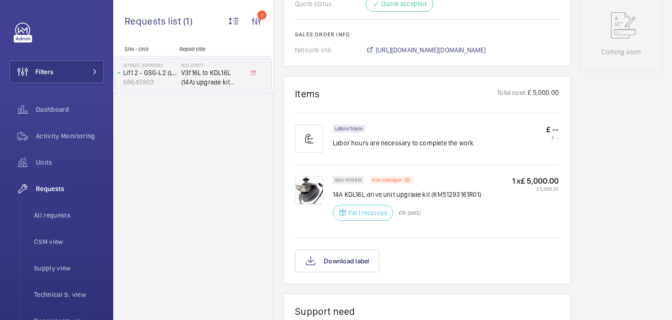
scroll to position [501, 0]
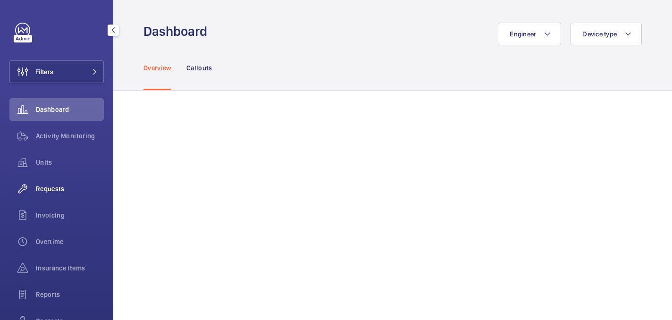
click at [55, 194] on div "Requests" at bounding box center [56, 188] width 94 height 23
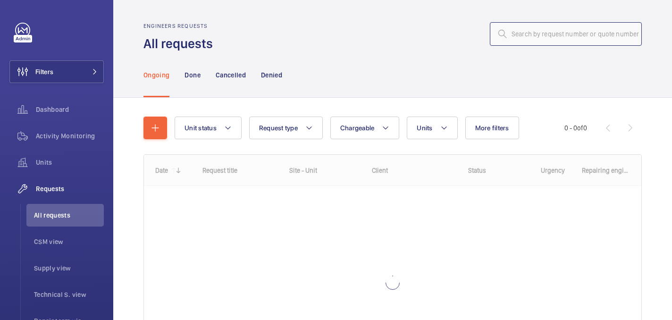
click at [564, 31] on input "text" at bounding box center [566, 34] width 152 height 24
paste input "R25-13403"
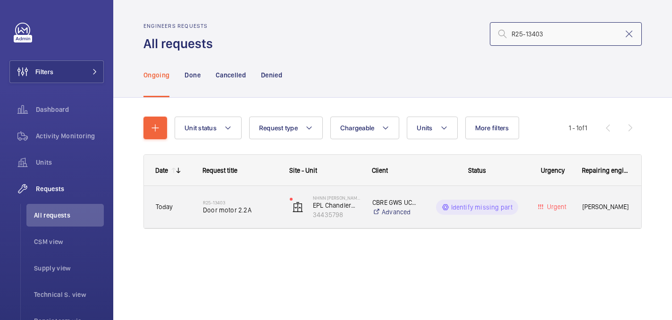
type input "R25-13403"
click at [240, 220] on div "R25-13403 Door motor 2.2A" at bounding box center [240, 207] width 75 height 27
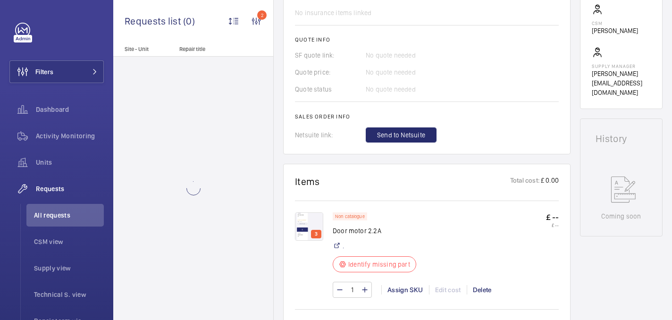
scroll to position [469, 0]
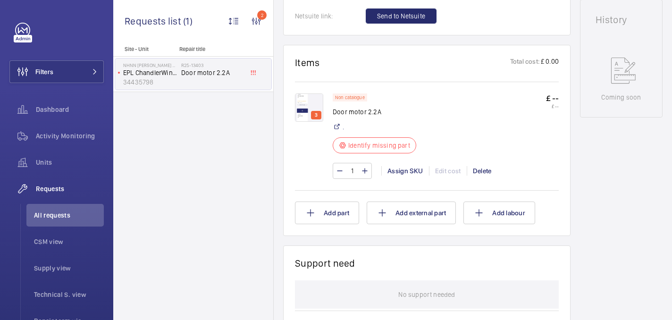
click at [313, 98] on img at bounding box center [309, 107] width 28 height 28
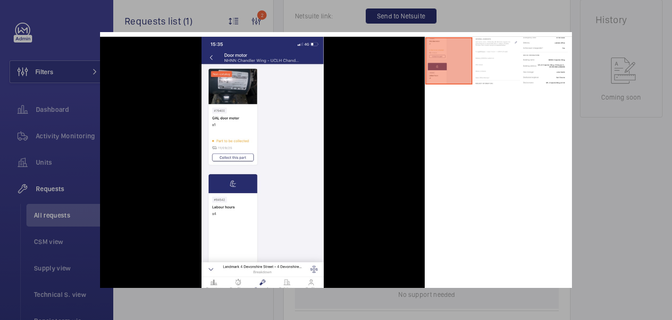
scroll to position [35, 0]
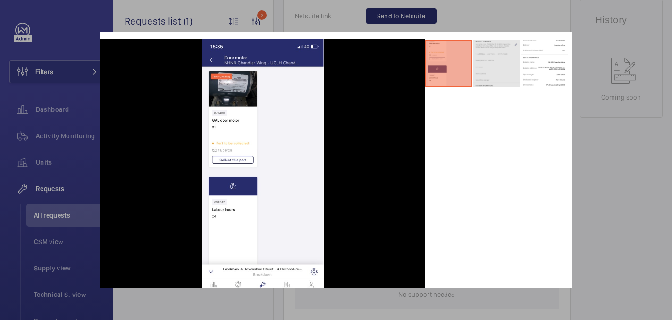
click at [493, 75] on li at bounding box center [496, 63] width 47 height 47
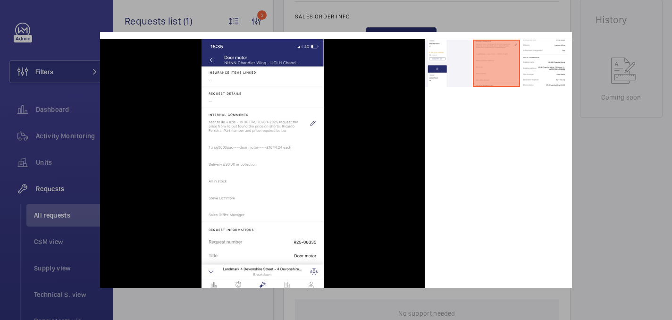
scroll to position [488, 0]
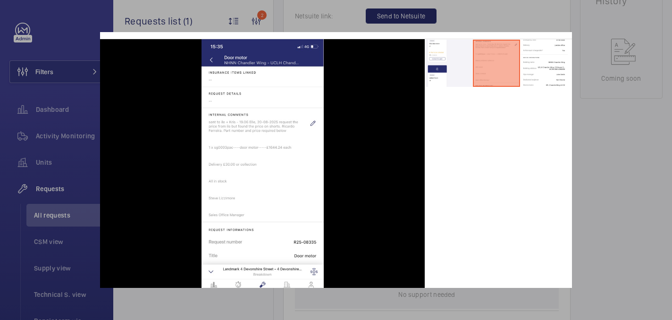
click at [643, 114] on div at bounding box center [336, 160] width 672 height 320
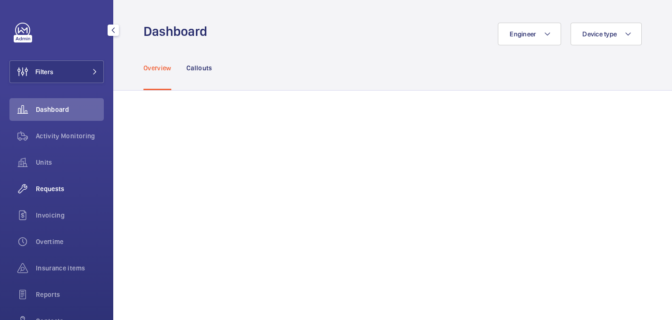
click at [45, 194] on div "Requests" at bounding box center [56, 188] width 94 height 23
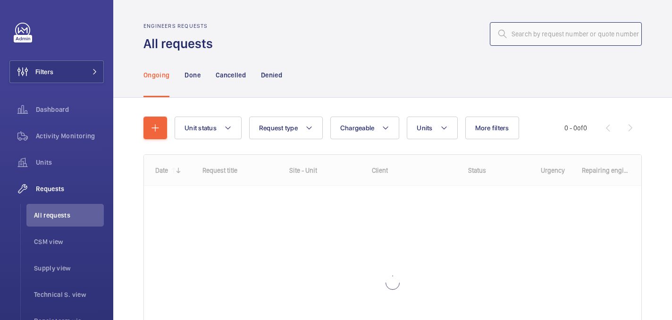
click at [568, 36] on input "text" at bounding box center [566, 34] width 152 height 24
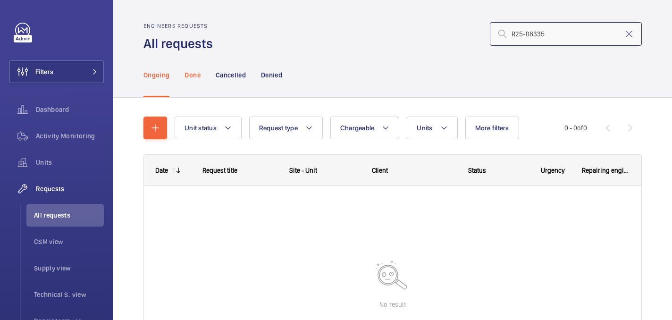
type input "R25-08335"
click at [192, 90] on div "Done" at bounding box center [193, 74] width 16 height 45
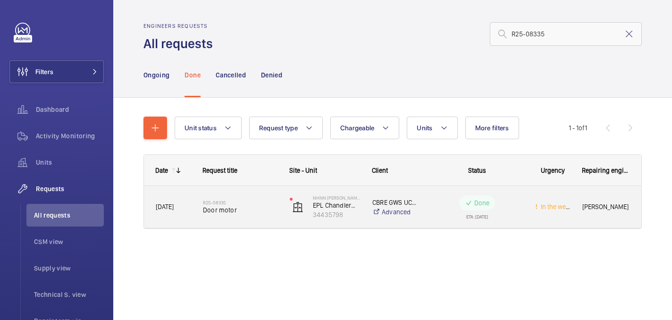
click at [232, 212] on span "Door motor" at bounding box center [240, 209] width 75 height 9
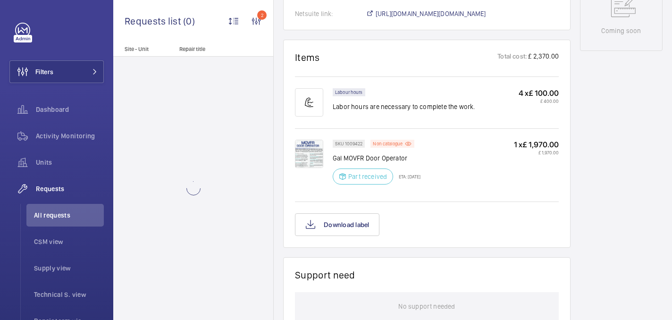
scroll to position [531, 0]
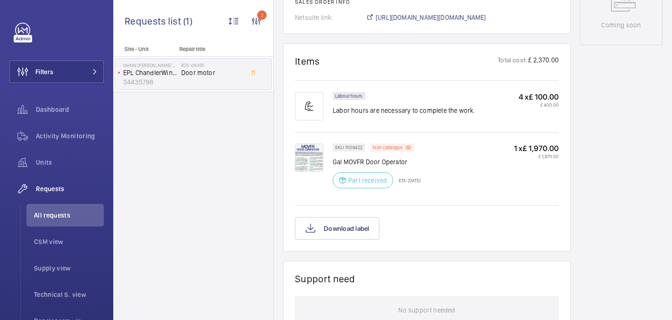
click at [313, 165] on img at bounding box center [309, 157] width 28 height 28
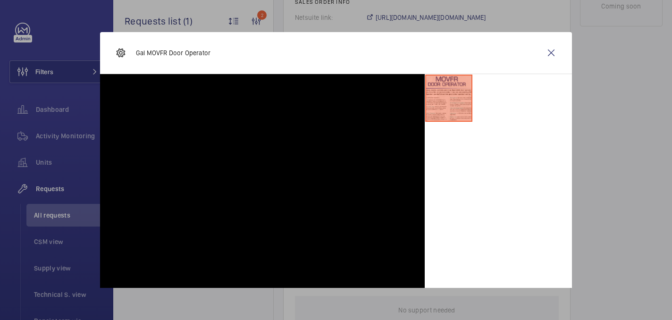
scroll to position [569, 0]
click at [554, 53] on wm-front-icon-button at bounding box center [551, 53] width 23 height 23
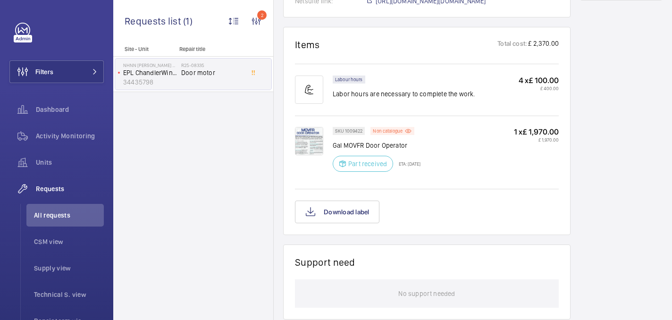
scroll to position [586, 0]
click at [310, 137] on img at bounding box center [309, 140] width 28 height 28
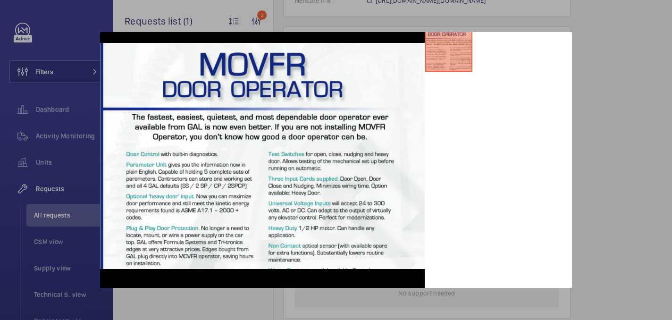
scroll to position [0, 0]
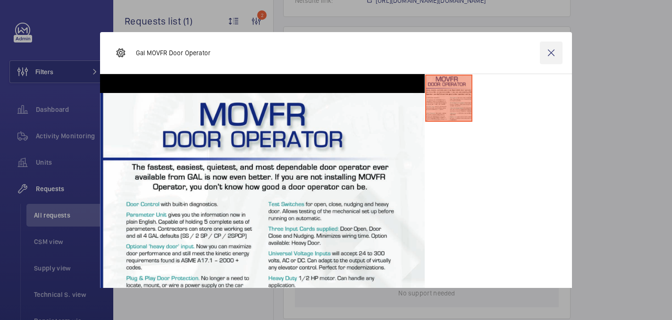
click at [552, 56] on wm-front-icon-button at bounding box center [551, 53] width 23 height 23
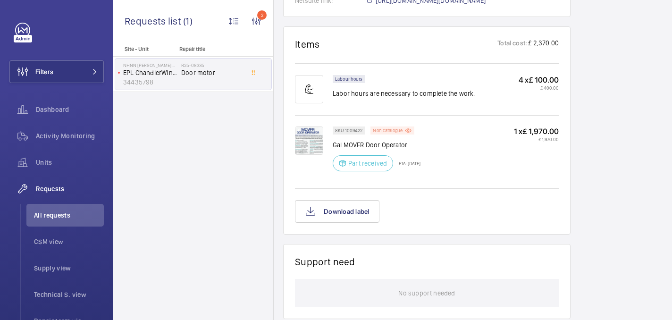
click at [385, 131] on p "Non catalogue" at bounding box center [388, 130] width 30 height 3
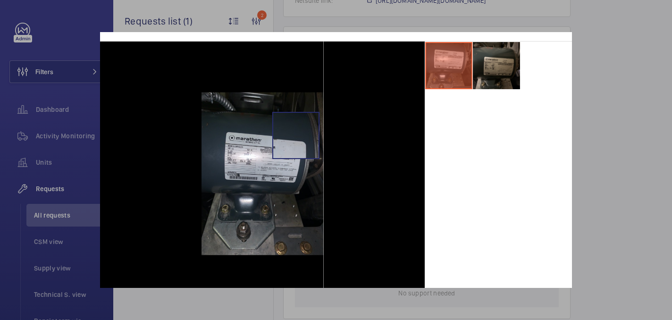
scroll to position [80, 0]
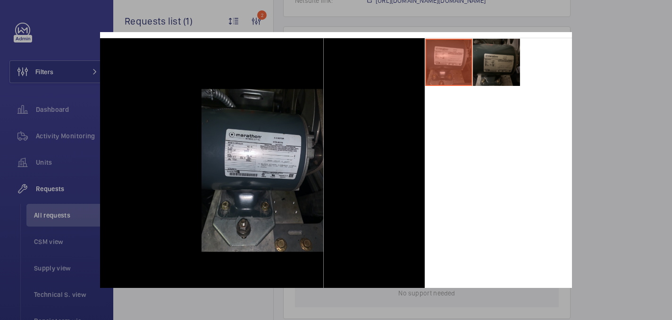
click at [499, 71] on li at bounding box center [496, 62] width 47 height 47
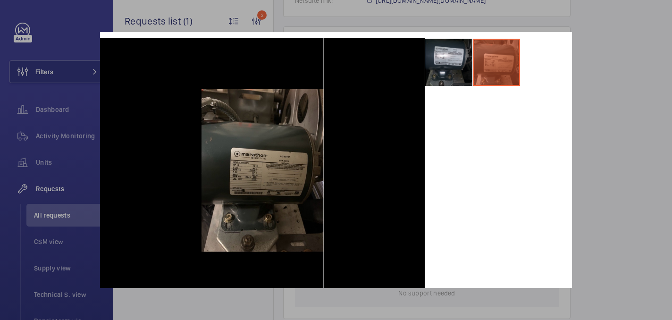
click at [614, 175] on div at bounding box center [336, 160] width 672 height 320
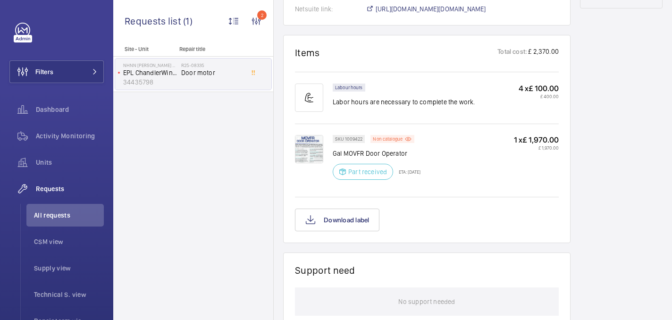
scroll to position [386, 0]
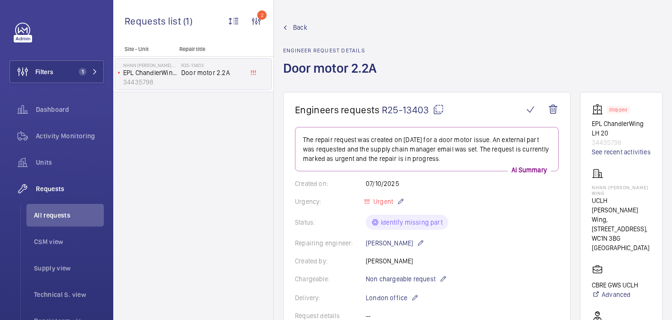
scroll to position [462, 0]
